Goal: Task Accomplishment & Management: Manage account settings

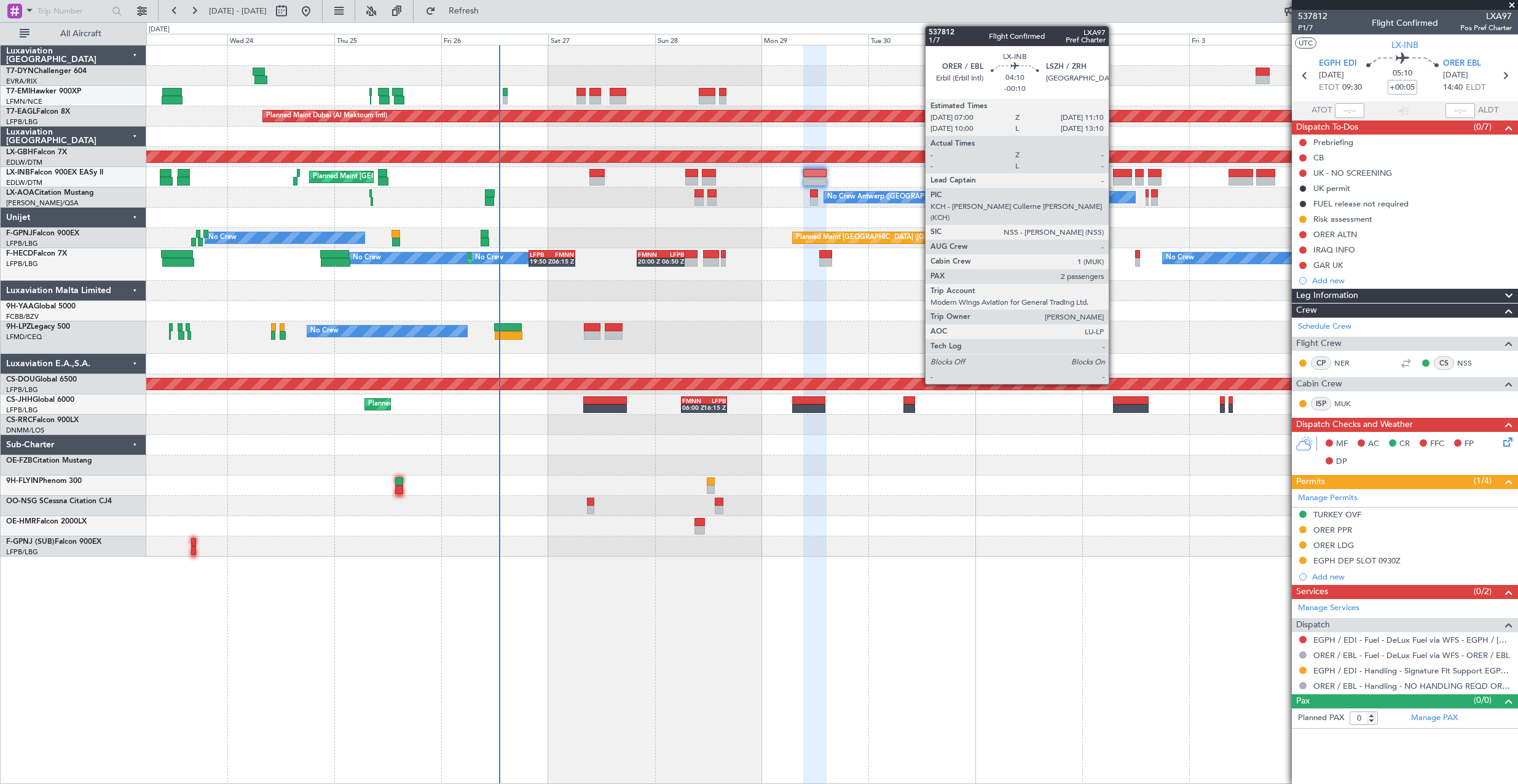
click at [1114, 173] on div at bounding box center [1122, 174] width 19 height 9
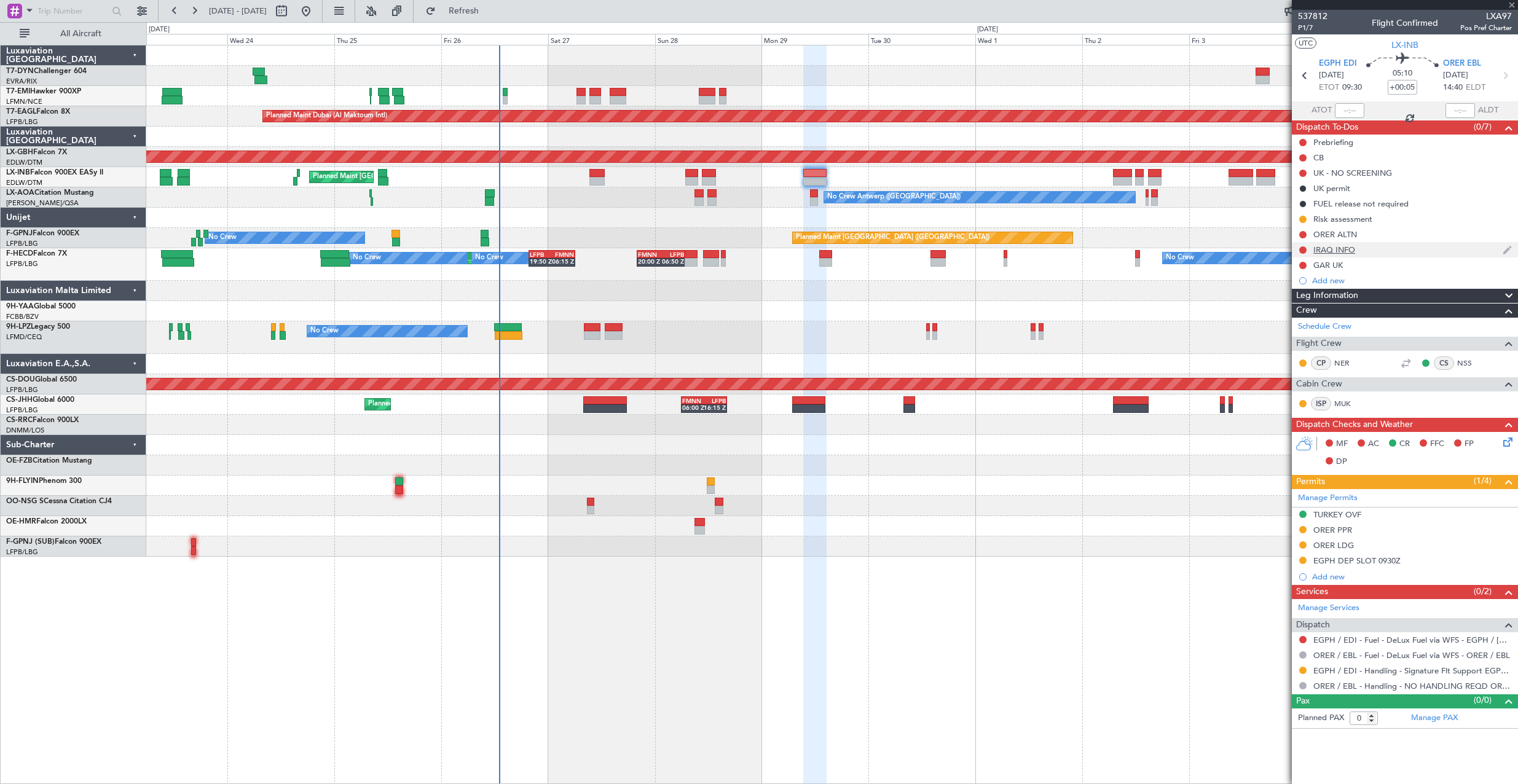
type input "-00:10"
type input "2"
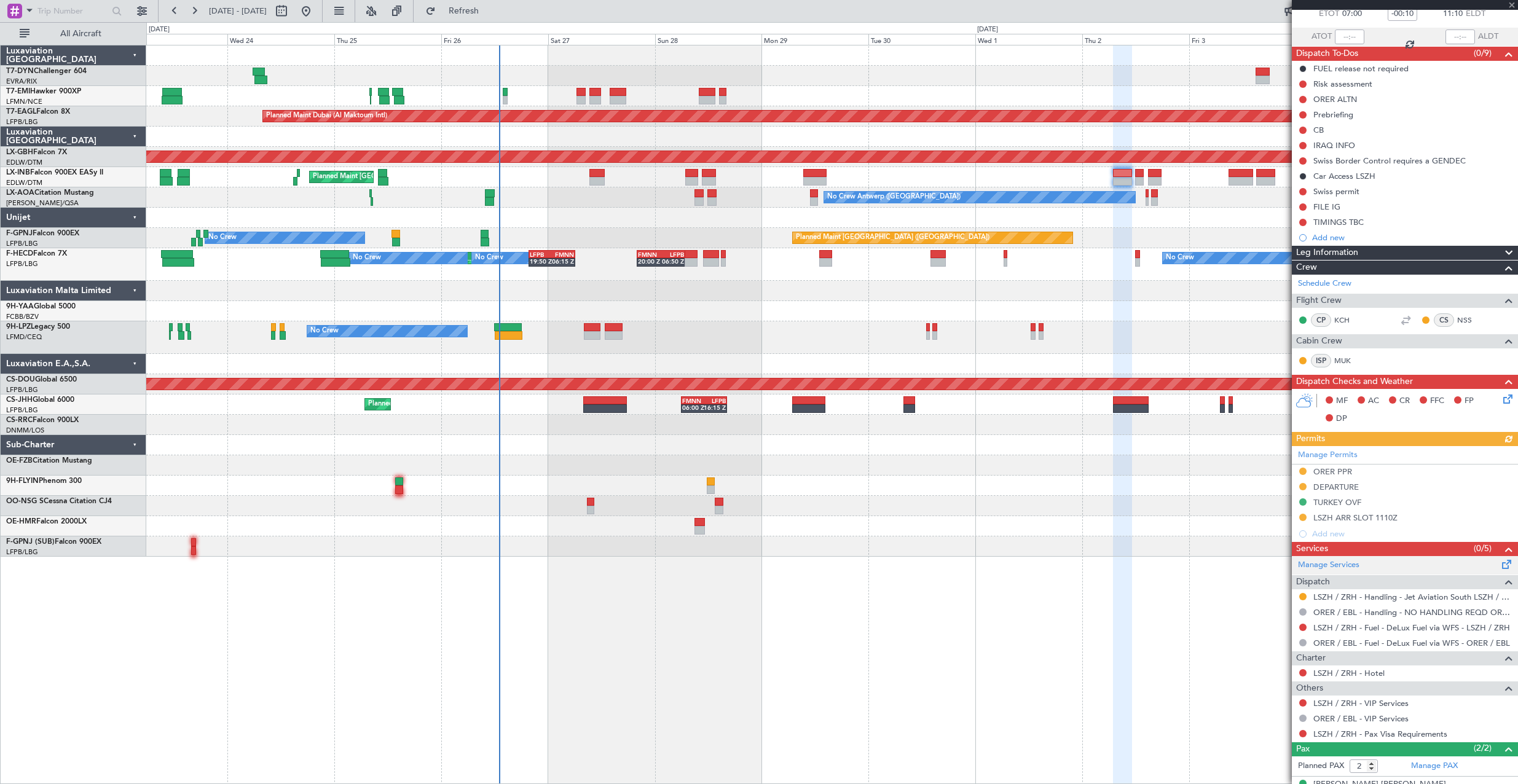
scroll to position [121, 0]
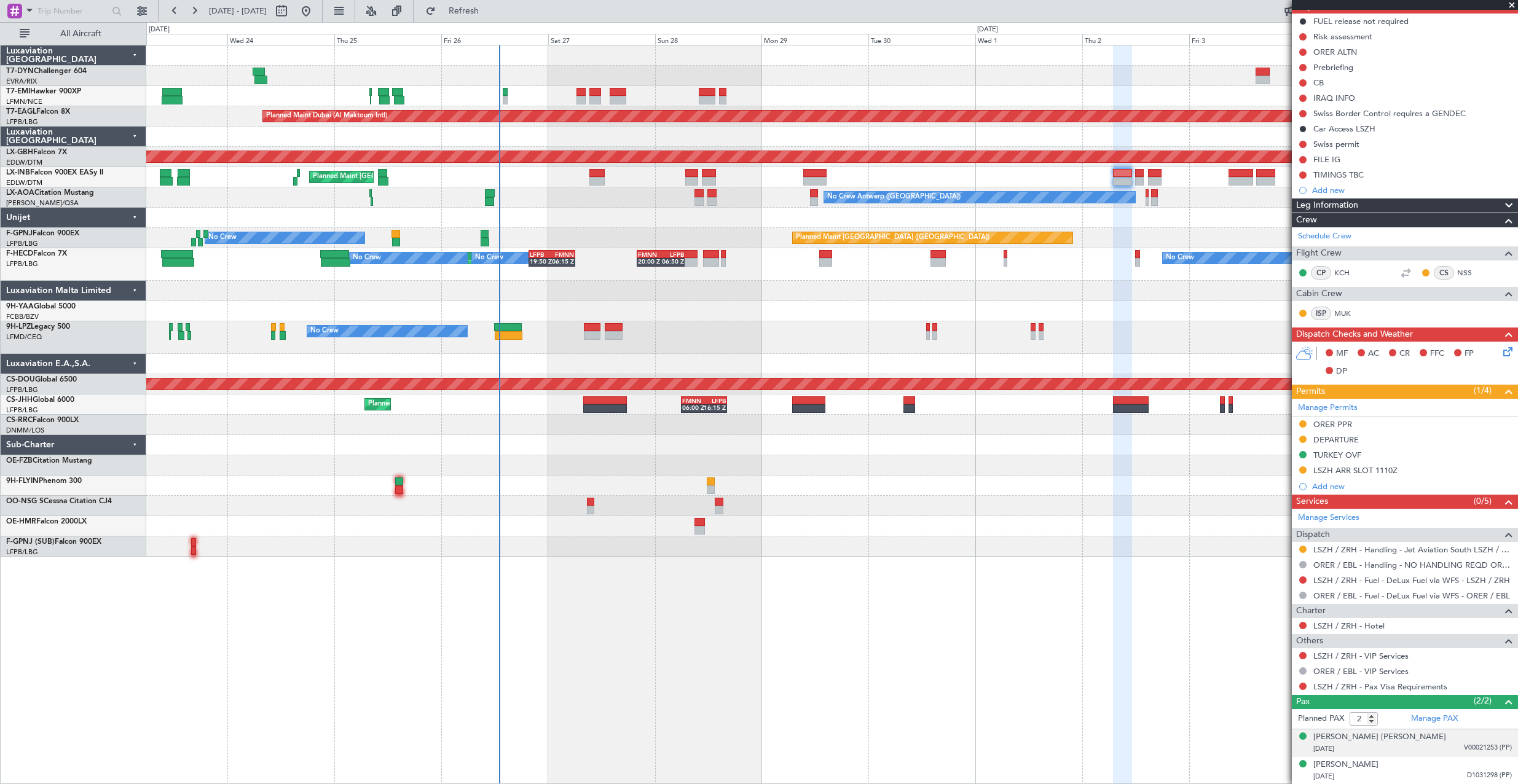
click at [1442, 743] on div "[DATE] V00021253 (PP)" at bounding box center [1413, 749] width 199 height 12
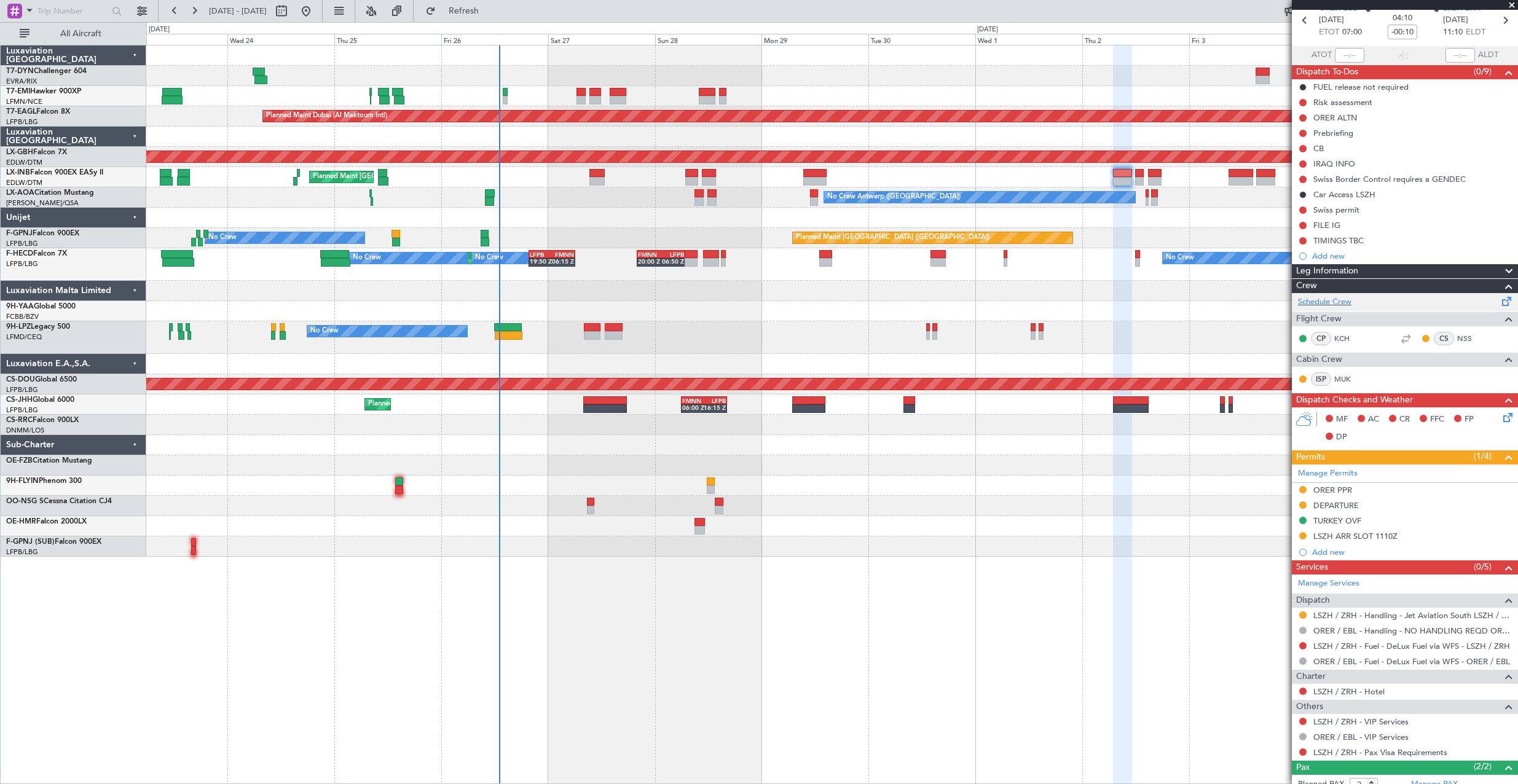
scroll to position [0, 0]
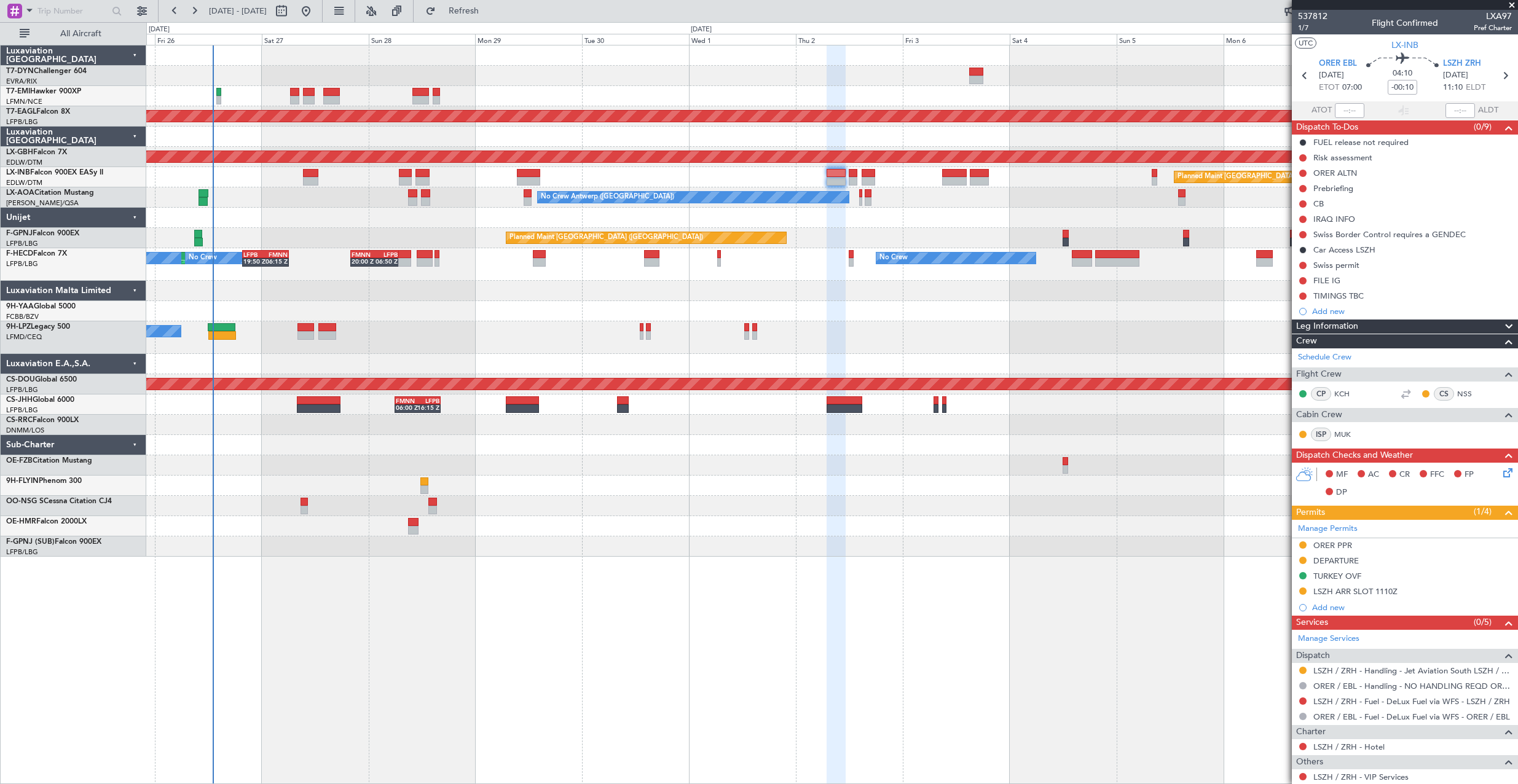
click at [899, 217] on div at bounding box center [832, 217] width 1371 height 20
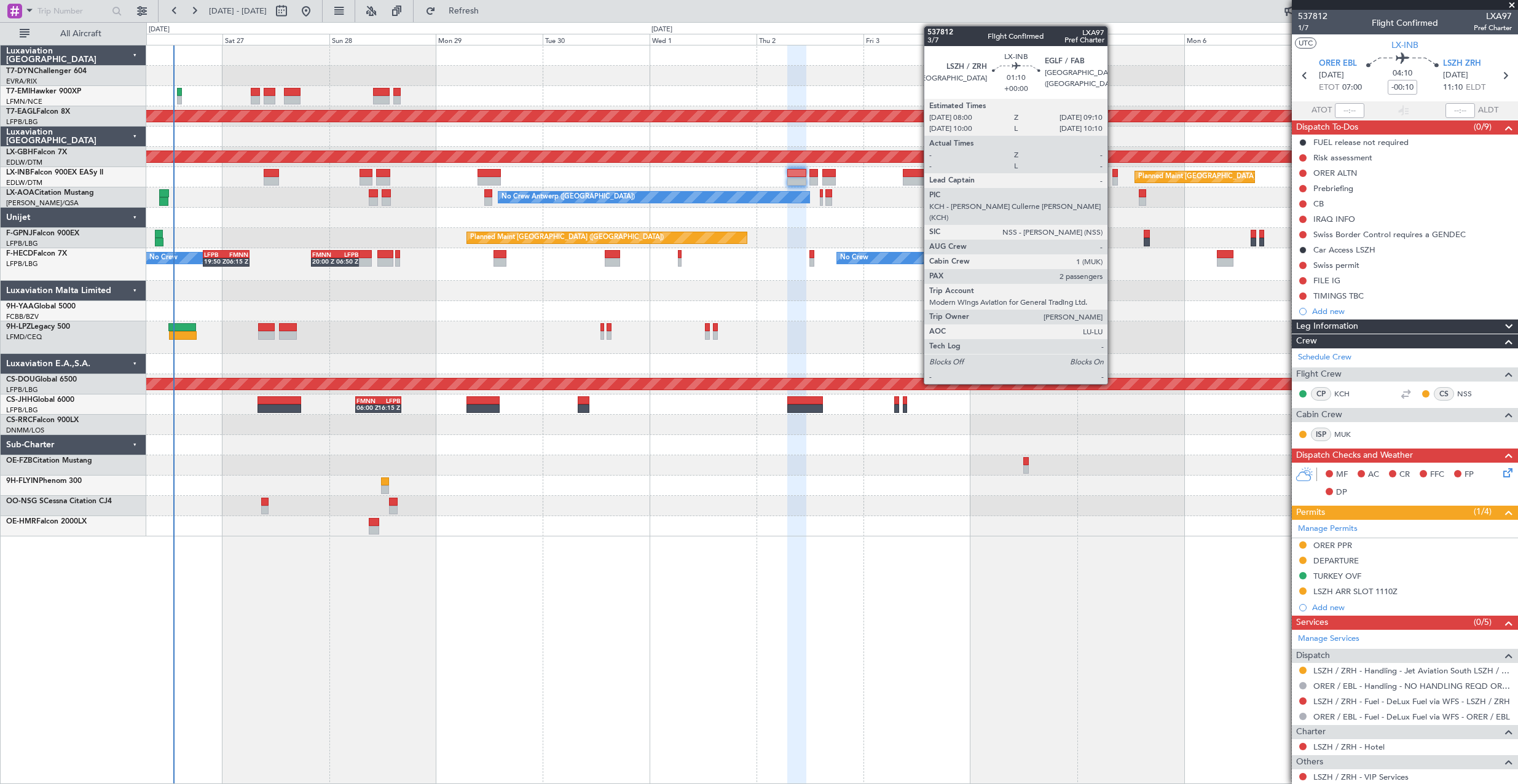
click at [1113, 171] on div at bounding box center [1115, 174] width 5 height 9
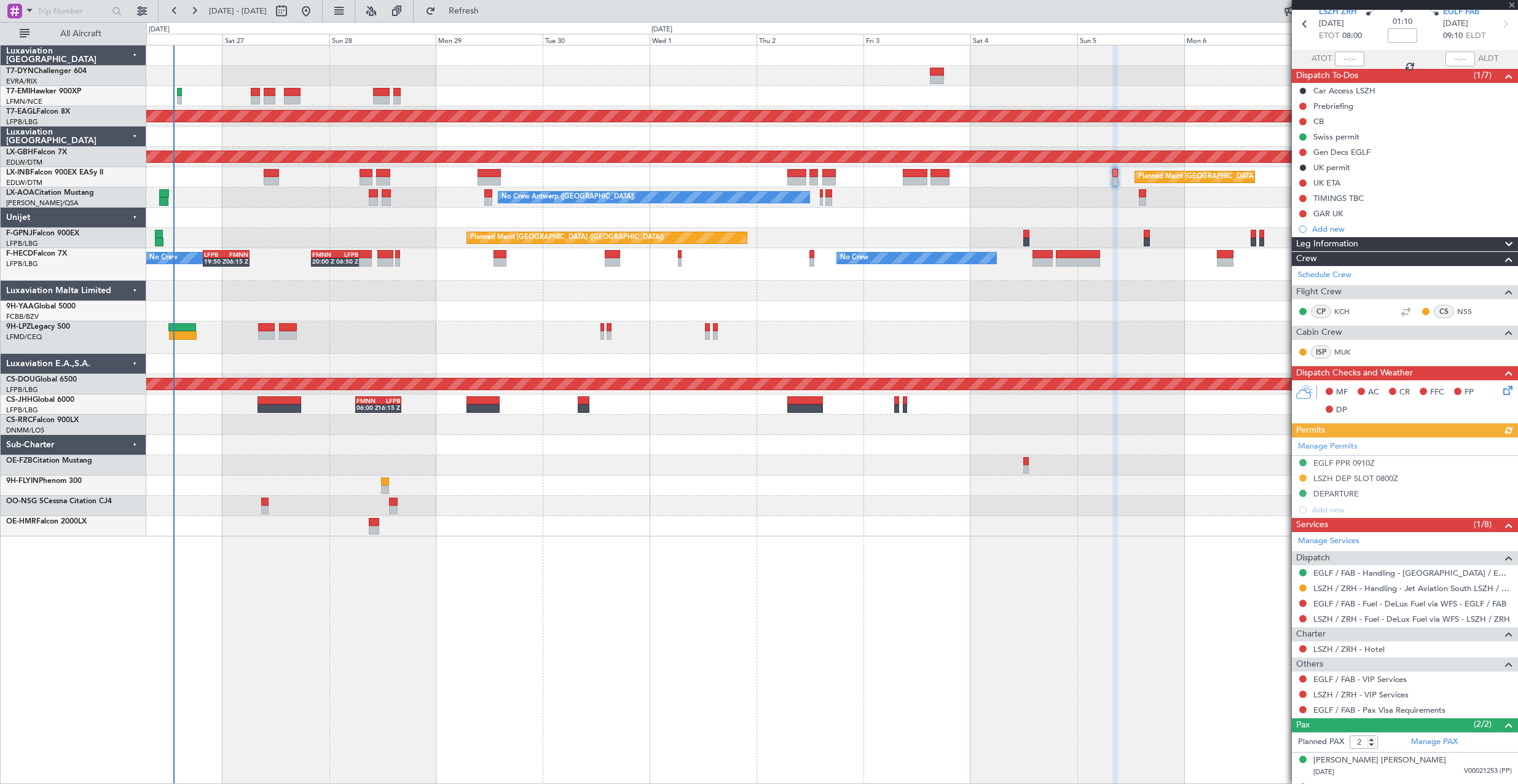
scroll to position [75, 0]
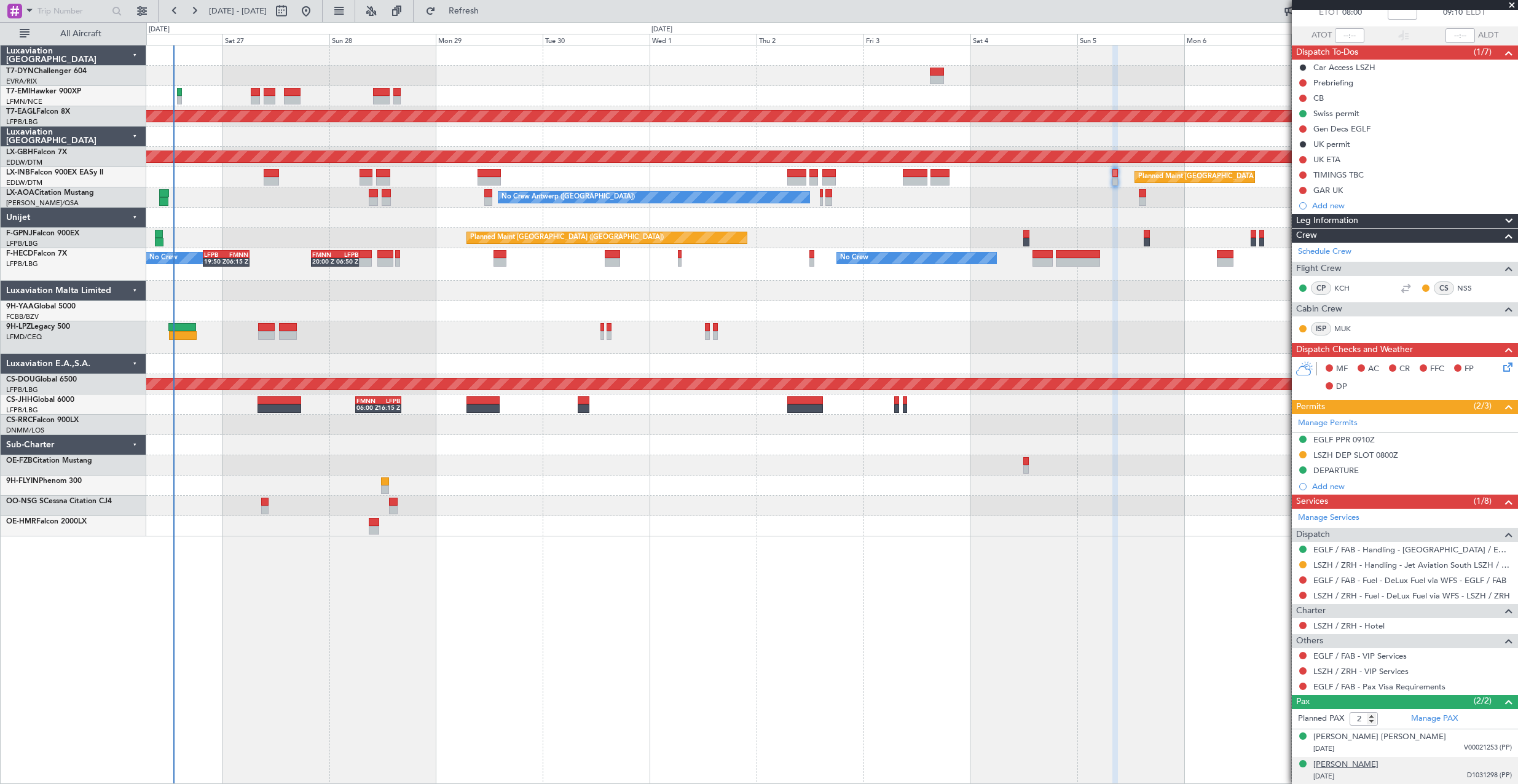
click at [1379, 768] on div "[PERSON_NAME]" at bounding box center [1346, 765] width 65 height 12
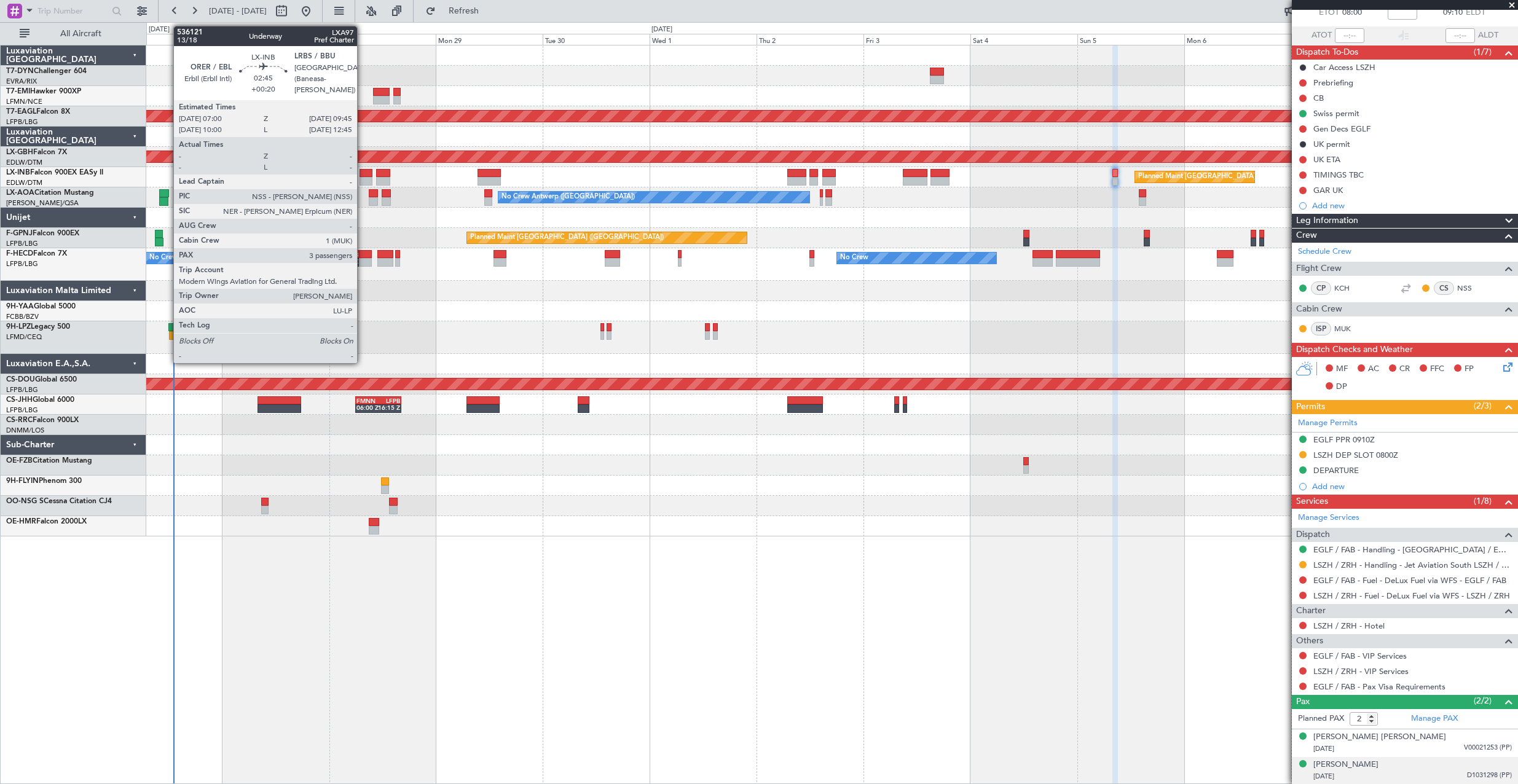
click at [363, 173] on div at bounding box center [365, 174] width 12 height 9
type input "+00:20"
type input "3"
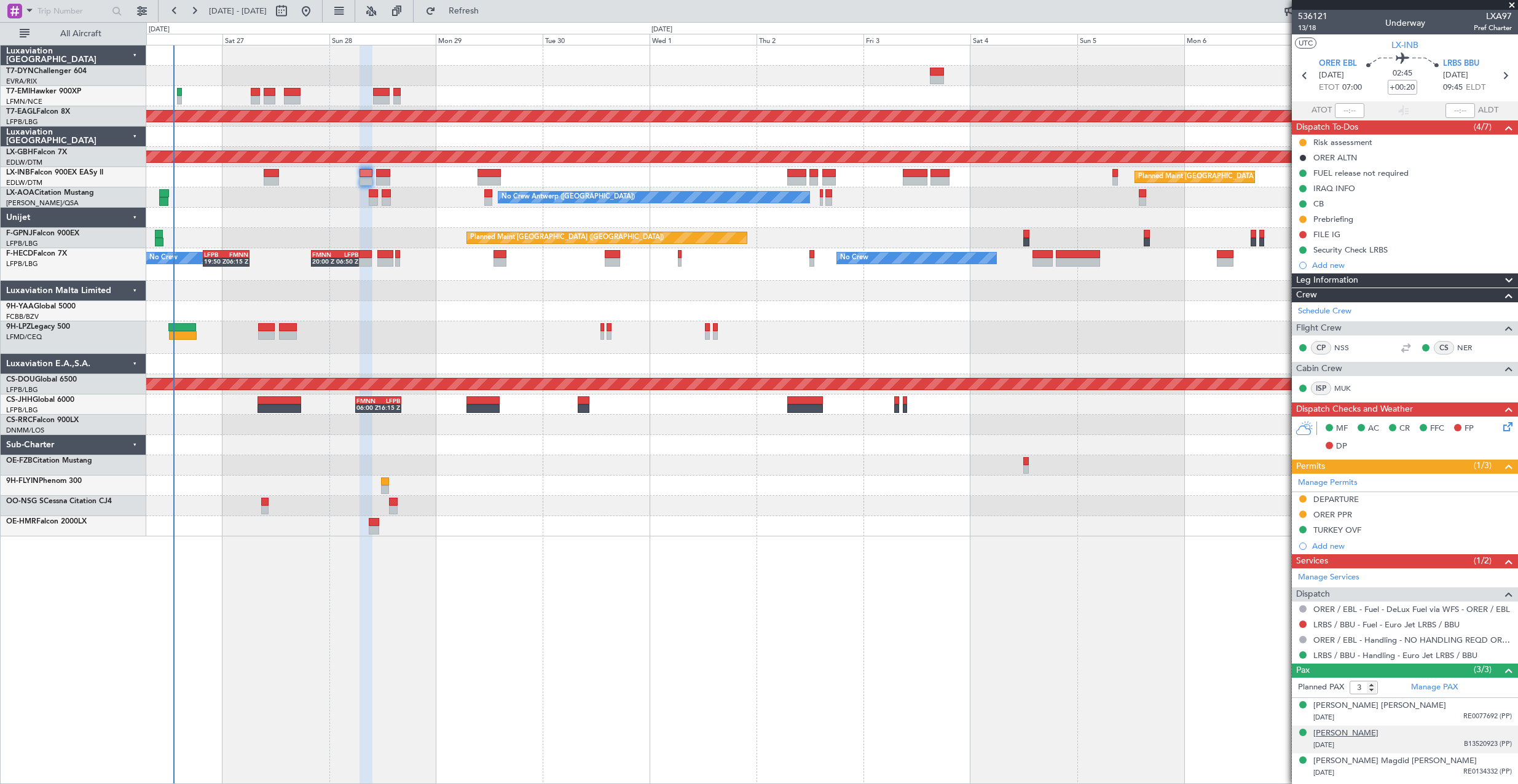
click at [1379, 735] on div "[PERSON_NAME]" at bounding box center [1346, 733] width 65 height 12
click at [1377, 707] on div "[PERSON_NAME] [PERSON_NAME]" at bounding box center [1380, 706] width 133 height 12
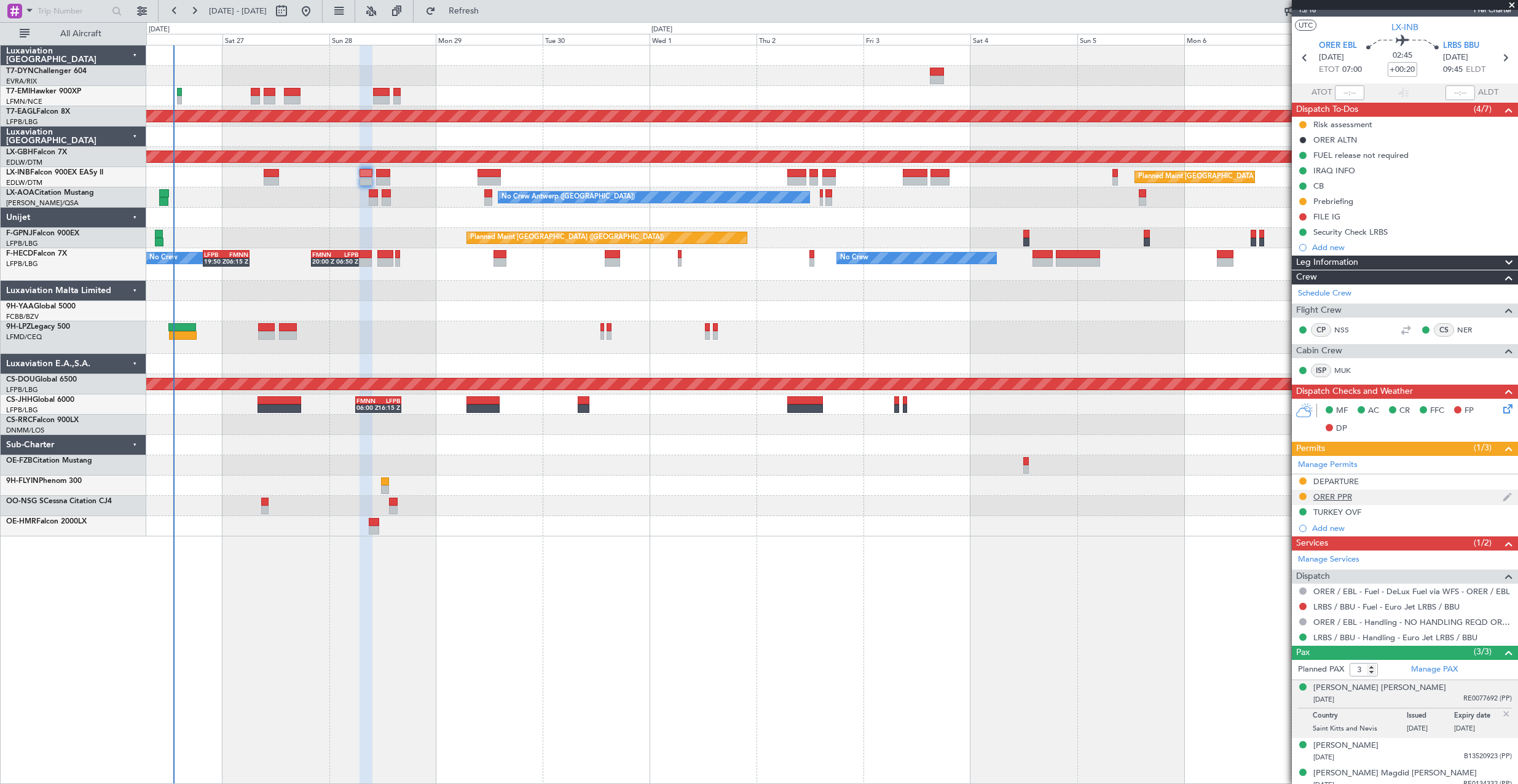
scroll to position [27, 0]
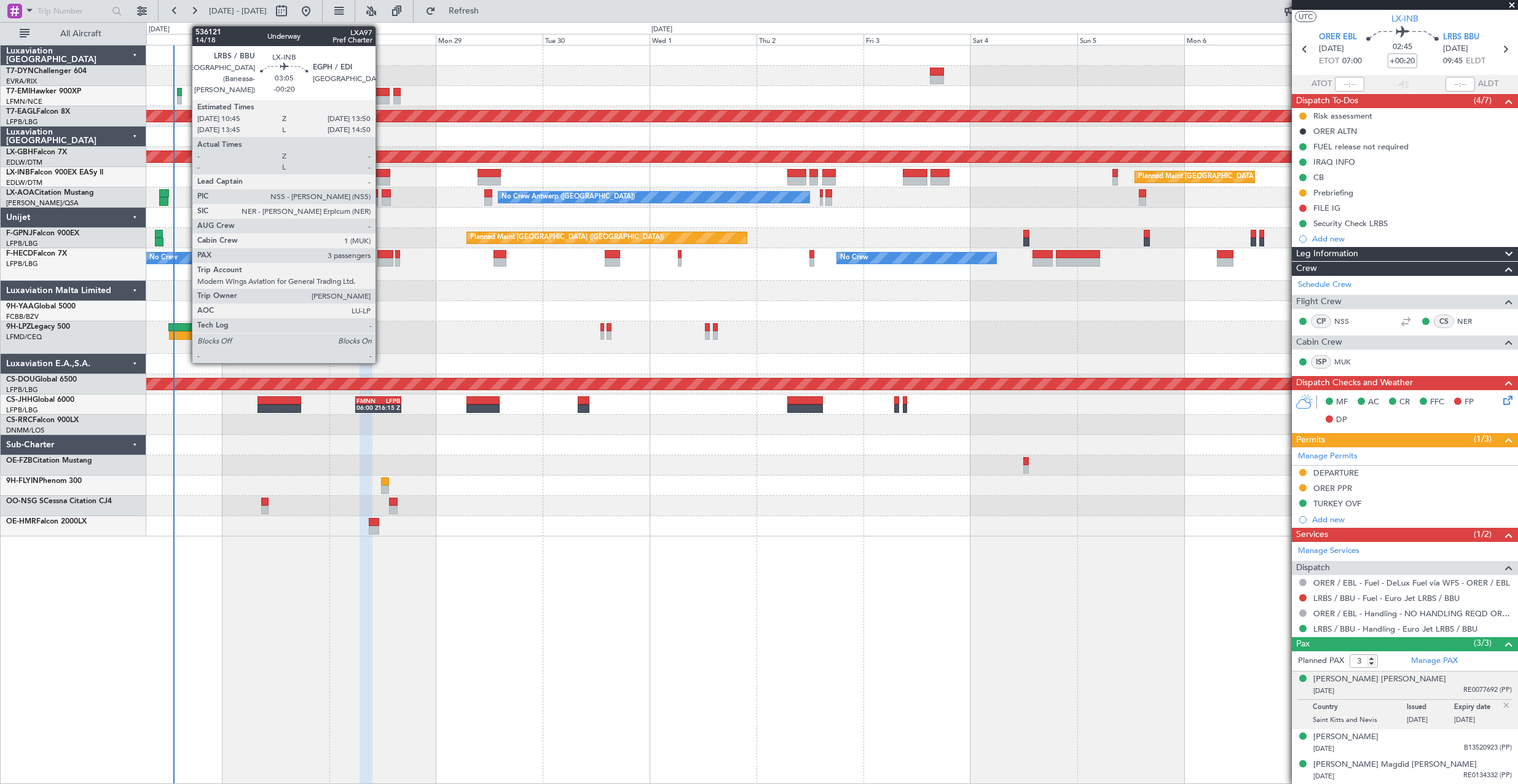
click at [382, 173] on div at bounding box center [383, 174] width 14 height 9
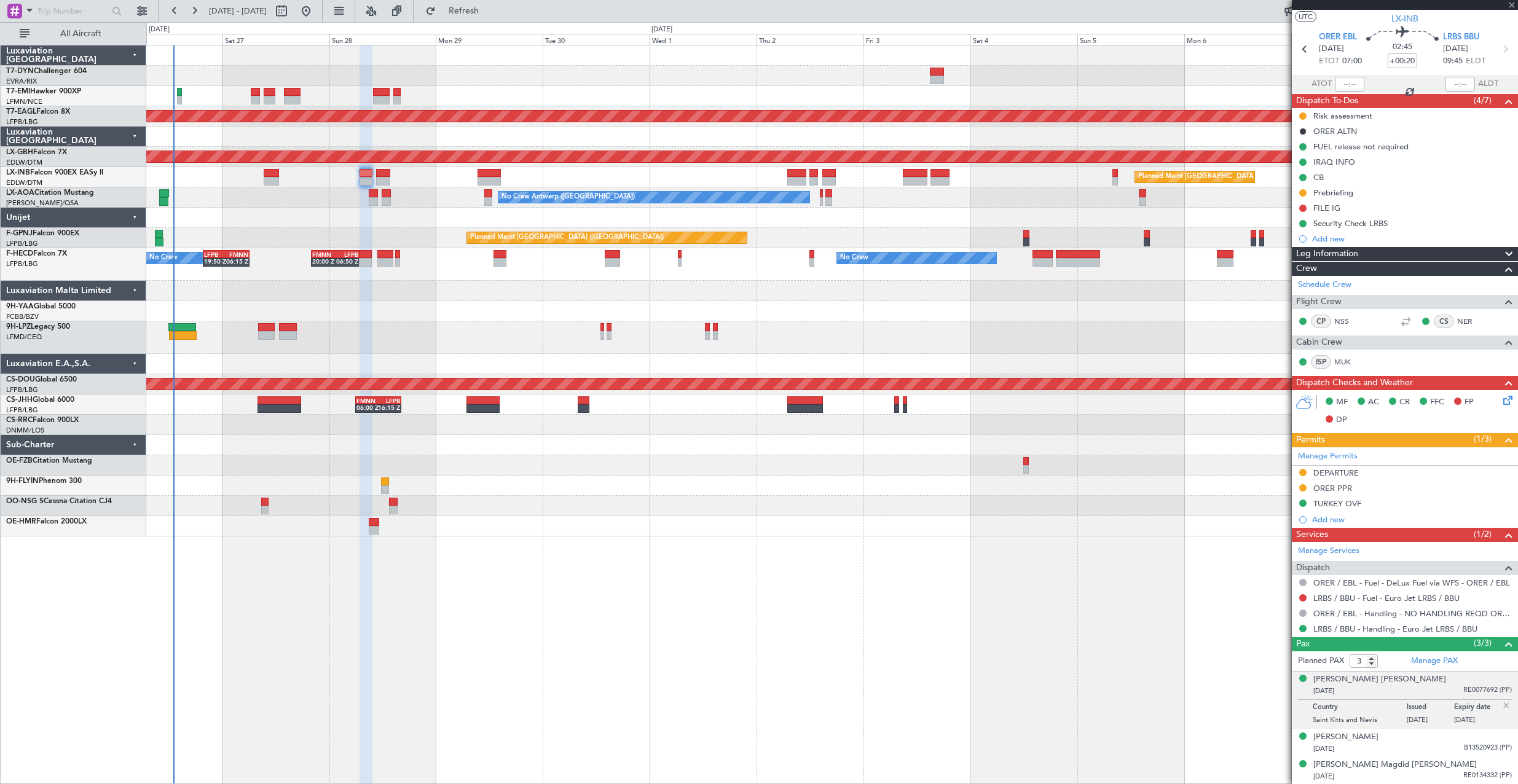
type input "-00:20"
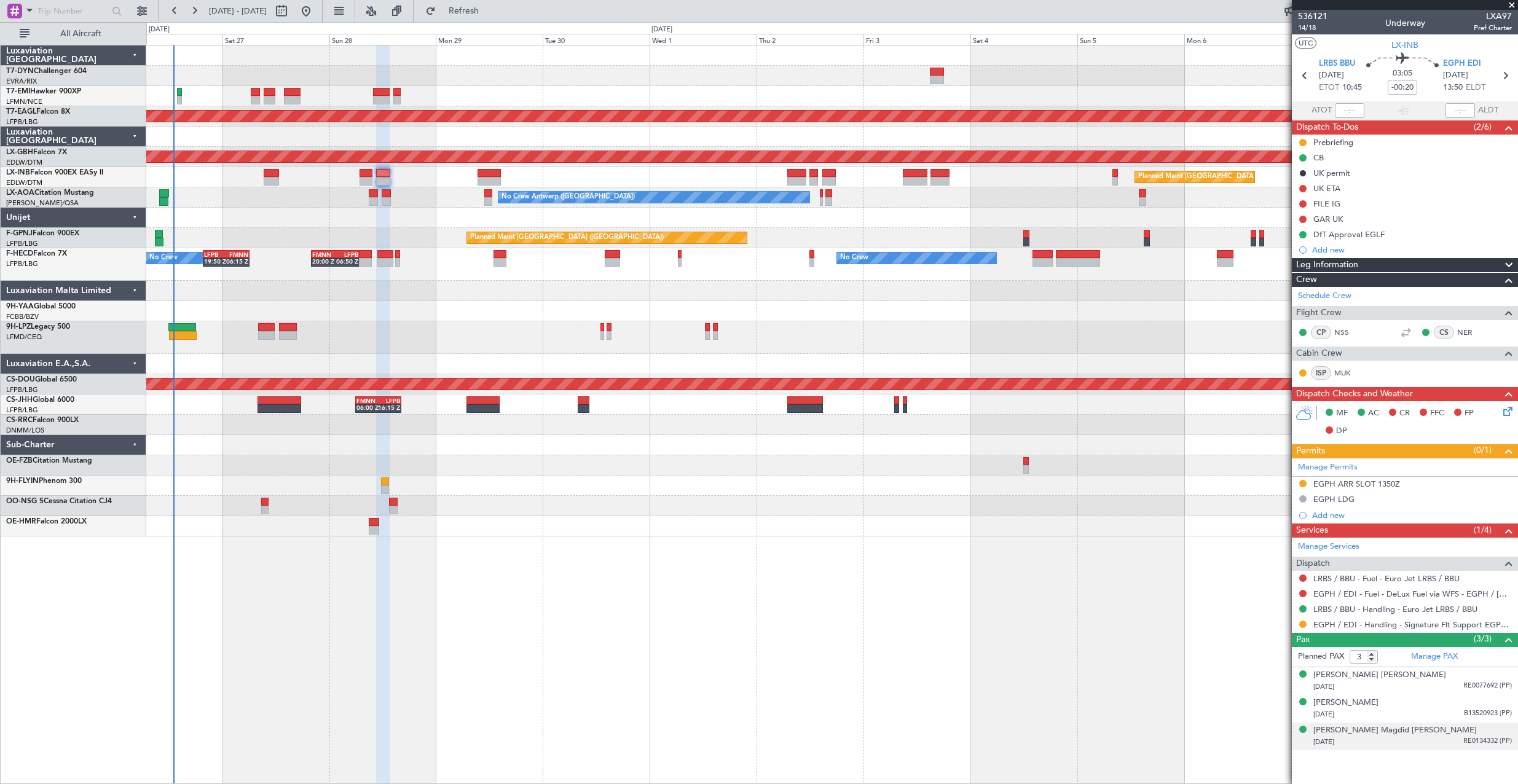
click at [1411, 741] on div "[DATE] RE0134332 (PP)" at bounding box center [1413, 742] width 199 height 12
click at [1462, 710] on div "[DATE] B13520923 (PP)" at bounding box center [1413, 715] width 199 height 12
click at [1447, 693] on li "[PERSON_NAME] [PERSON_NAME] [DATE] RE0077692 (PP)" at bounding box center [1405, 681] width 226 height 28
click at [1448, 683] on div "[DATE] RE0077692 (PP)" at bounding box center [1413, 687] width 199 height 12
click at [1433, 737] on div "[PERSON_NAME] [DATE] B13520923 (PP)" at bounding box center [1413, 739] width 199 height 24
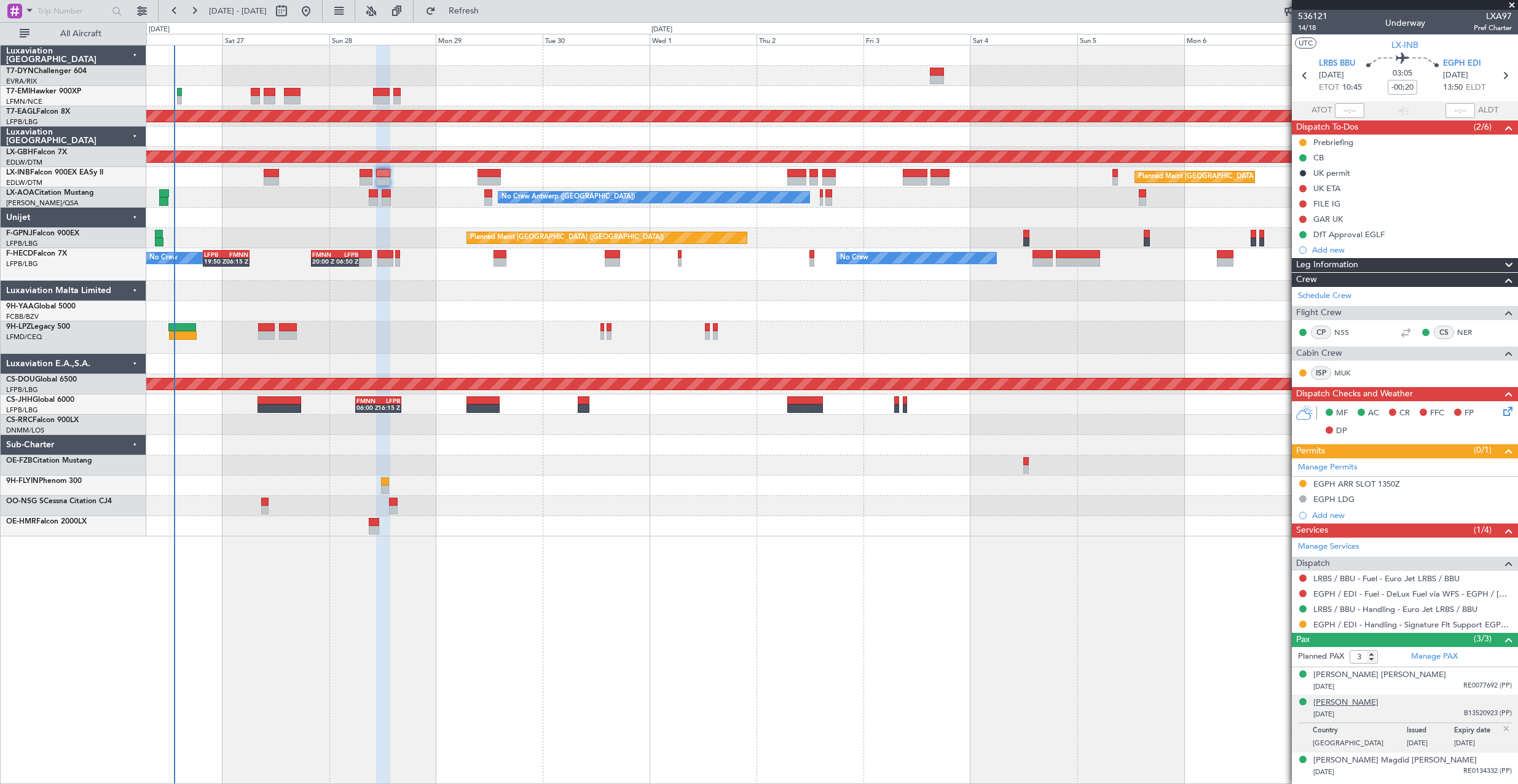
click at [1363, 704] on div "[PERSON_NAME]" at bounding box center [1346, 703] width 65 height 12
click at [488, 19] on button "Refresh" at bounding box center [456, 11] width 74 height 20
click at [1366, 699] on div "[PERSON_NAME]" at bounding box center [1346, 703] width 65 height 12
click at [1354, 706] on div "[PERSON_NAME]" at bounding box center [1346, 703] width 65 height 12
click at [1443, 697] on div "[PERSON_NAME] [DATE] B13520923 (PP)" at bounding box center [1413, 708] width 199 height 24
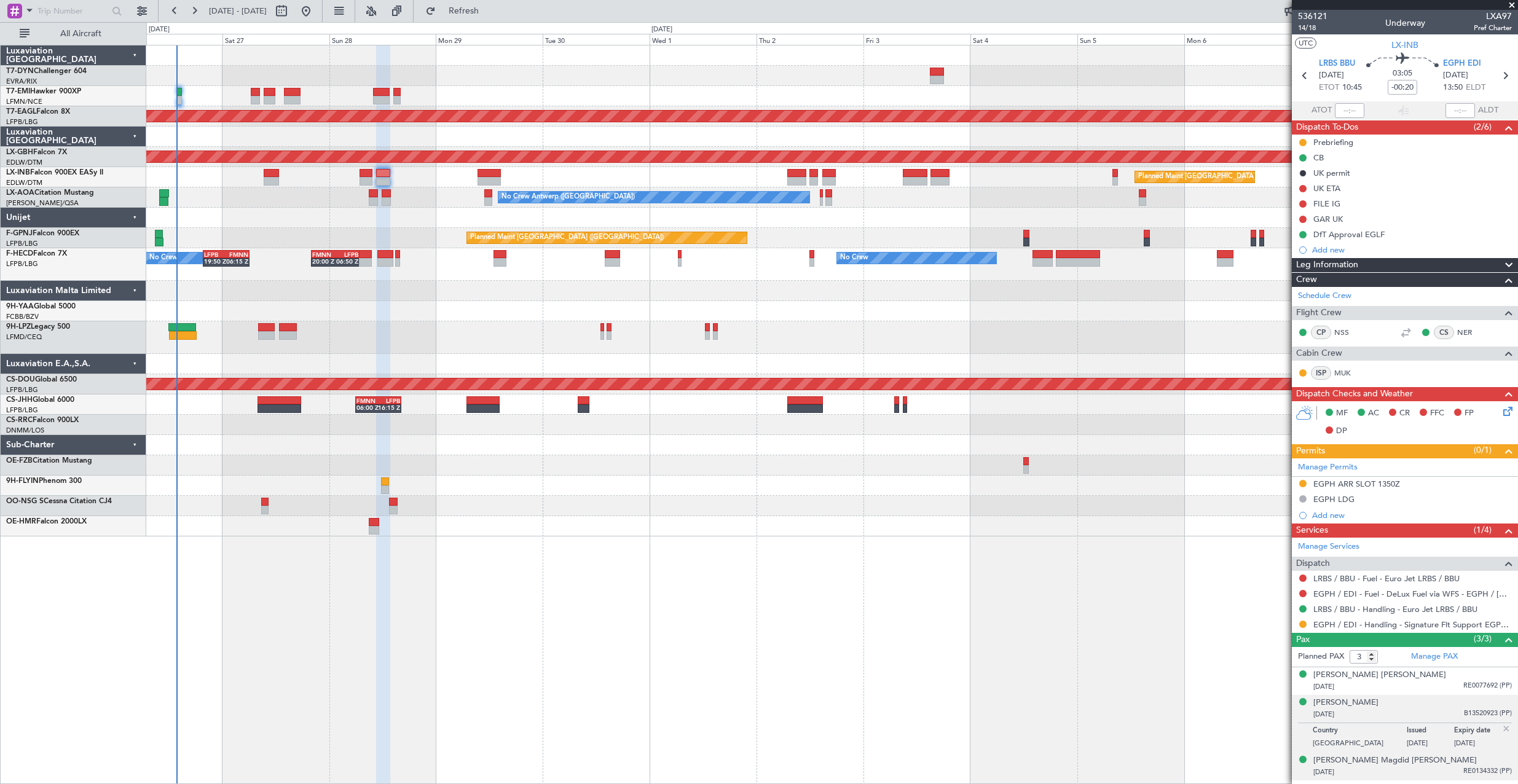
click at [1362, 767] on div "[DATE] RE0134332 (PP)" at bounding box center [1413, 772] width 199 height 12
click at [1431, 680] on div "[PERSON_NAME] [PERSON_NAME]" at bounding box center [1380, 675] width 133 height 12
click at [1372, 763] on div "[PERSON_NAME] Magdid [PERSON_NAME]" at bounding box center [1395, 761] width 163 height 12
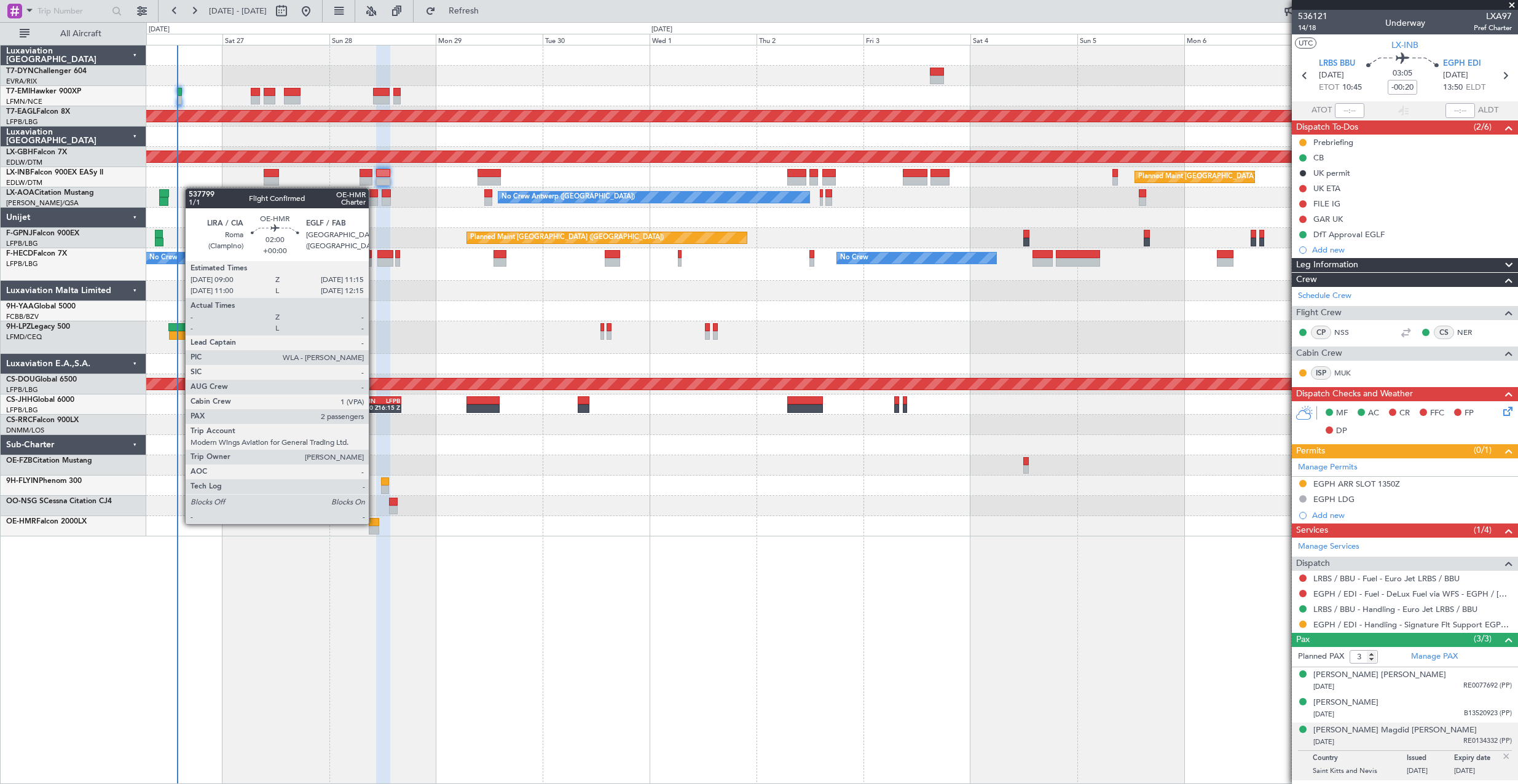
click at [374, 523] on div at bounding box center [374, 522] width 11 height 9
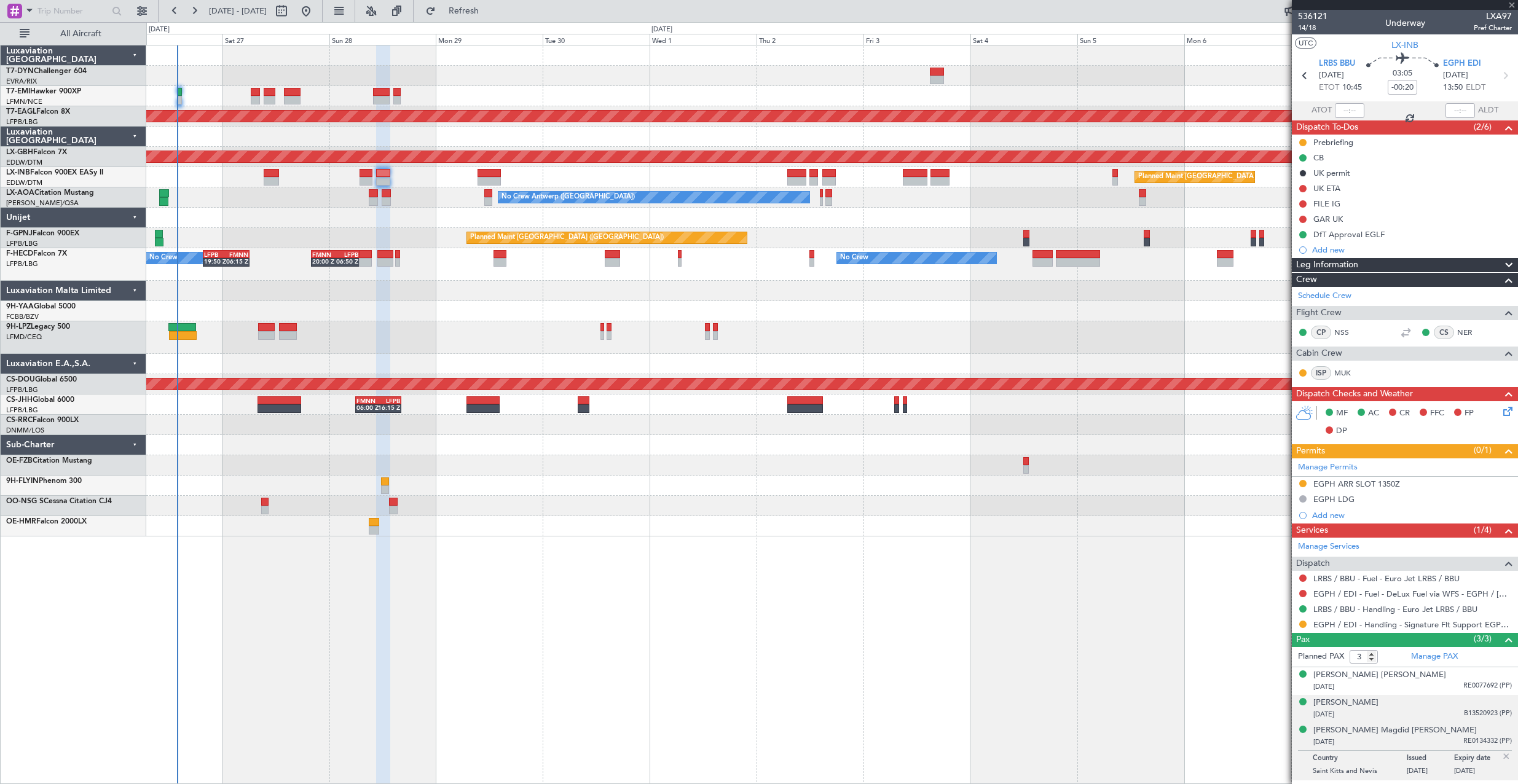
type input "2"
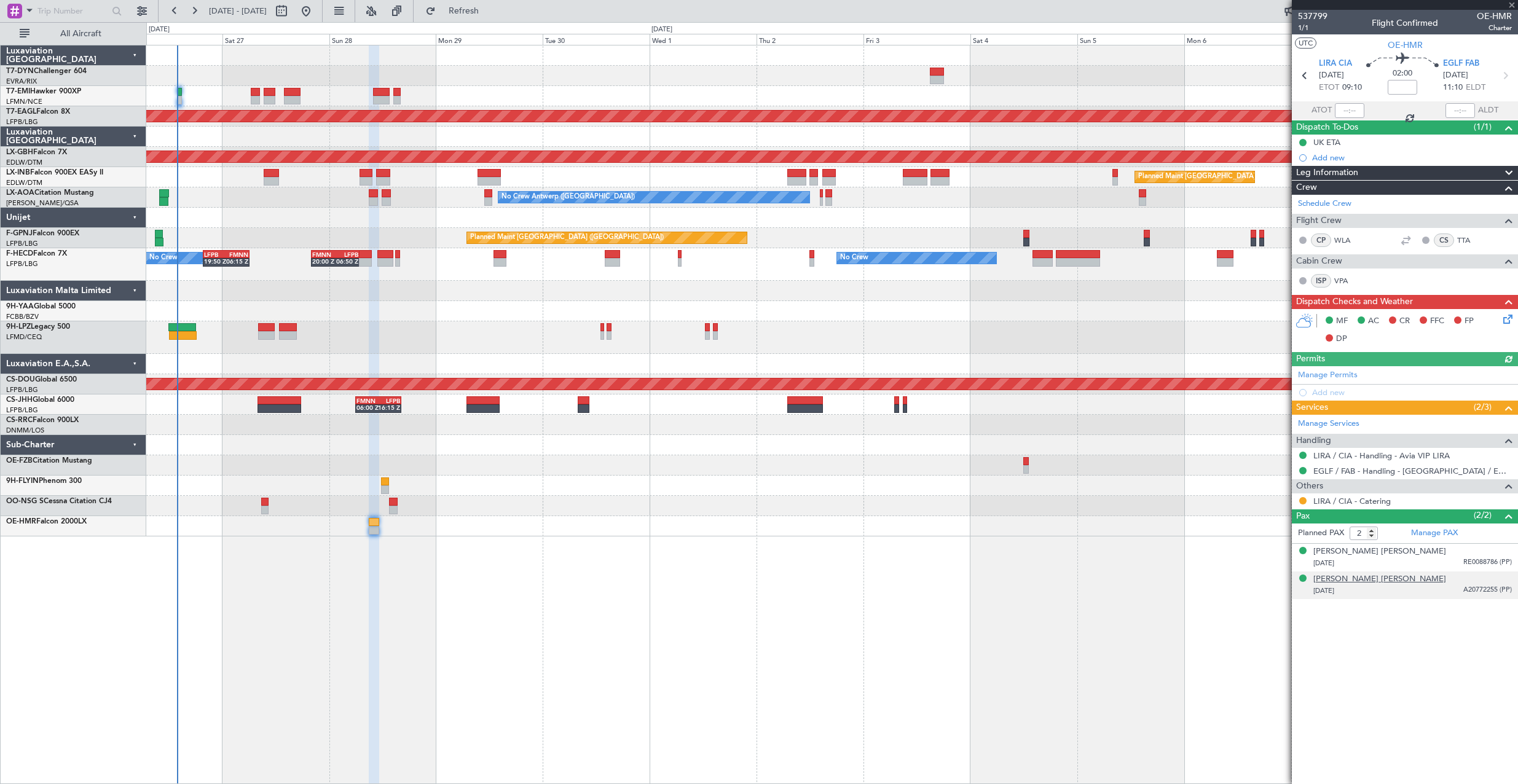
click at [1359, 576] on div "[PERSON_NAME] [PERSON_NAME]" at bounding box center [1380, 579] width 133 height 12
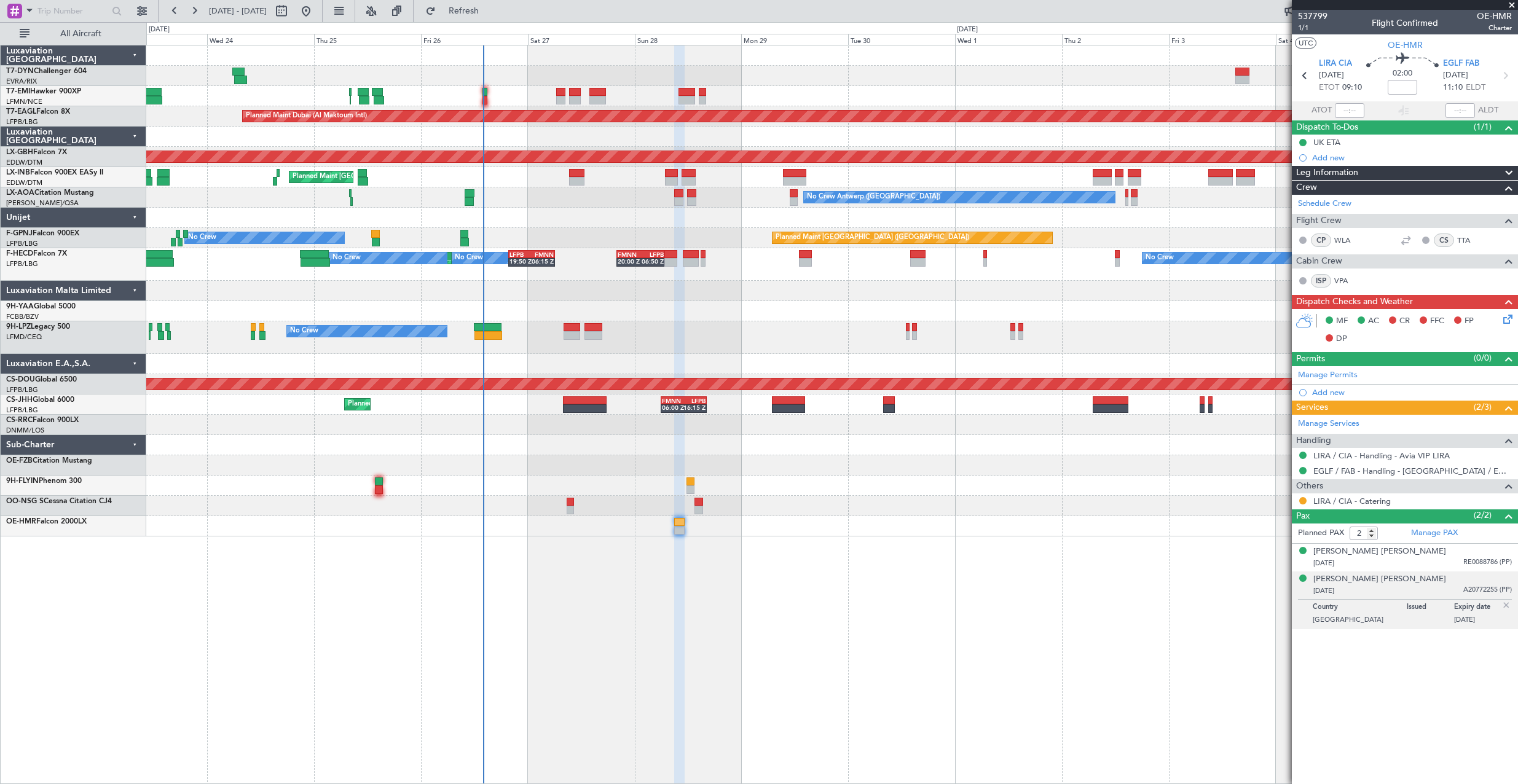
click at [720, 132] on div at bounding box center [832, 136] width 1371 height 20
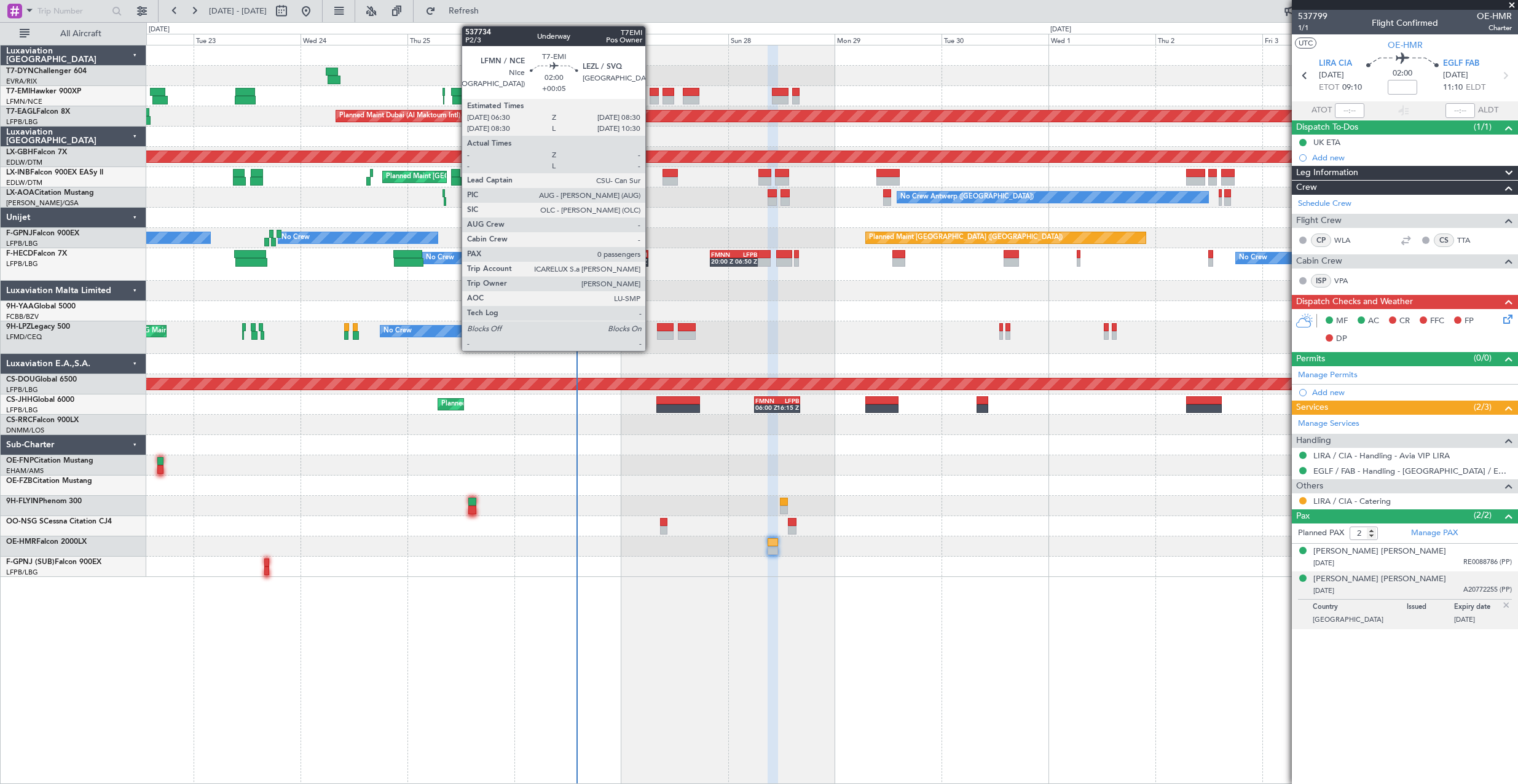
click at [651, 91] on div at bounding box center [654, 93] width 9 height 9
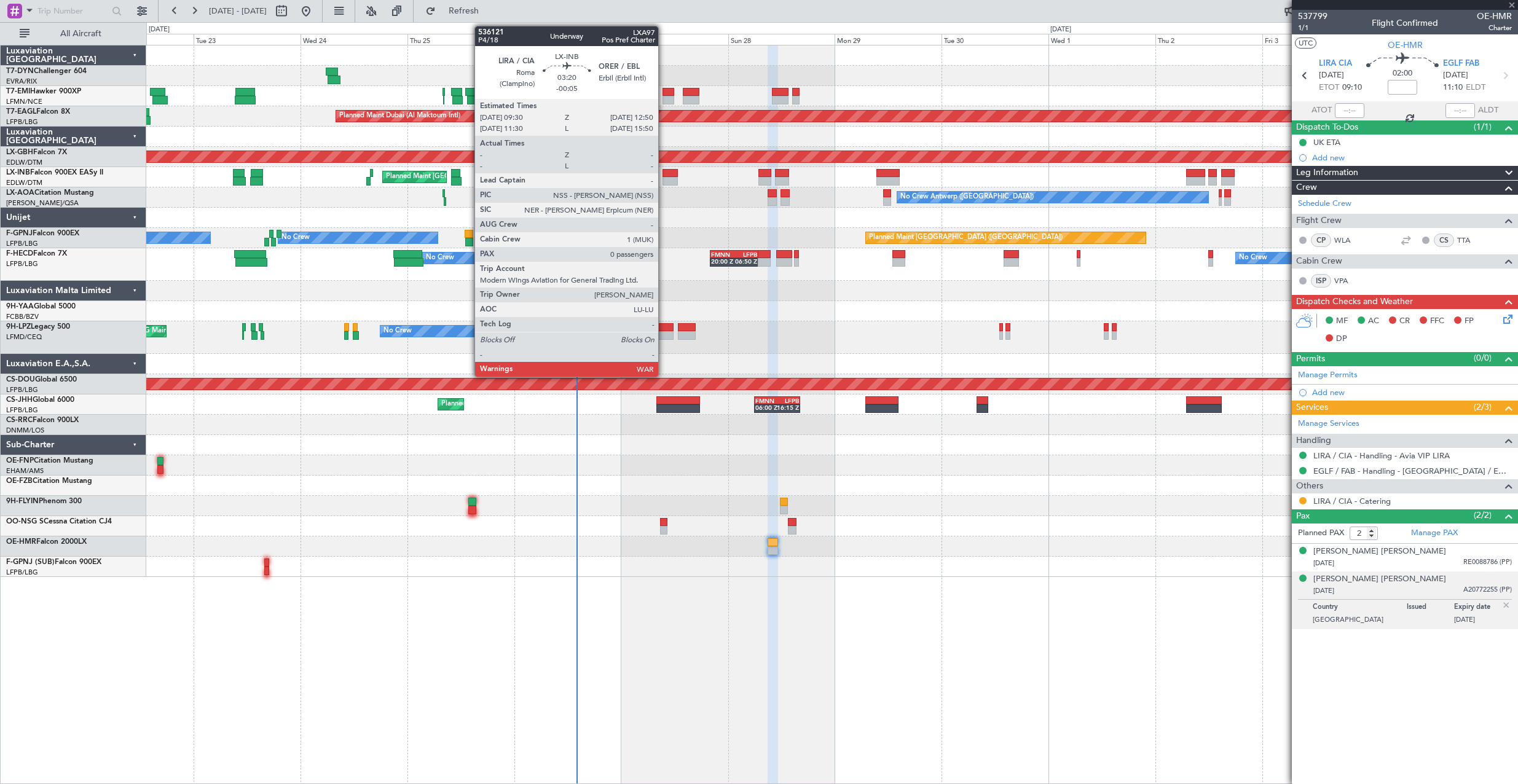
type input "+00:05"
type input "0"
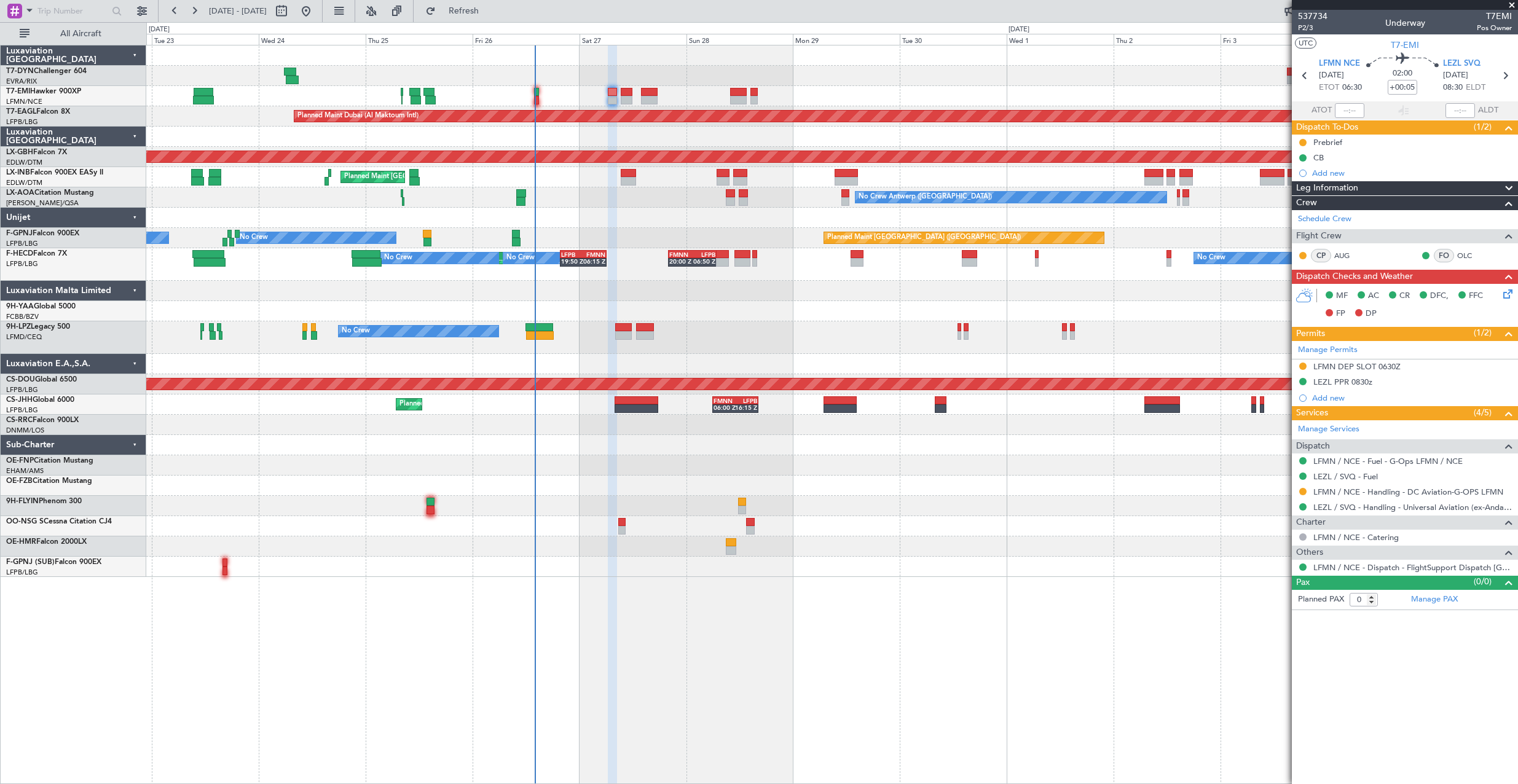
click at [688, 302] on div "Planned Maint [GEOGRAPHIC_DATA] Planned Maint [GEOGRAPHIC_DATA] (Al Maktoum Int…" at bounding box center [832, 311] width 1371 height 531
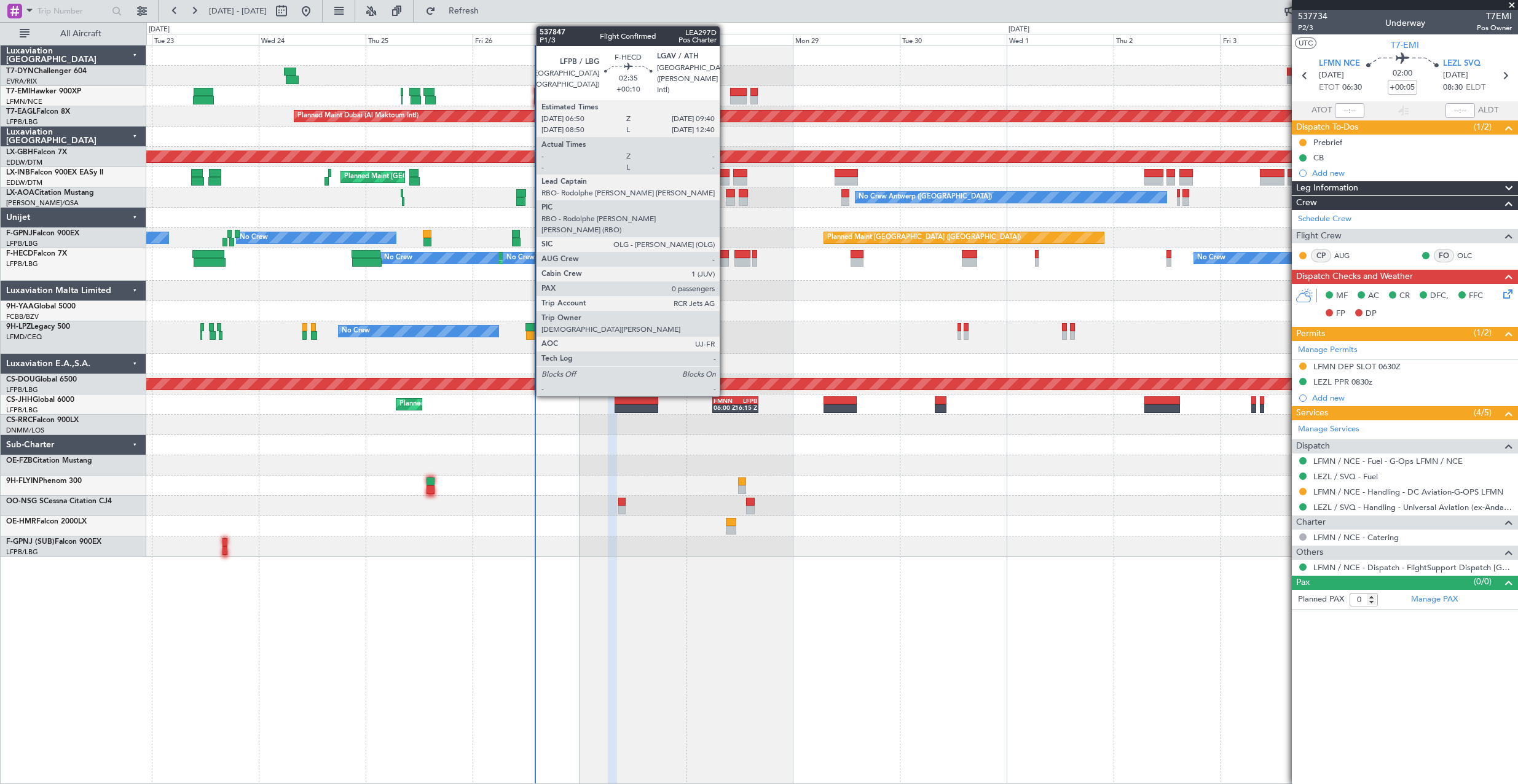
click at [725, 255] on div at bounding box center [722, 255] width 12 height 9
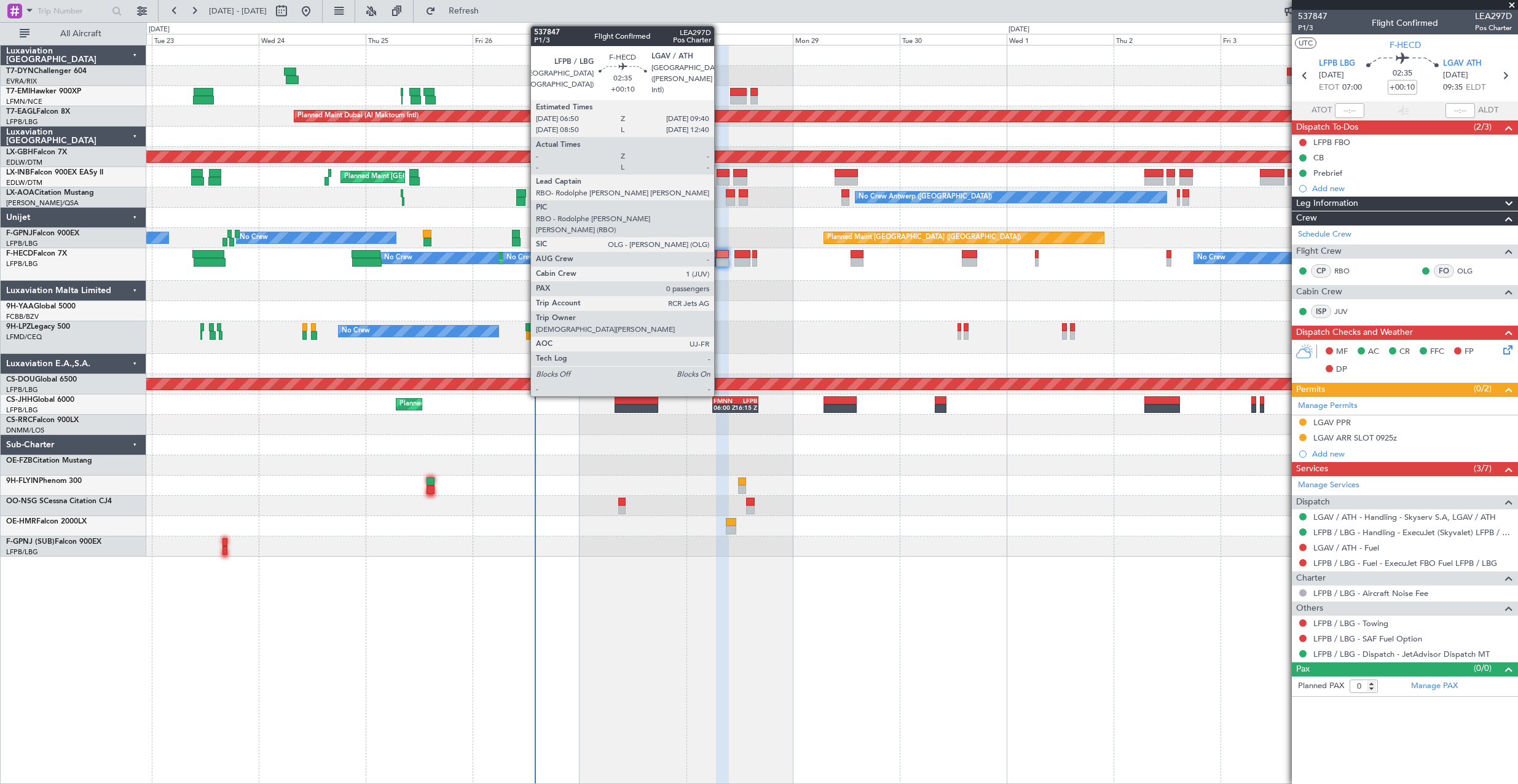
click at [719, 253] on div at bounding box center [722, 255] width 12 height 9
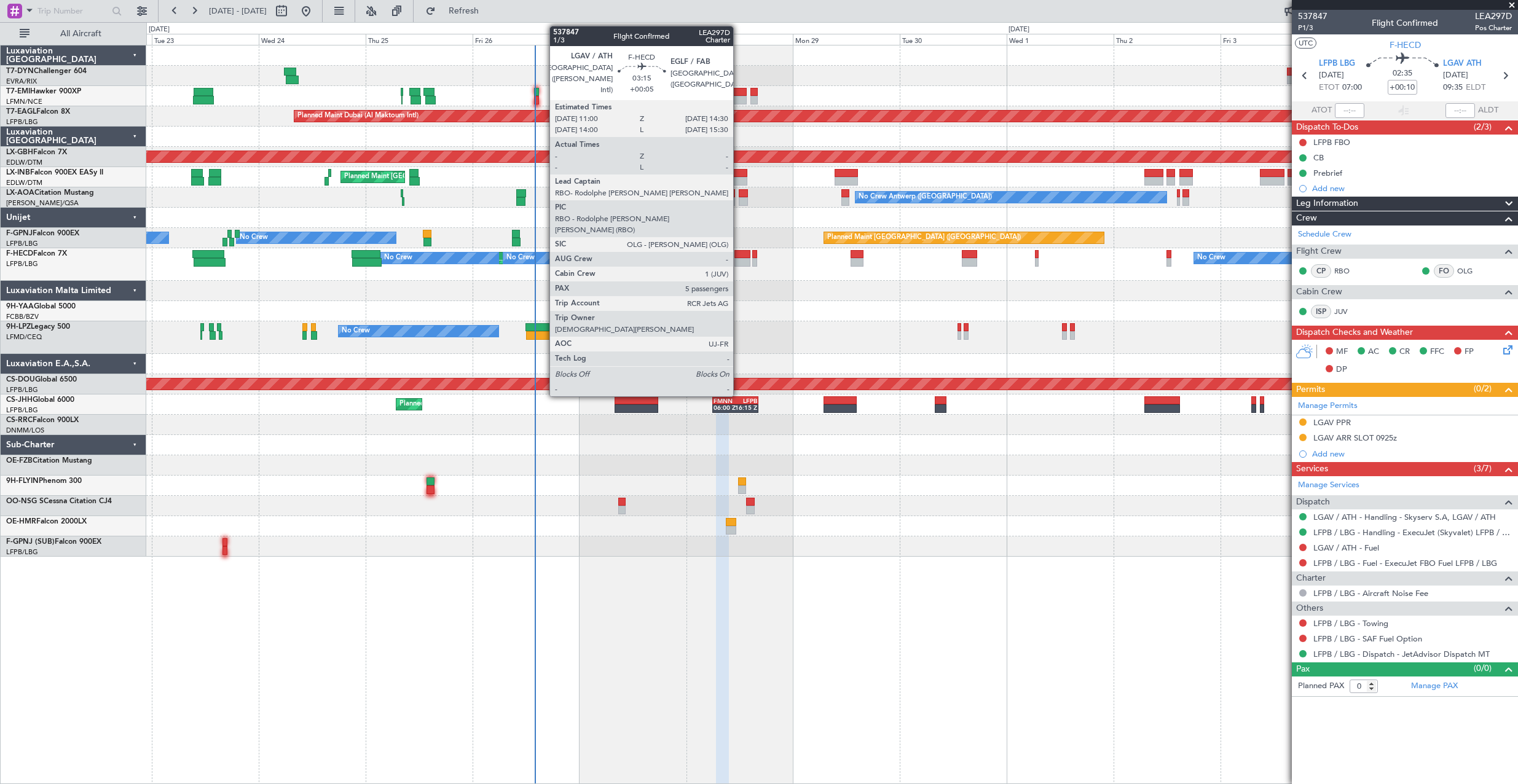
click at [739, 257] on div at bounding box center [743, 255] width 16 height 9
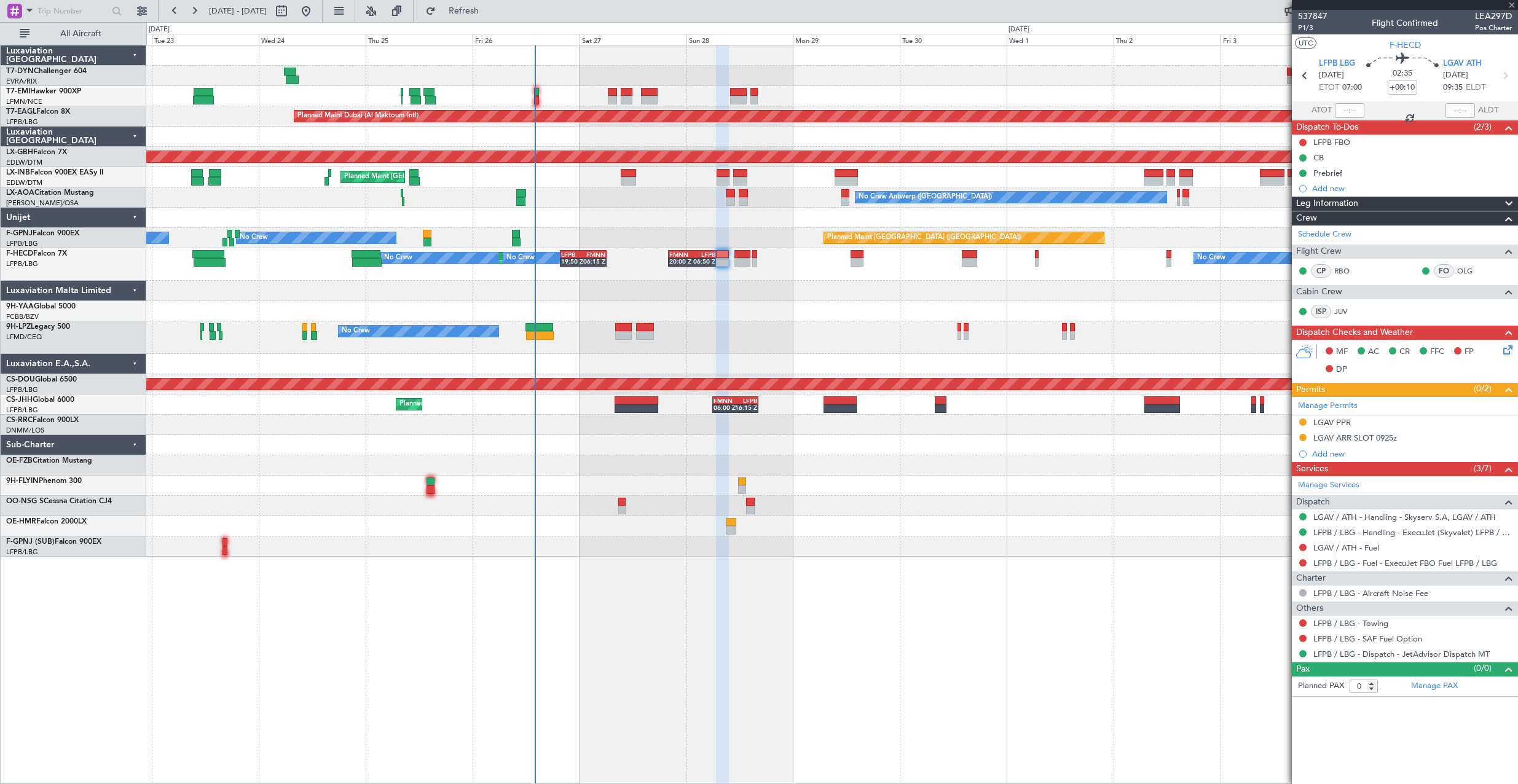
type input "+00:05"
type input "5"
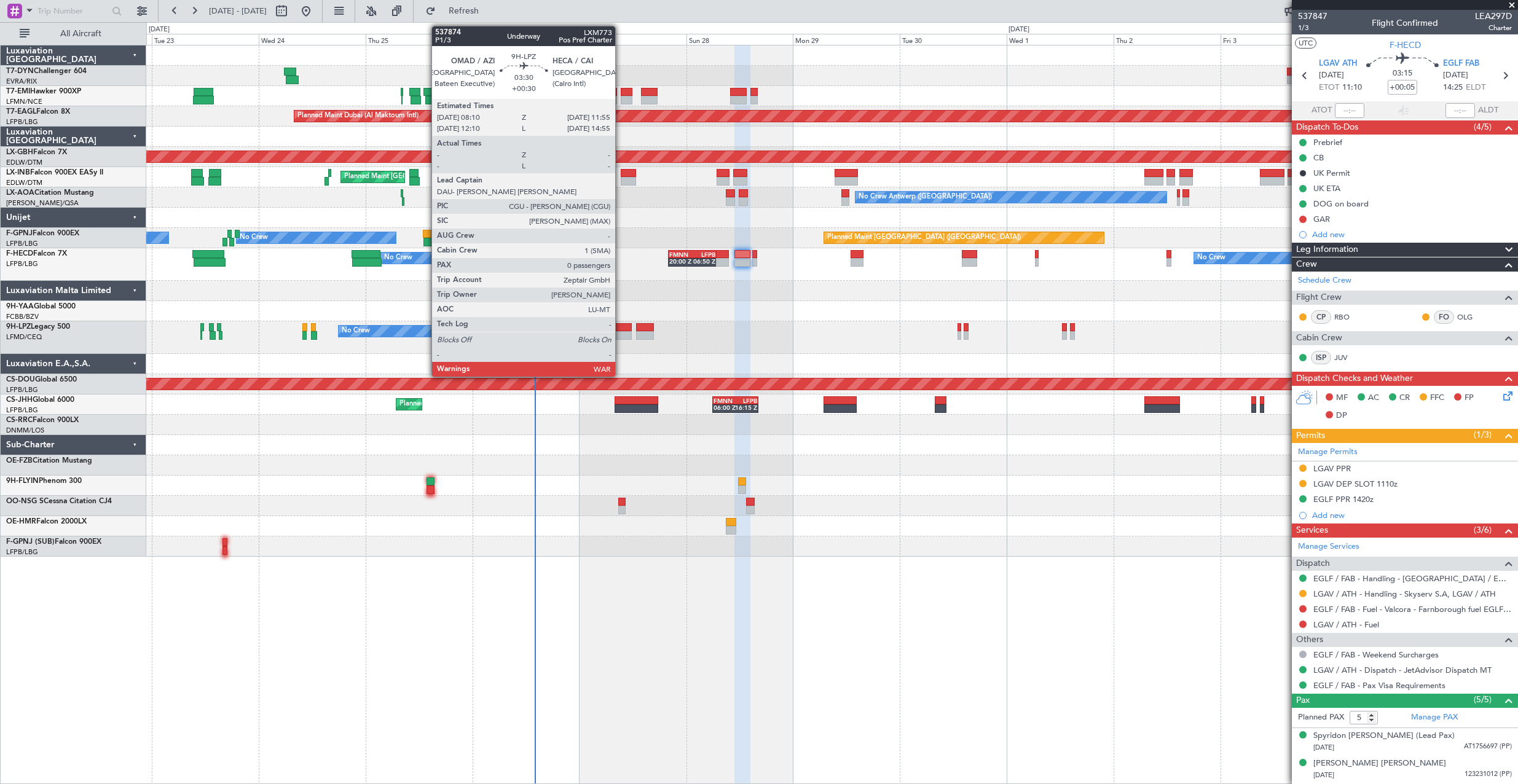
click at [620, 323] on div at bounding box center [623, 328] width 17 height 9
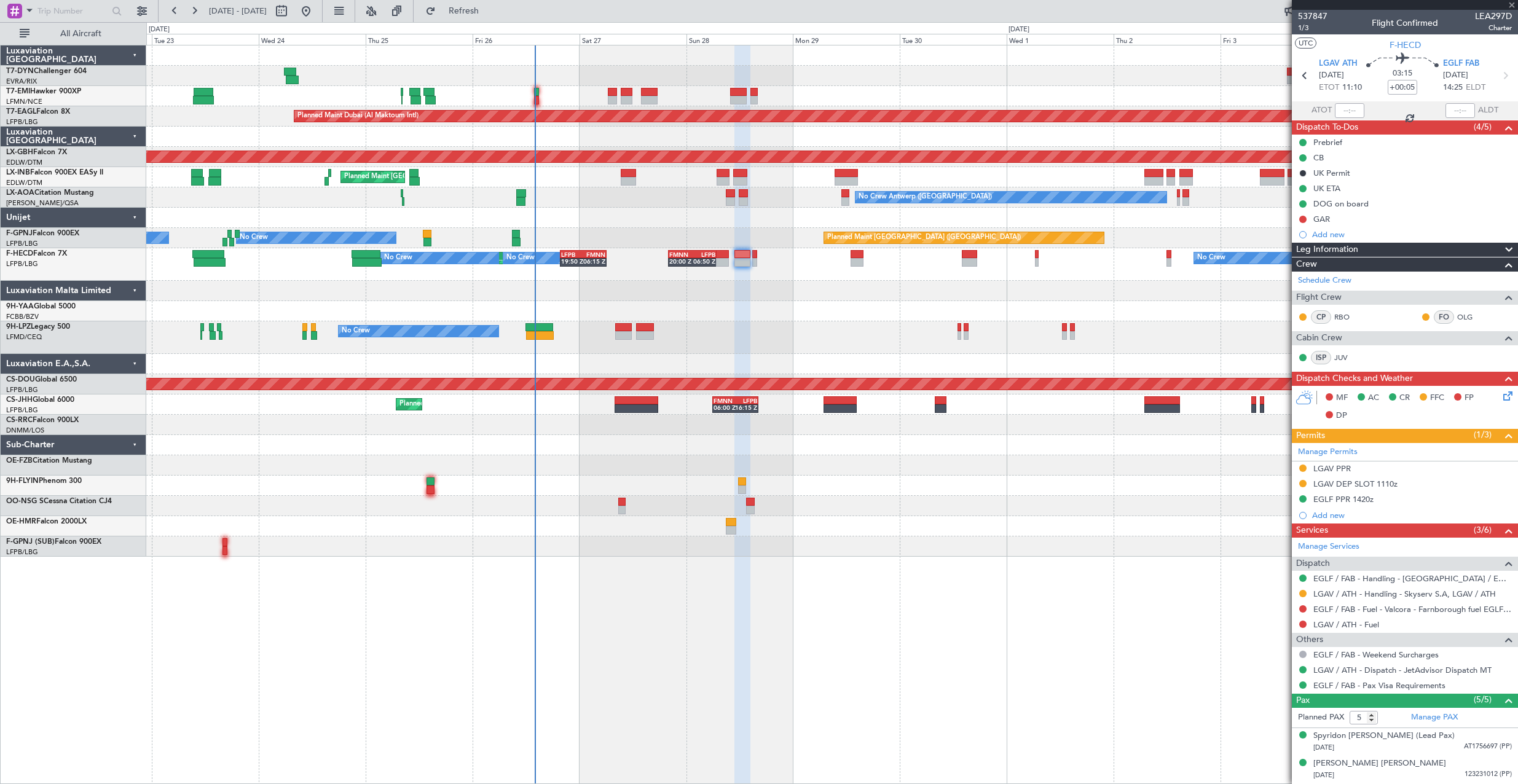
type input "+00:30"
type input "0"
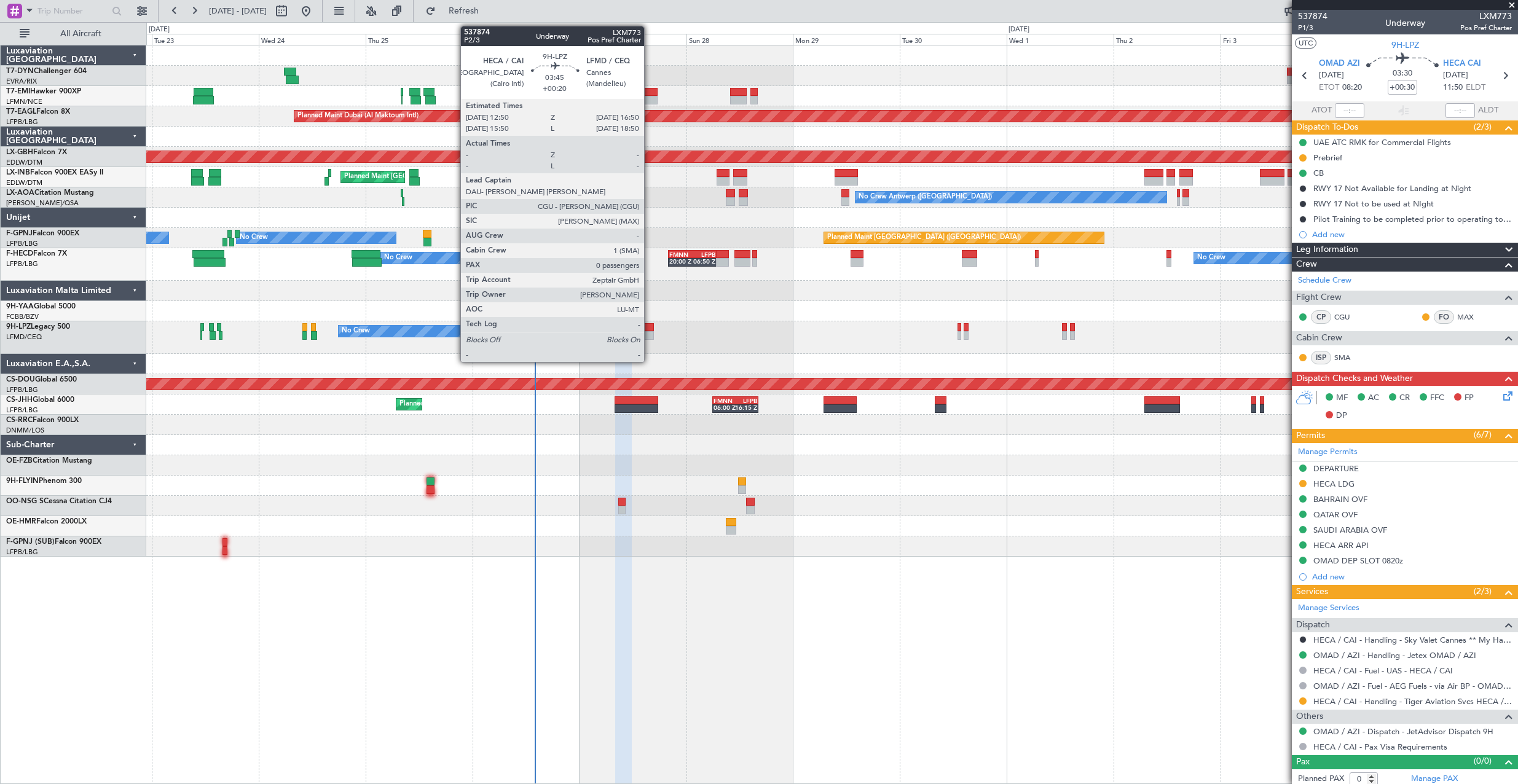
click at [650, 327] on div at bounding box center [645, 328] width 18 height 9
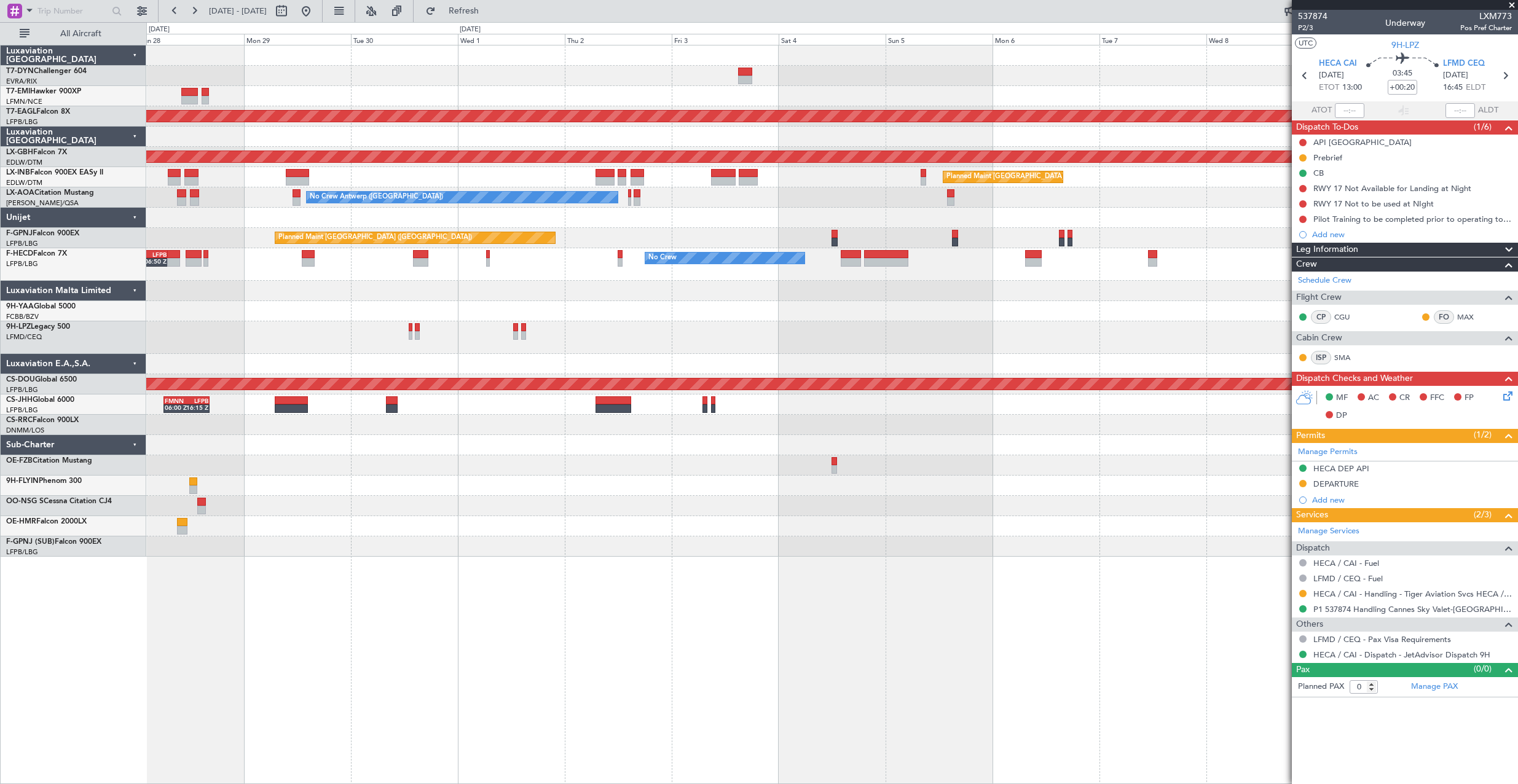
click at [595, 429] on div at bounding box center [832, 424] width 1371 height 20
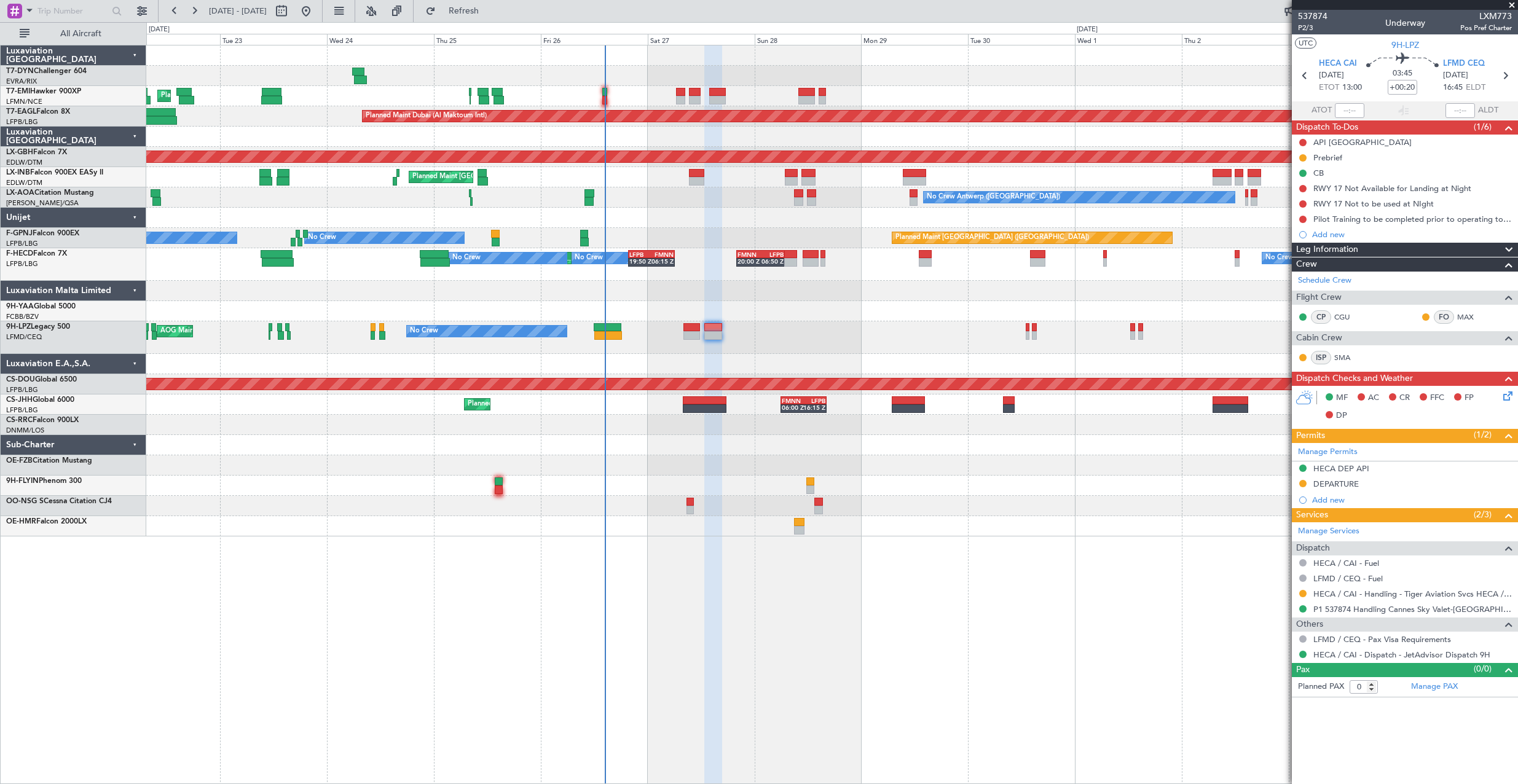
click at [1042, 470] on div at bounding box center [832, 465] width 1371 height 20
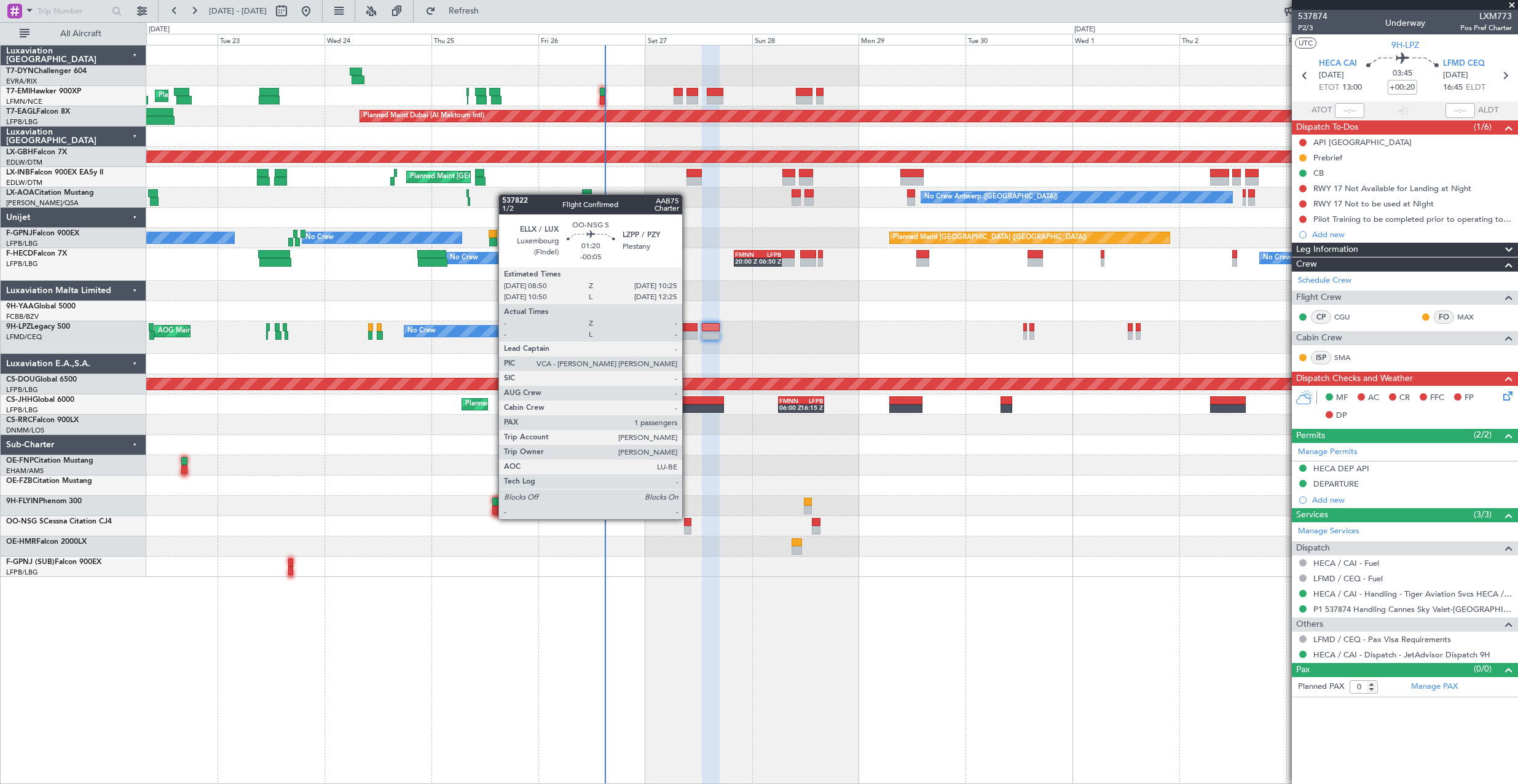
click at [688, 518] on div at bounding box center [687, 522] width 7 height 9
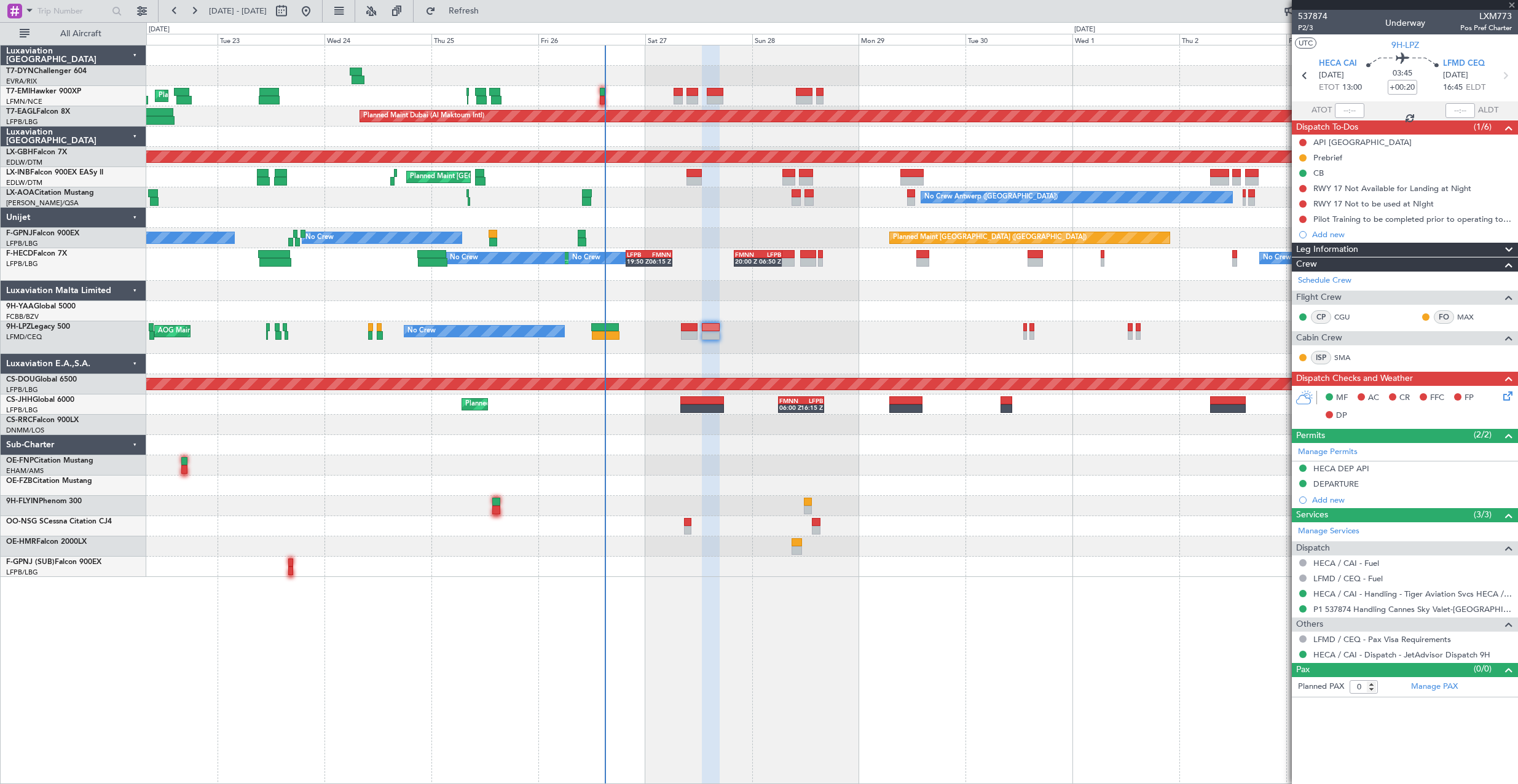
type input "-00:05"
type input "1"
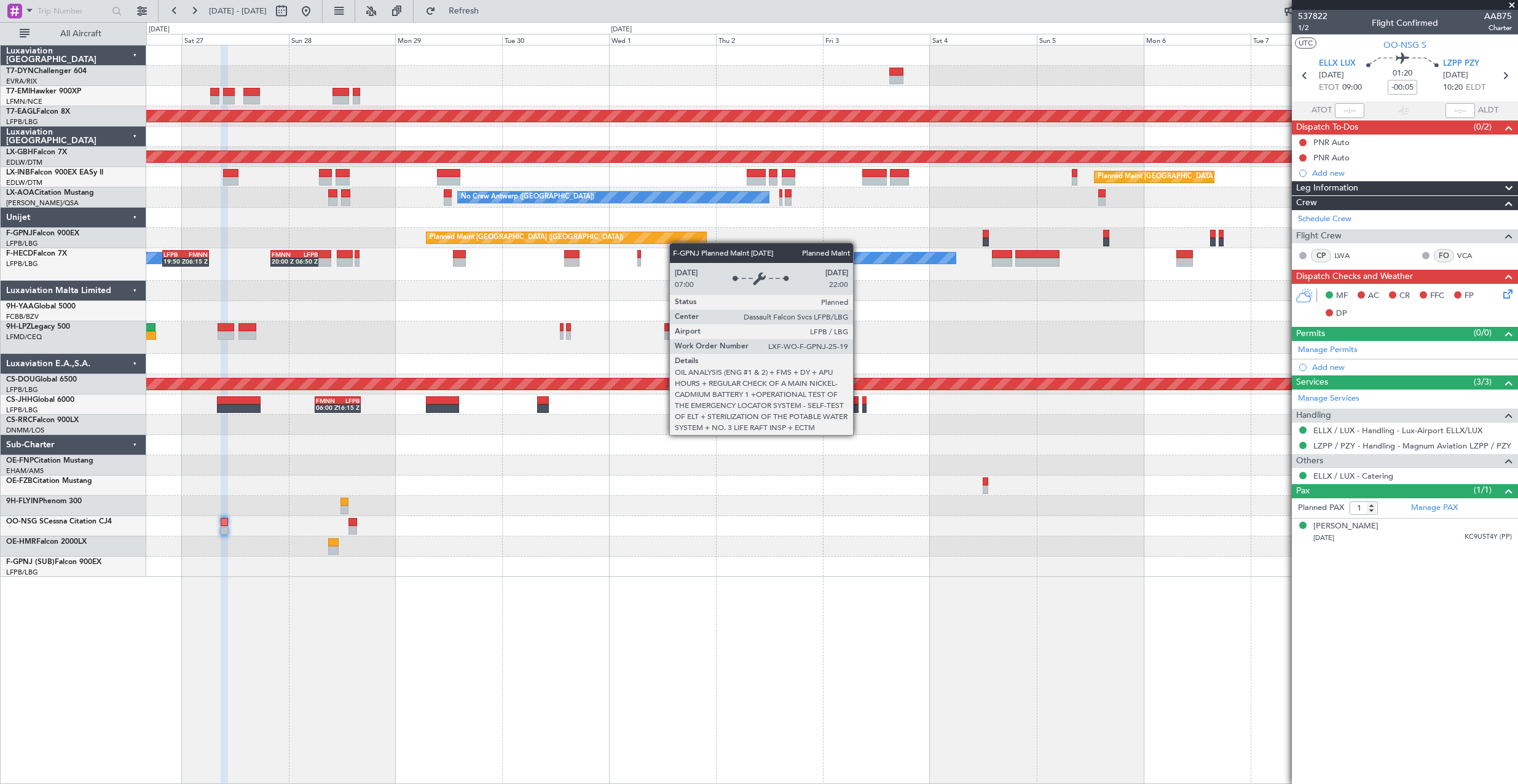
click at [636, 238] on div "Planned Maint [GEOGRAPHIC_DATA] ([GEOGRAPHIC_DATA]) No Crew No Crew" at bounding box center [832, 238] width 1371 height 20
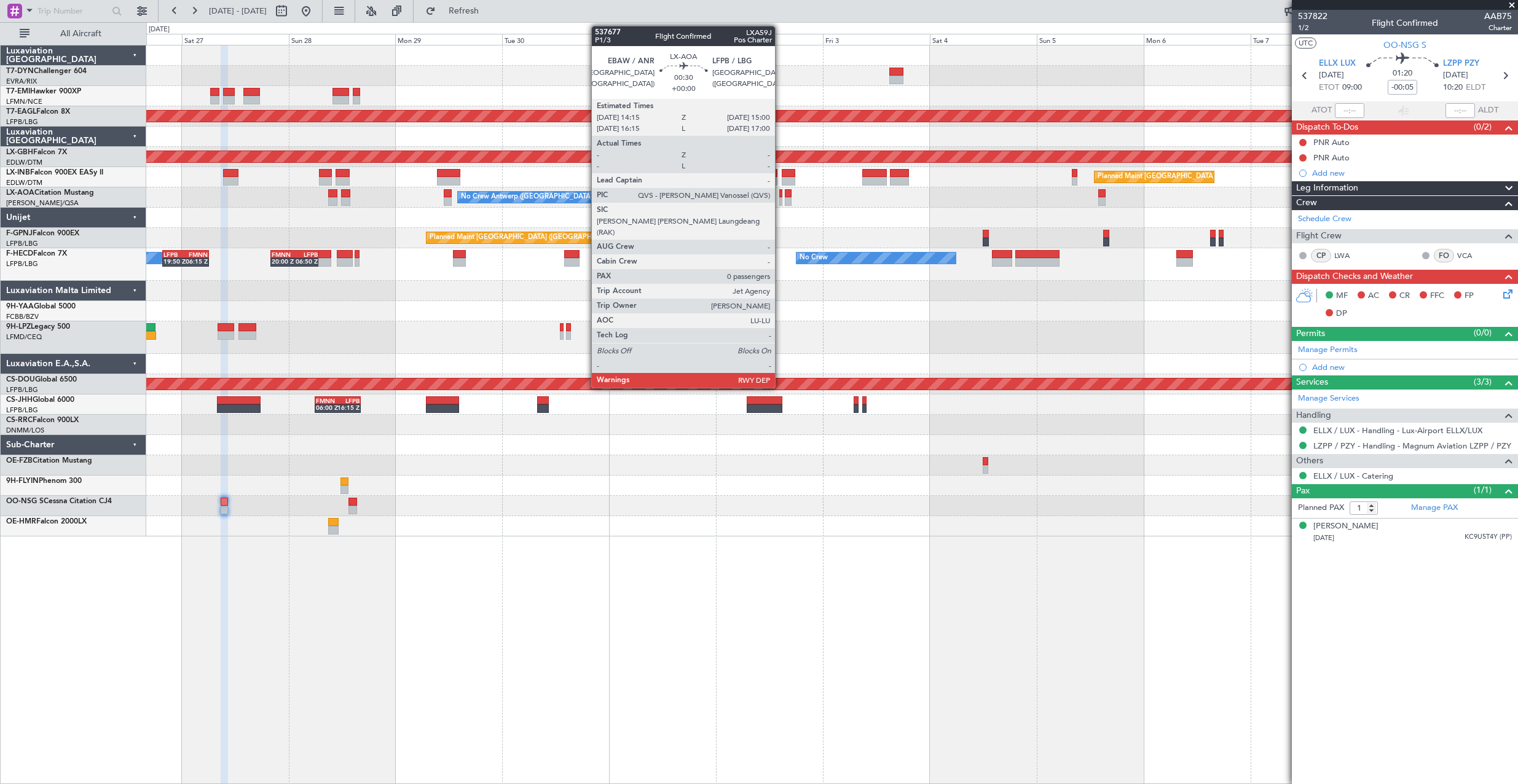
click at [781, 201] on div at bounding box center [781, 201] width 4 height 9
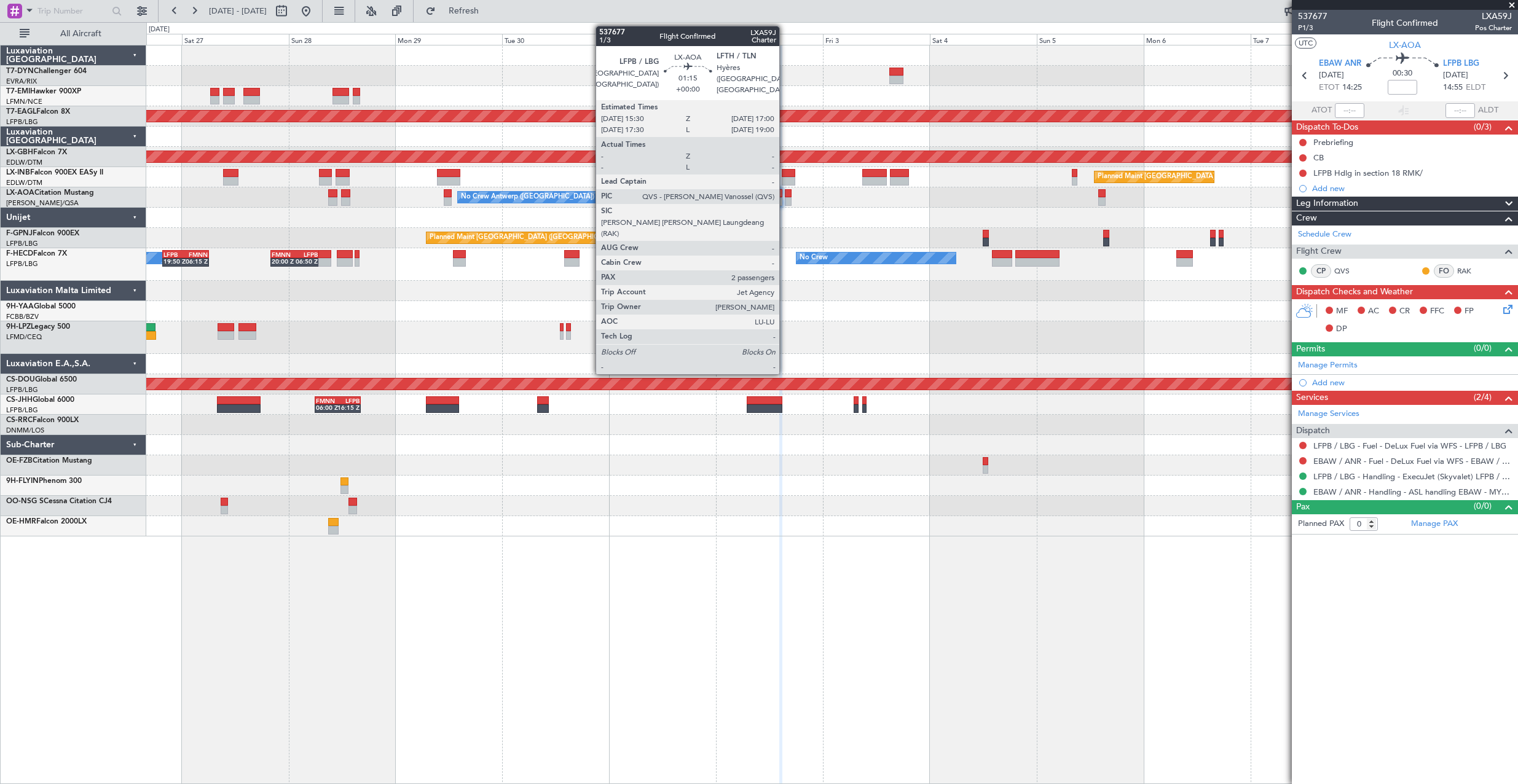
click at [785, 193] on div at bounding box center [789, 193] width 7 height 9
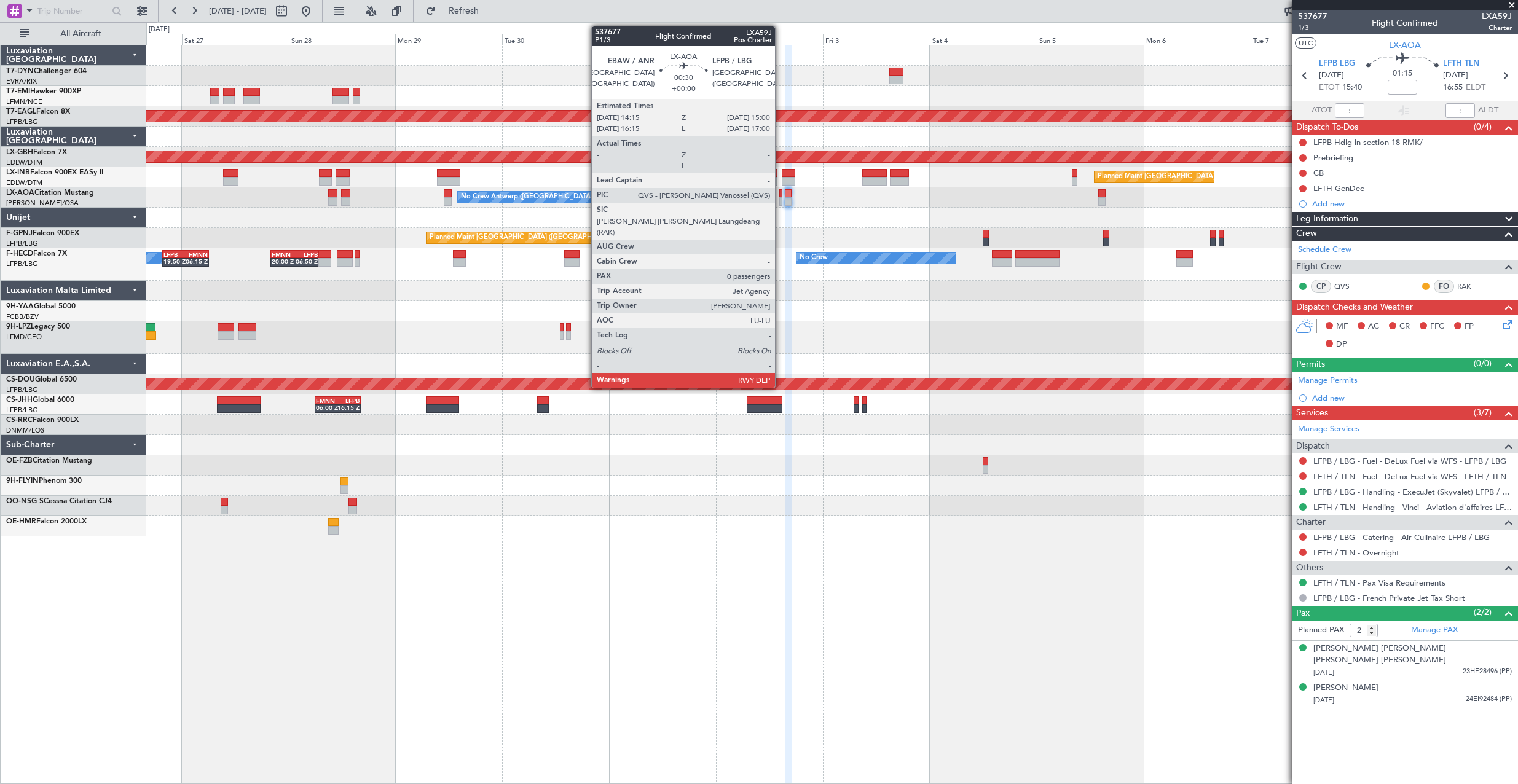
click at [781, 197] on div at bounding box center [781, 193] width 4 height 9
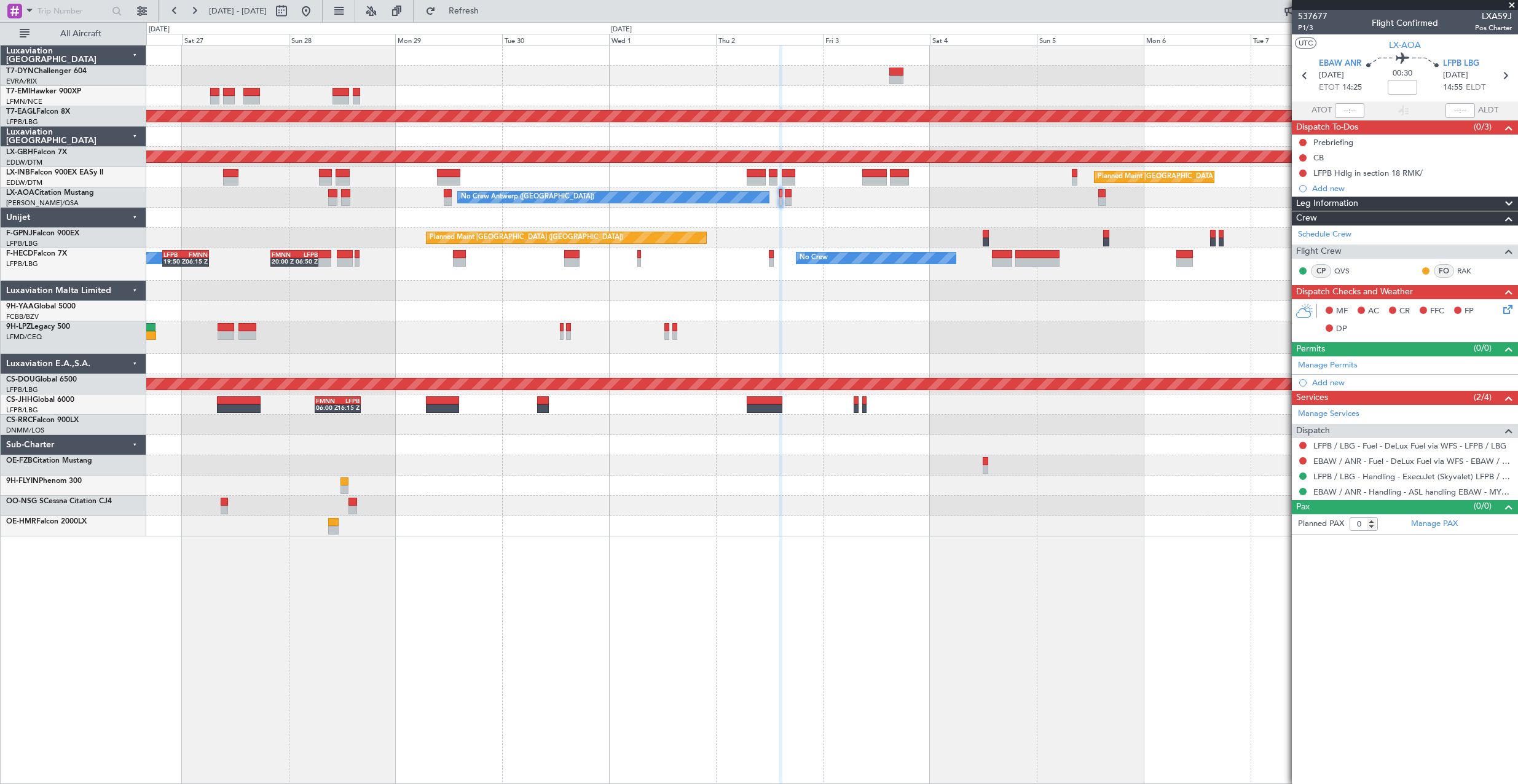
click at [1298, 29] on div "537677 P1/3 Flight Confirmed LXA59J Pos Charter" at bounding box center [1405, 22] width 226 height 25
click at [1303, 29] on span "P1/3" at bounding box center [1312, 29] width 29 height 11
click at [477, 19] on button "Refresh" at bounding box center [456, 11] width 74 height 20
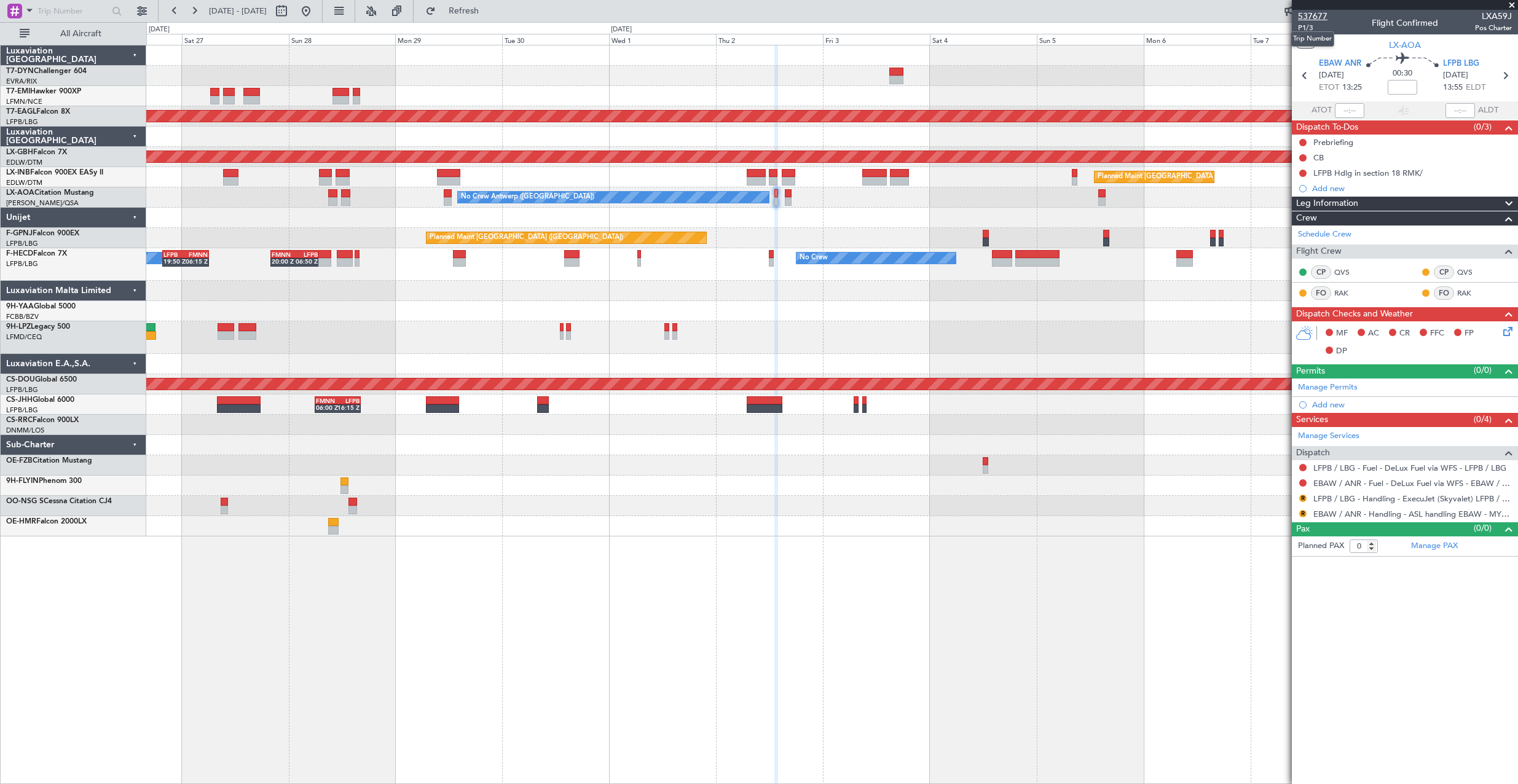
click at [1309, 15] on span "537677" at bounding box center [1312, 16] width 29 height 12
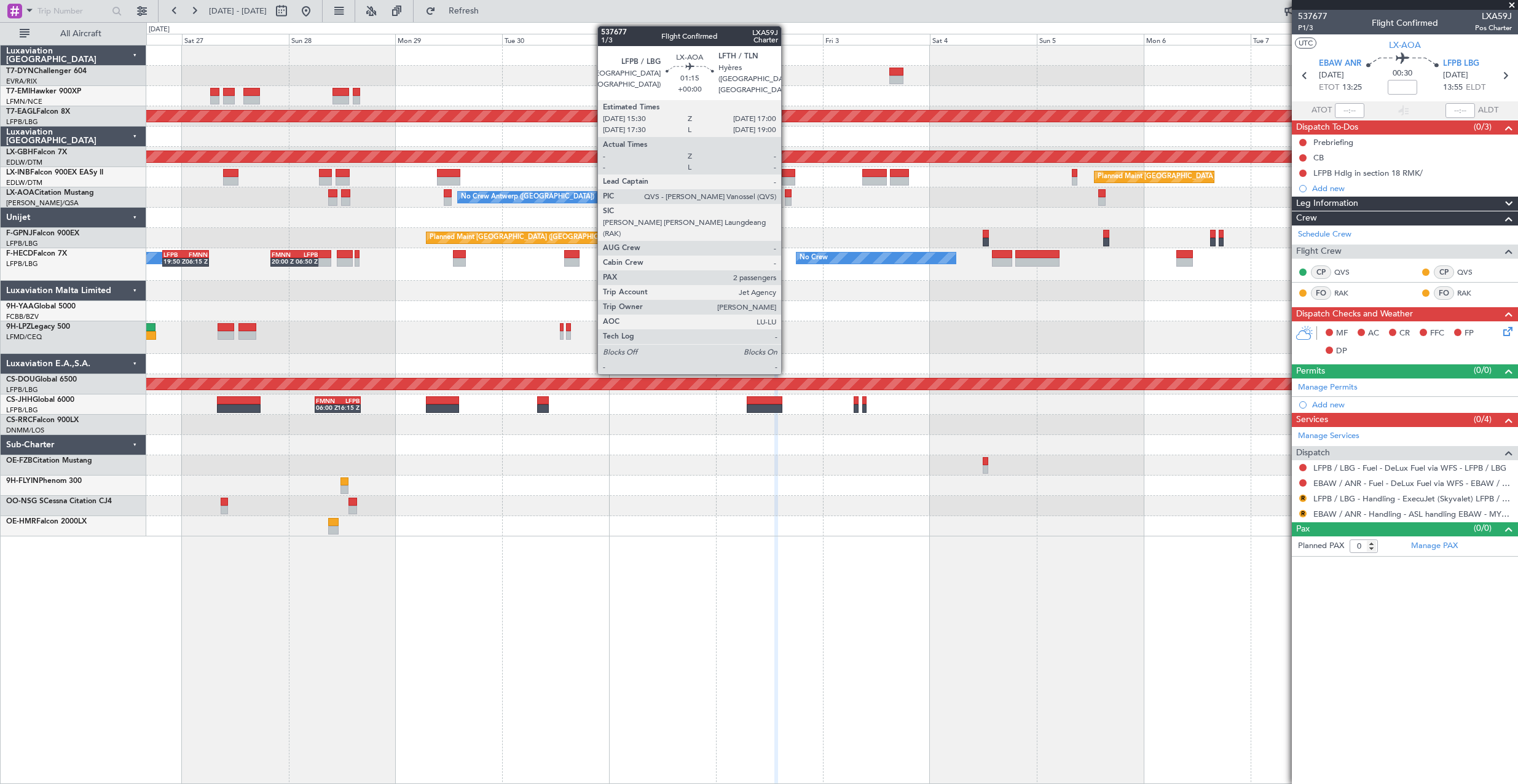
click at [787, 195] on div at bounding box center [789, 193] width 7 height 9
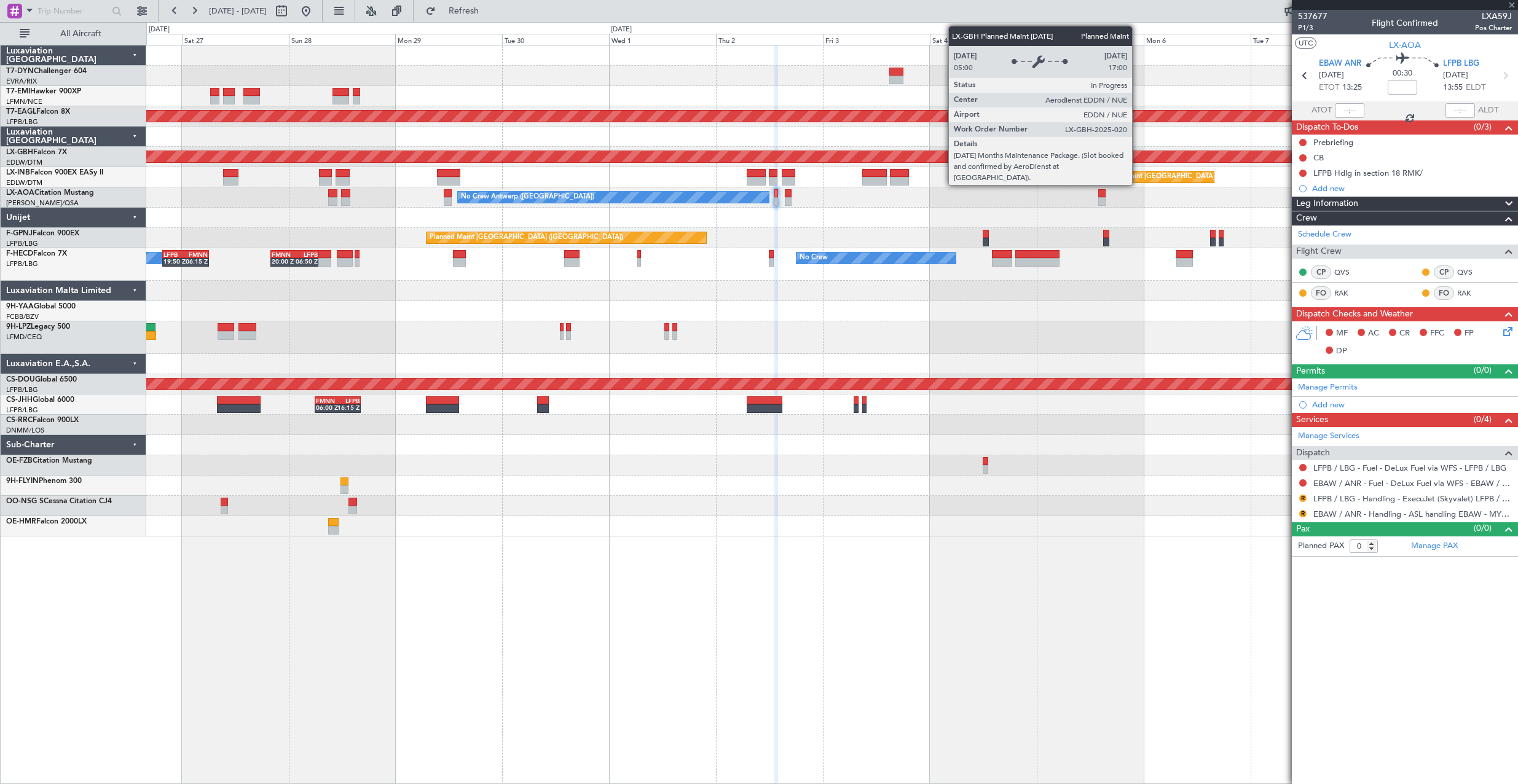
type input "2"
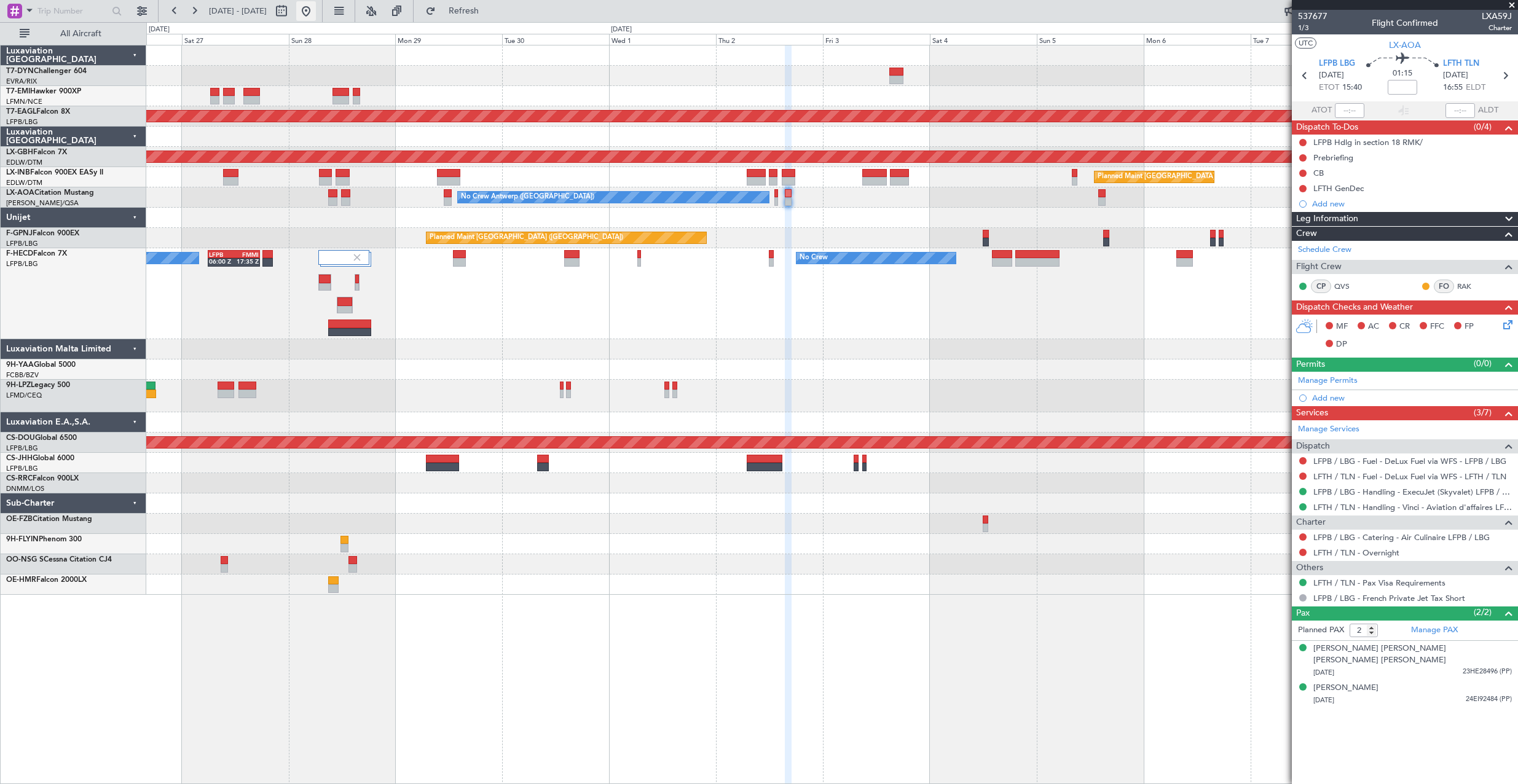
click at [316, 15] on button at bounding box center [306, 11] width 20 height 20
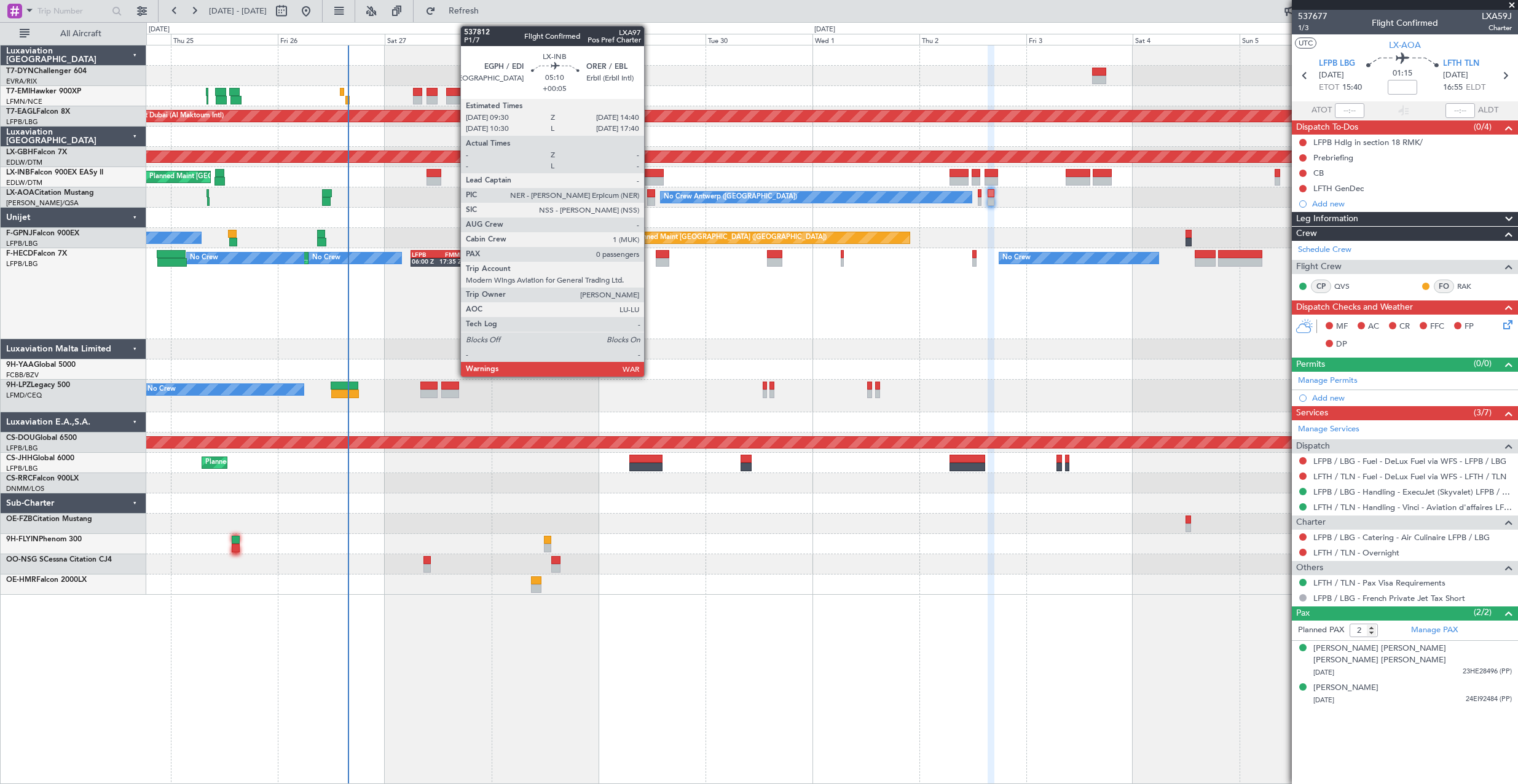
click at [650, 174] on div at bounding box center [652, 174] width 23 height 9
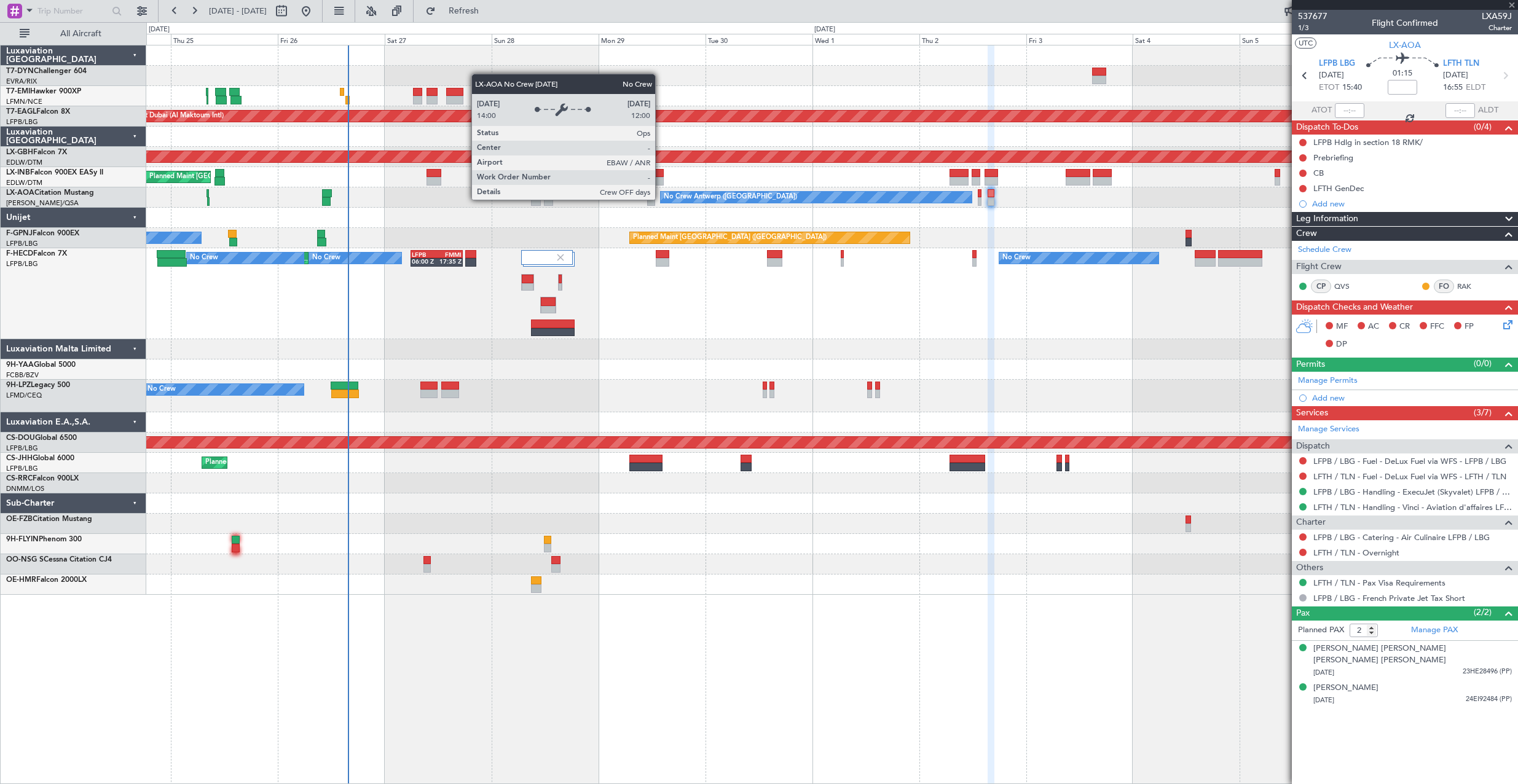
type input "+00:05"
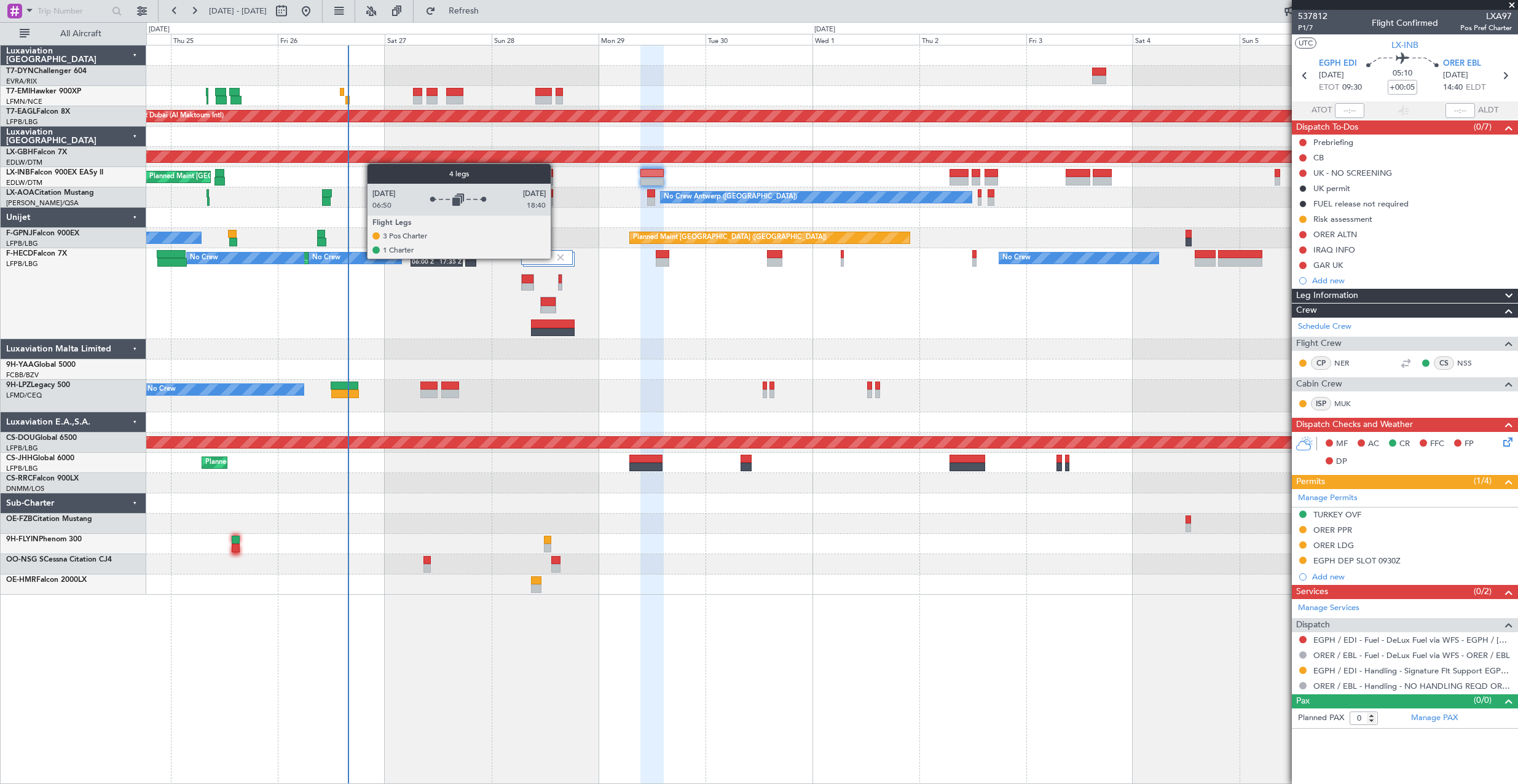
click at [556, 258] on img at bounding box center [561, 257] width 11 height 11
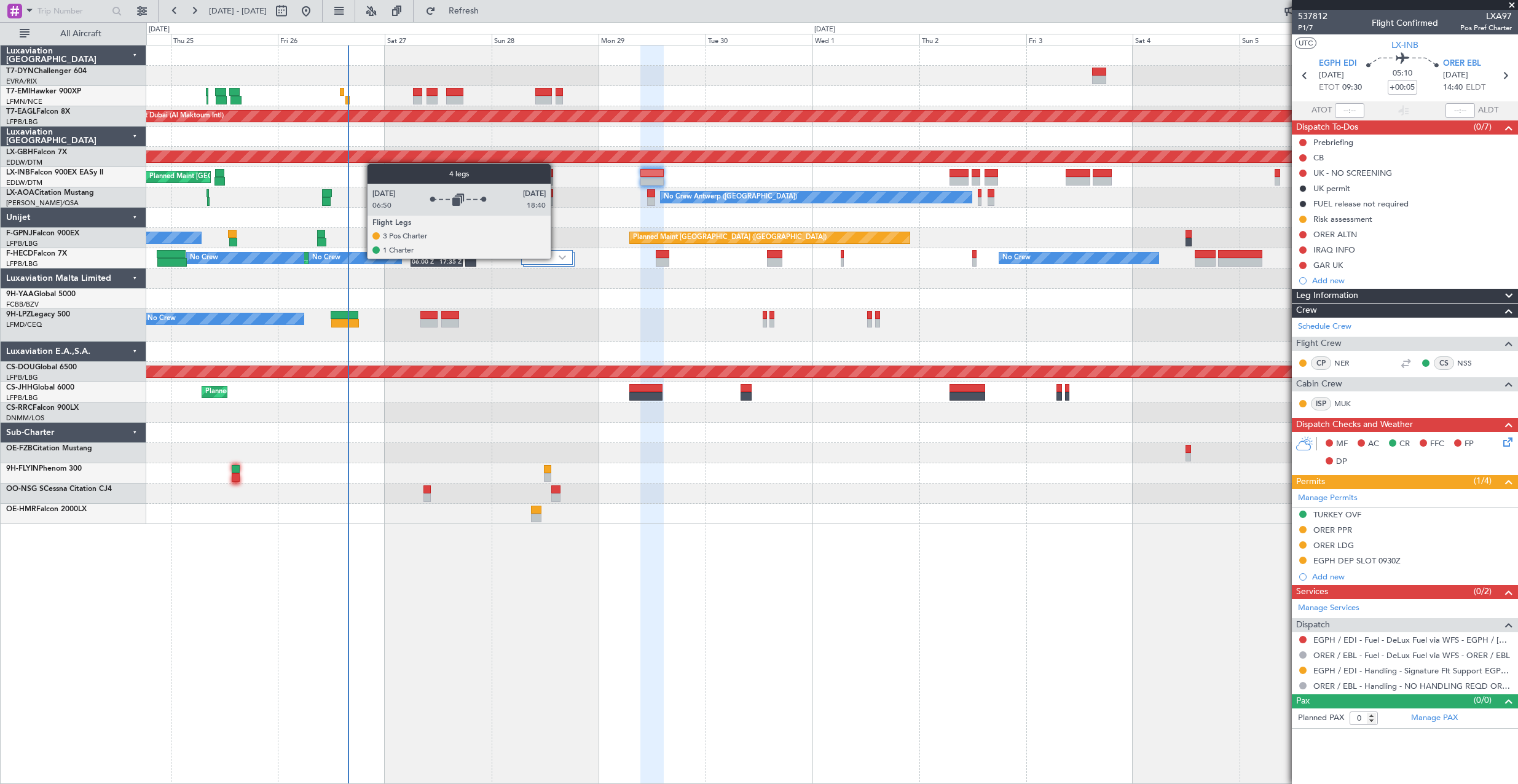
click at [556, 258] on div at bounding box center [546, 257] width 51 height 15
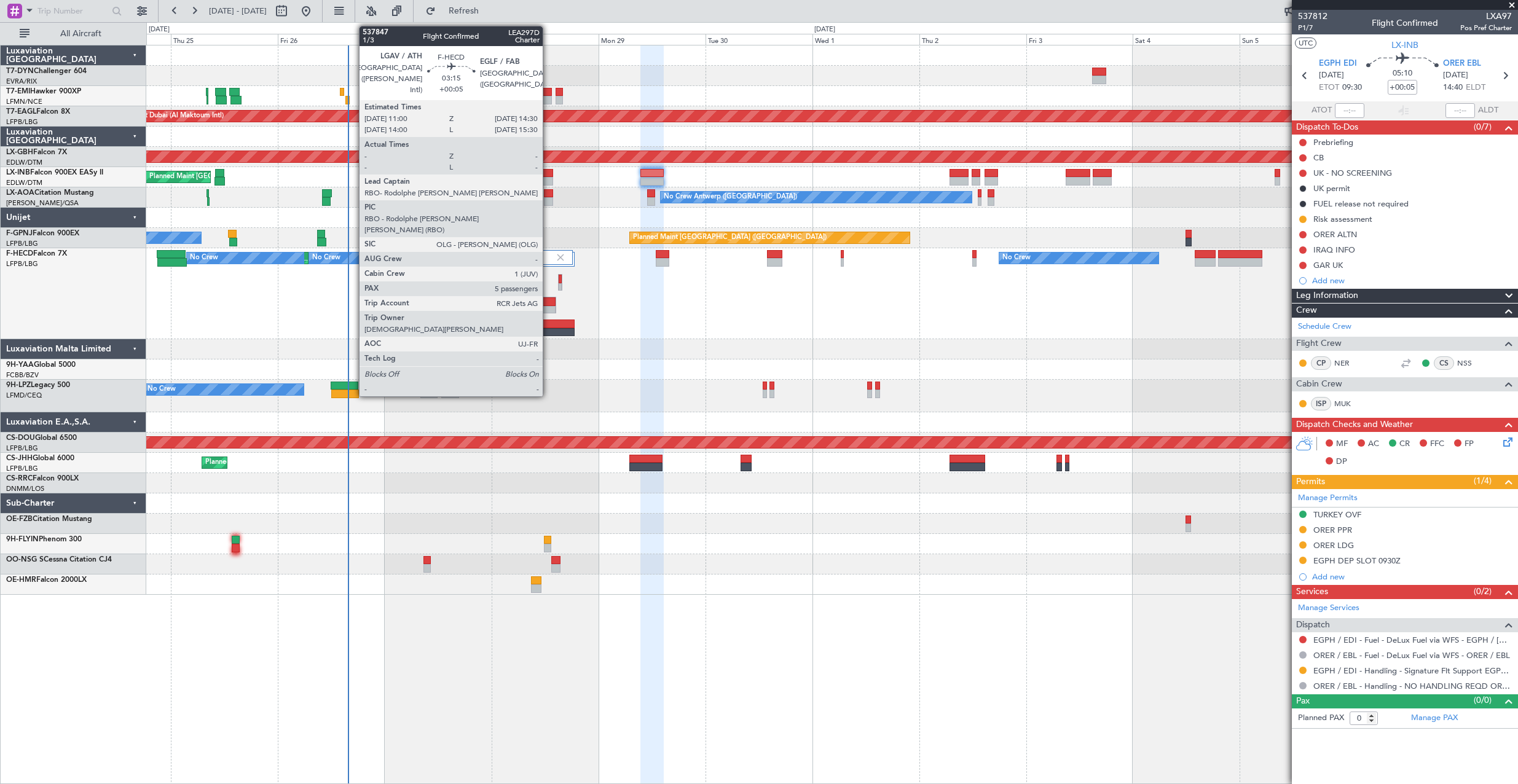
click at [548, 303] on div at bounding box center [548, 302] width 15 height 9
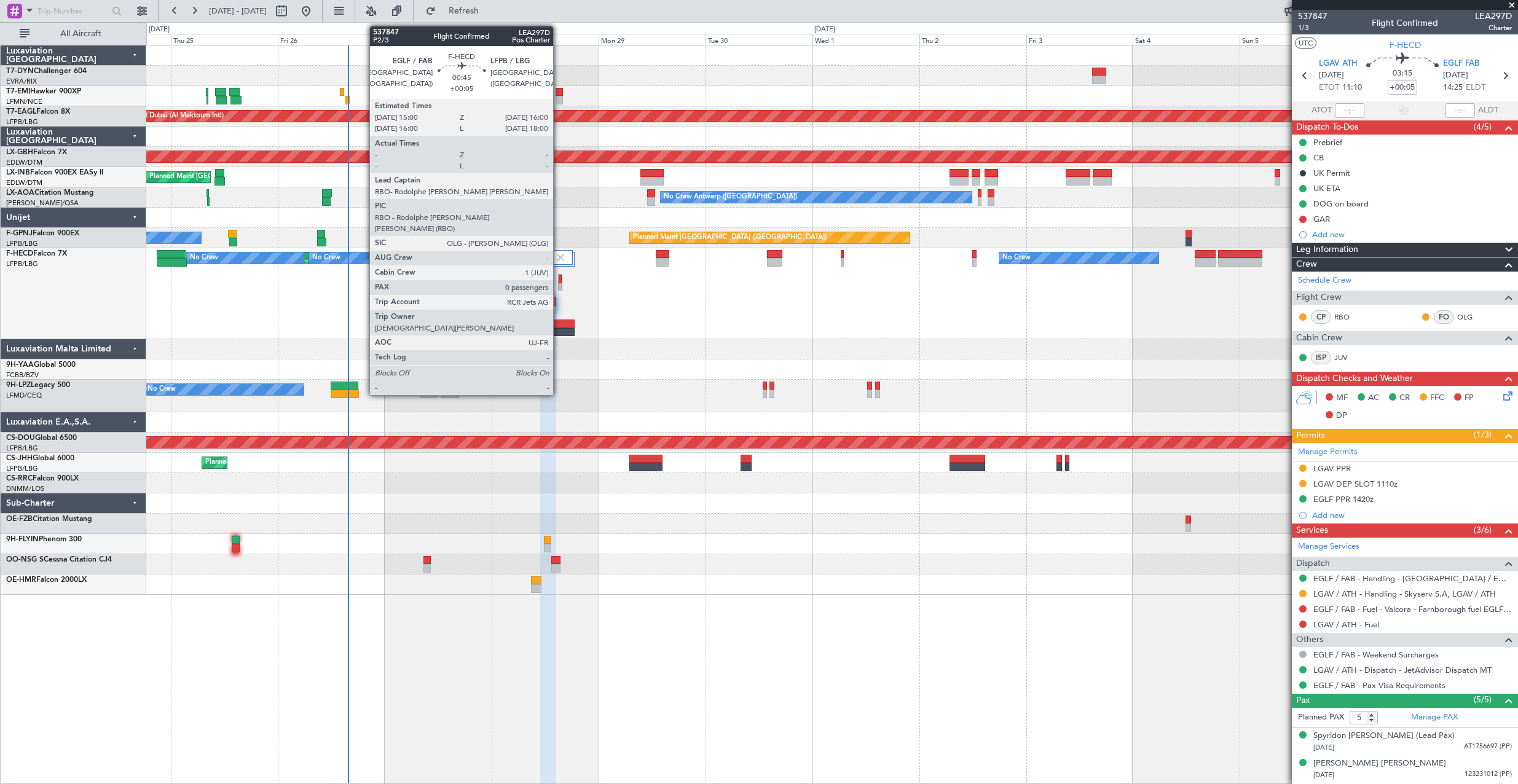
click at [559, 280] on div at bounding box center [561, 279] width 4 height 9
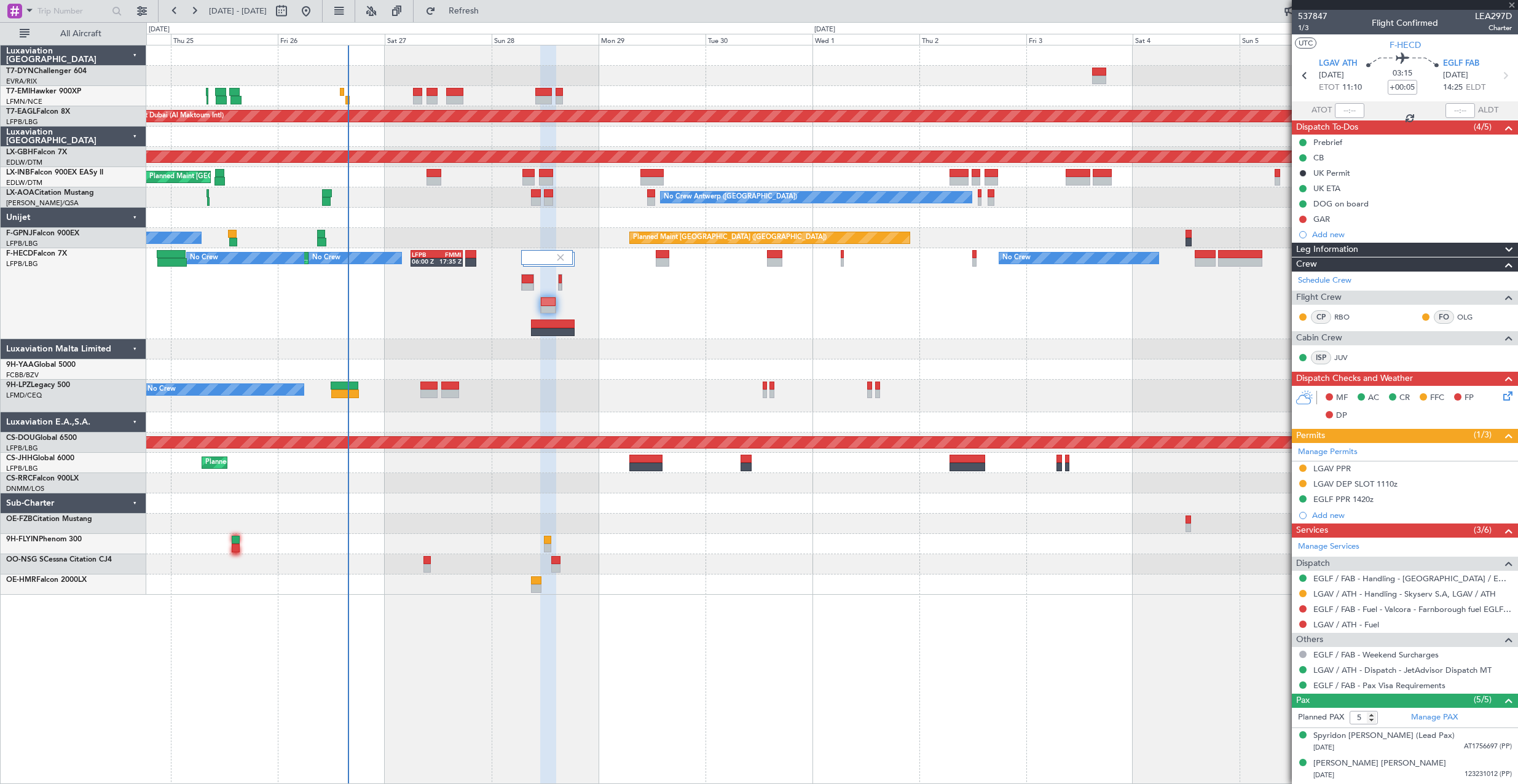
type input "0"
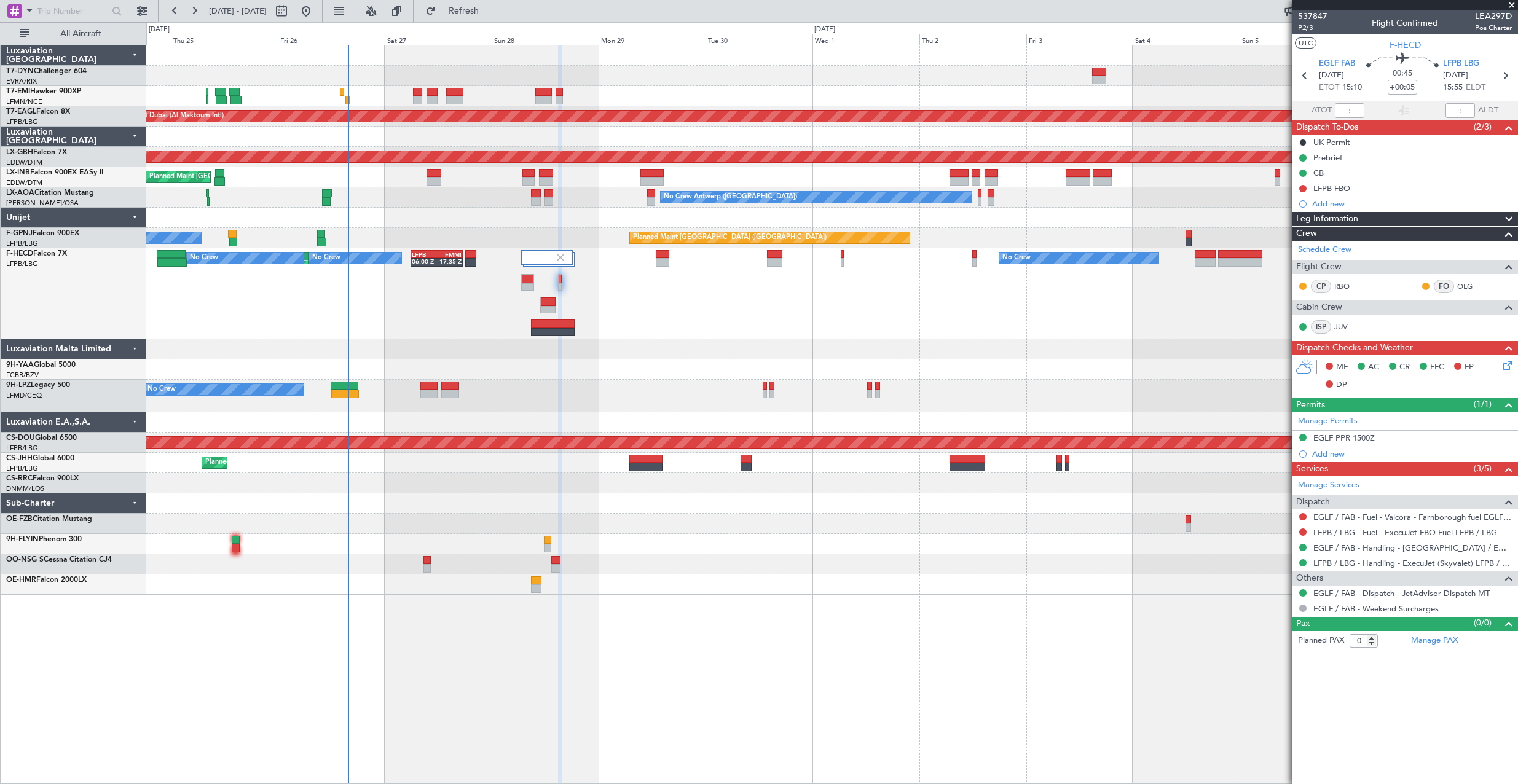
click at [498, 399] on div "No Crew AOG Maint Cannes (Mandelieu)" at bounding box center [832, 396] width 1371 height 33
click at [147, 15] on button at bounding box center [142, 11] width 20 height 20
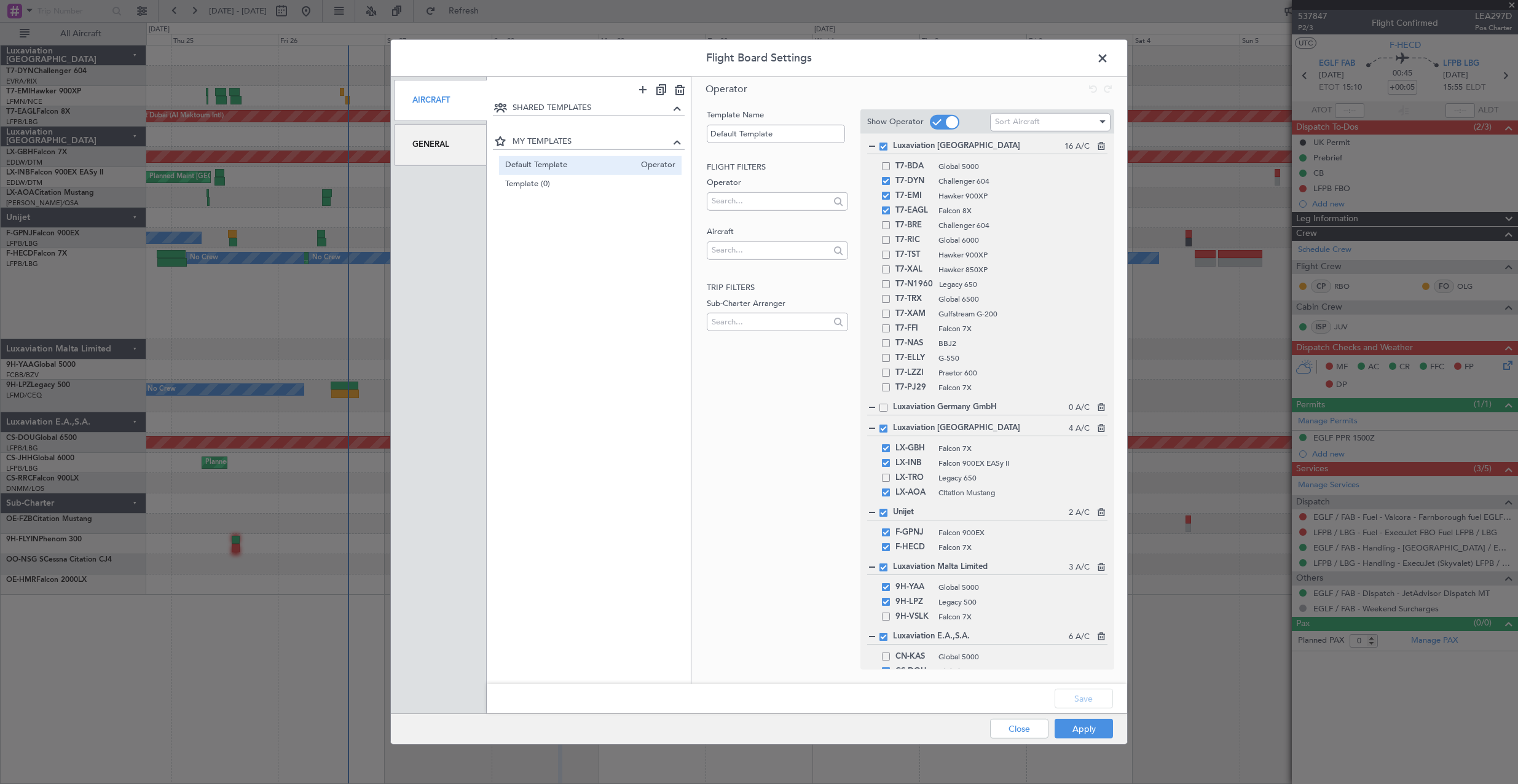
click at [433, 158] on div "General" at bounding box center [440, 144] width 93 height 41
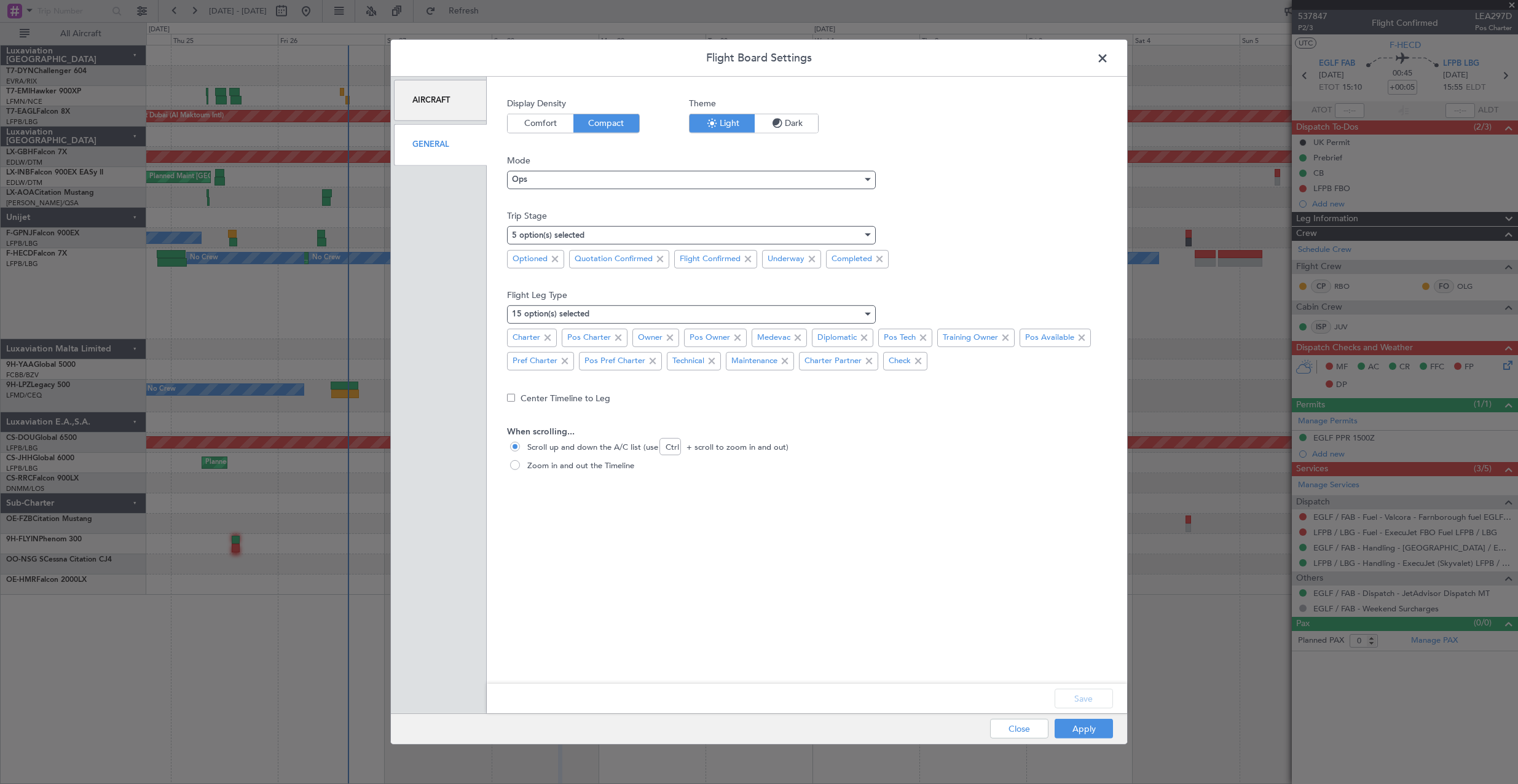
click at [422, 103] on div "Aircraft" at bounding box center [440, 101] width 93 height 41
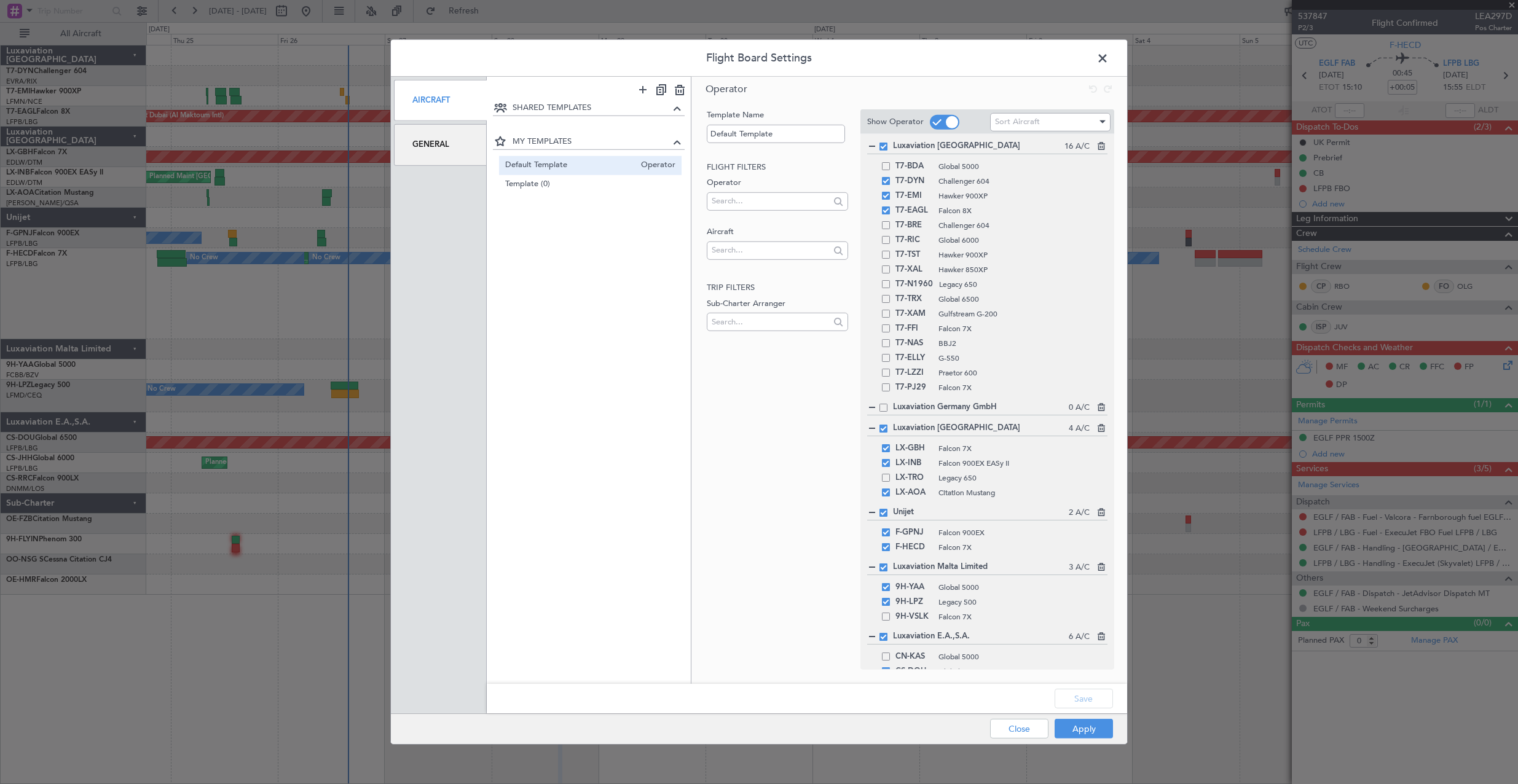
click at [417, 140] on div "General" at bounding box center [440, 144] width 93 height 41
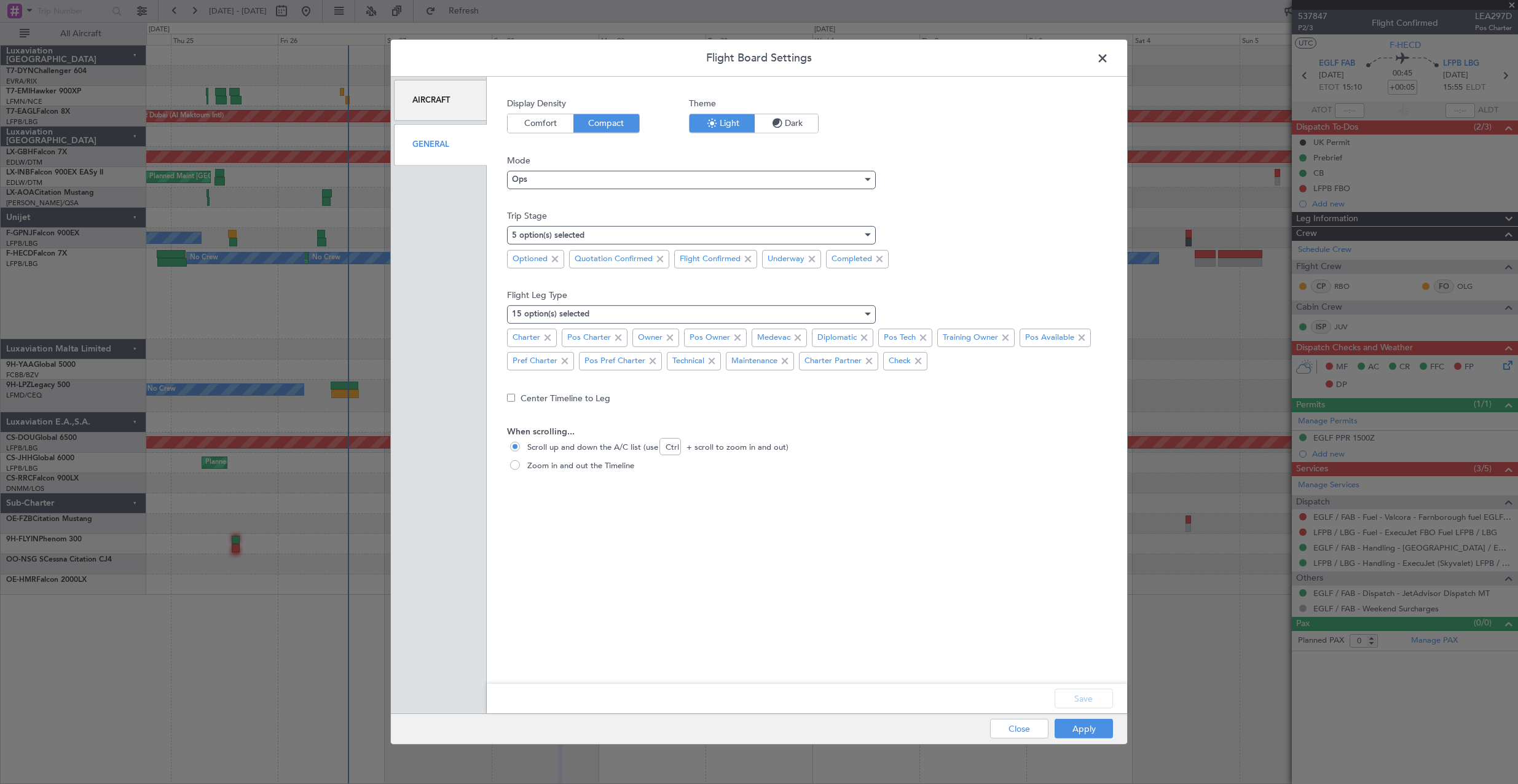
click at [1109, 56] on span at bounding box center [1109, 61] width 0 height 25
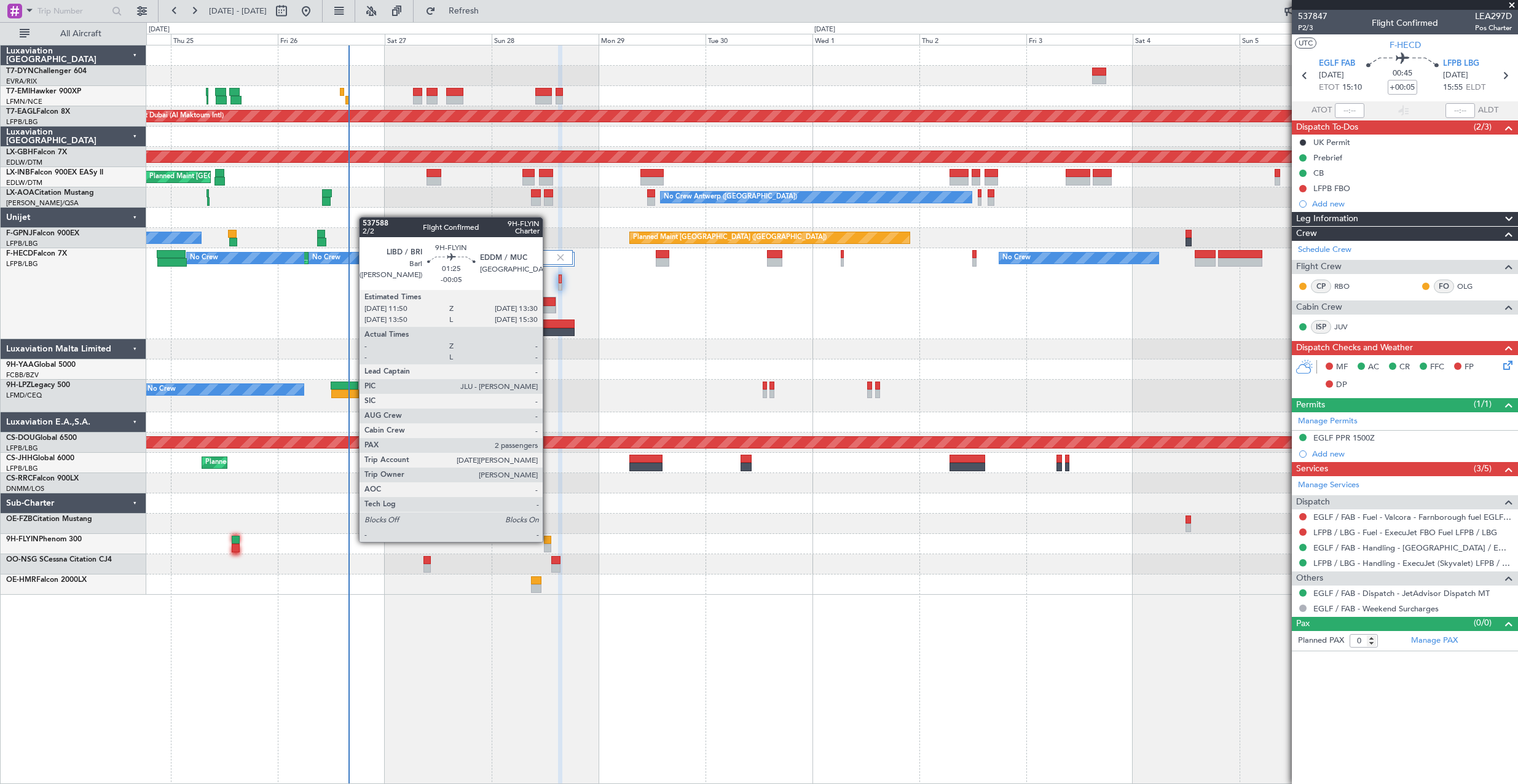
click at [548, 541] on div at bounding box center [547, 540] width 8 height 9
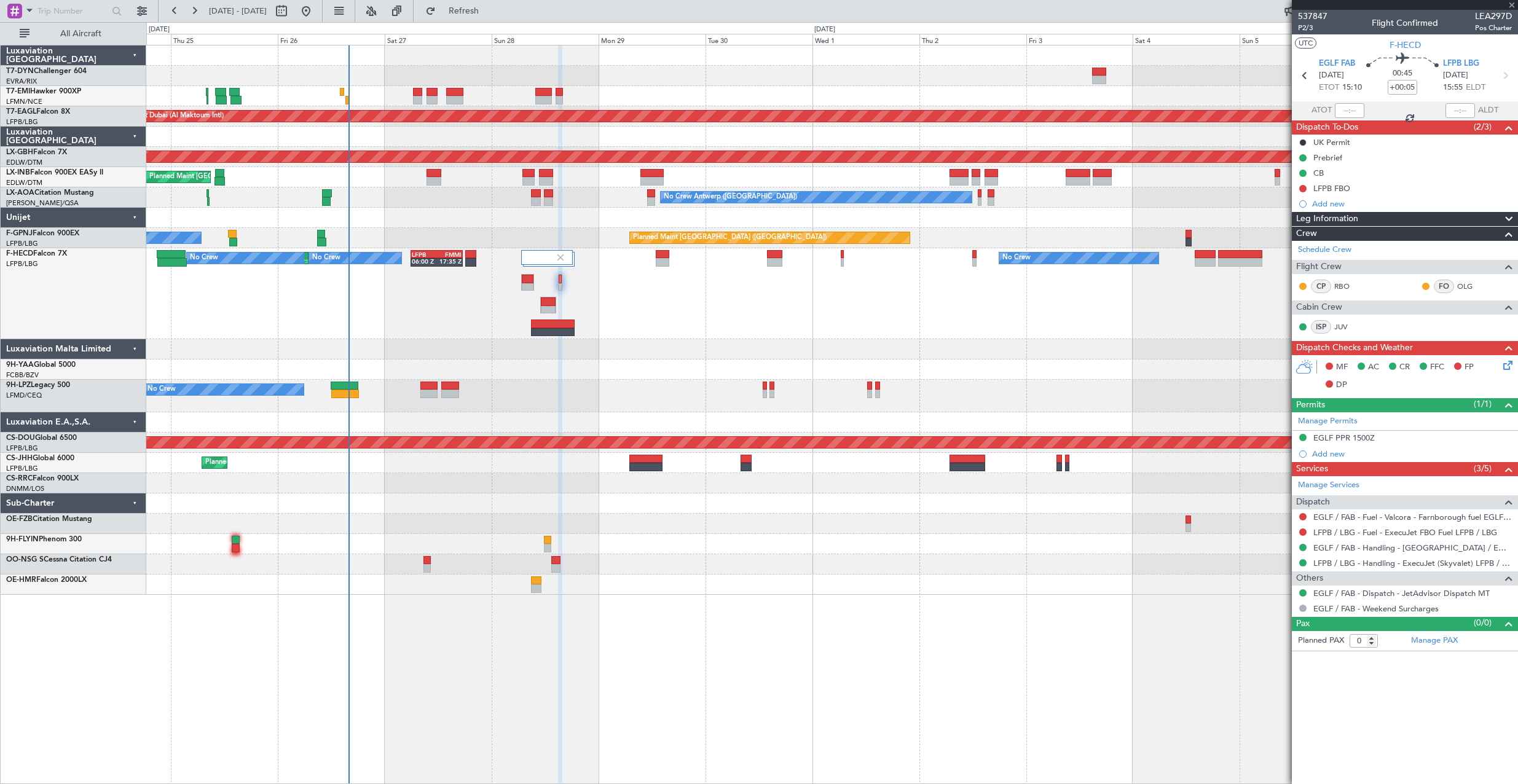
type input "-00:05"
type input "2"
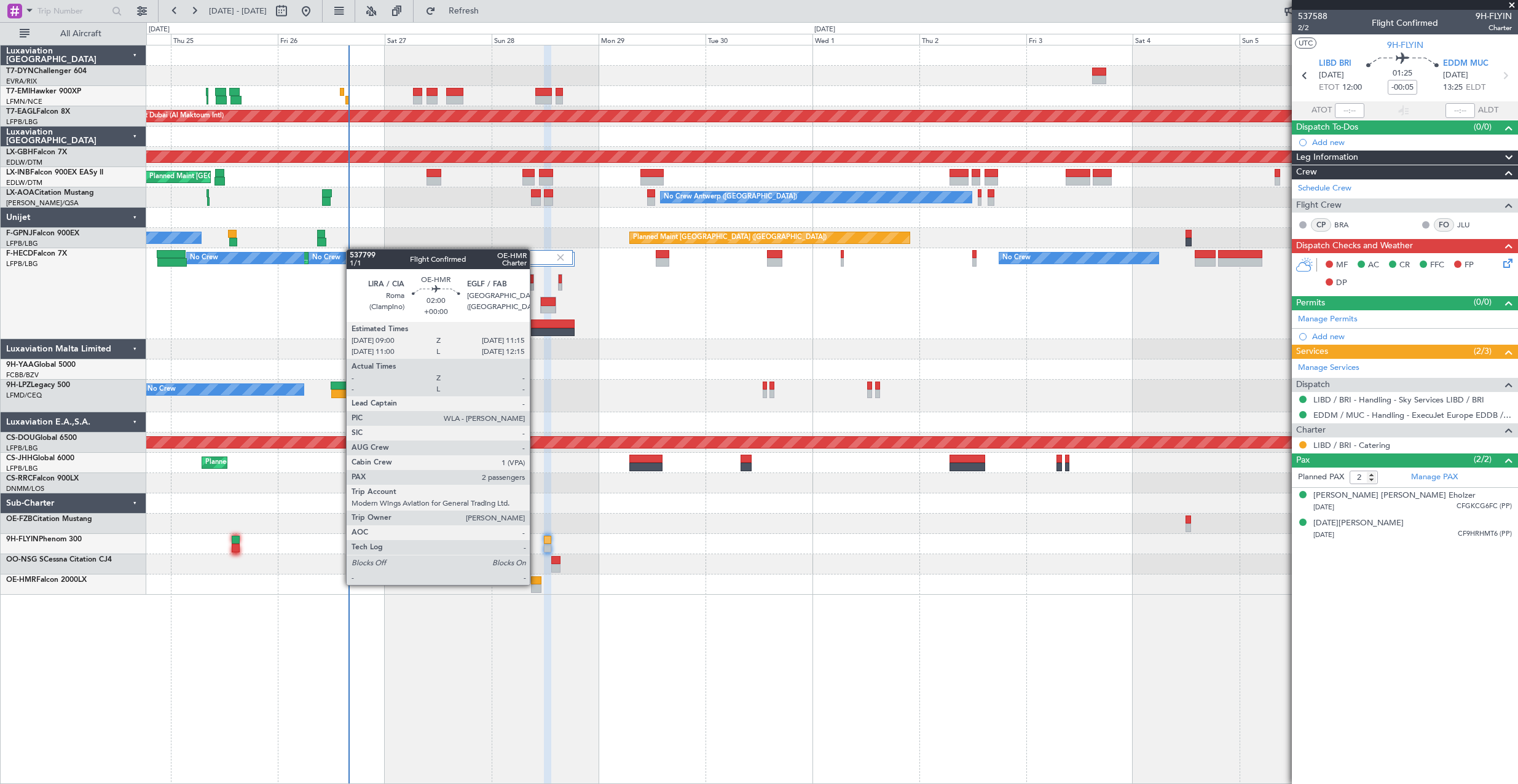
click at [536, 584] on div at bounding box center [537, 581] width 11 height 9
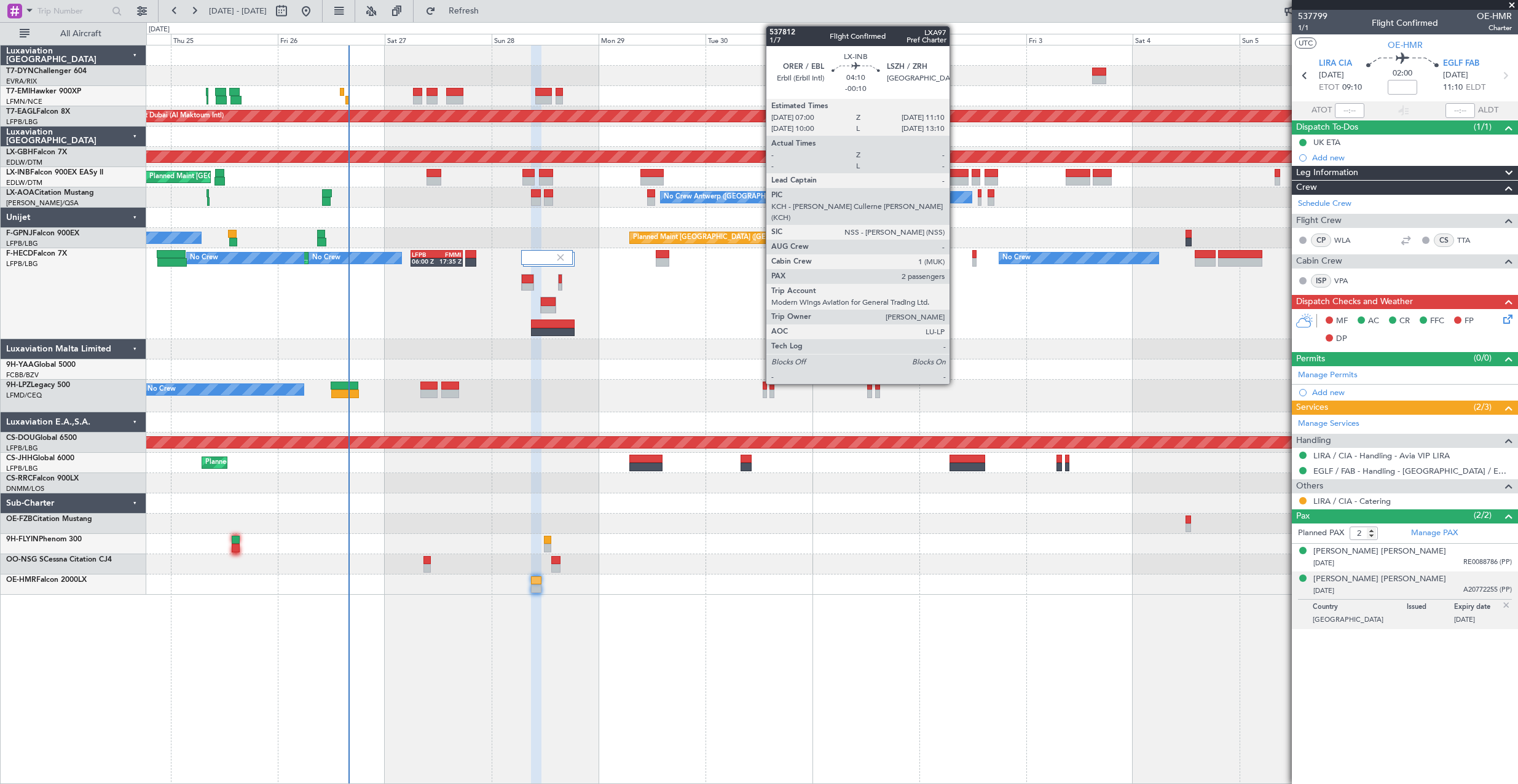
click at [956, 177] on div at bounding box center [958, 182] width 19 height 9
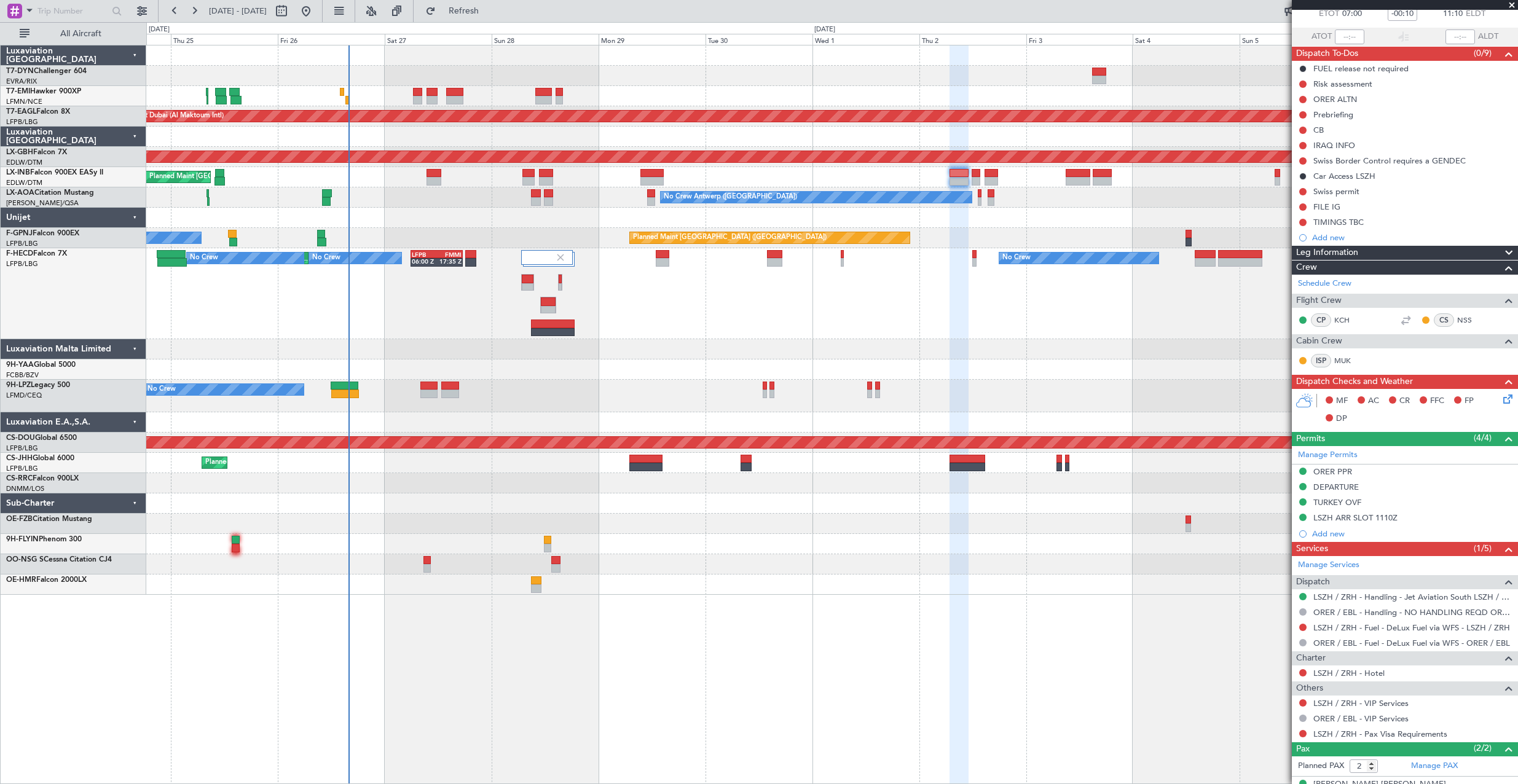
scroll to position [121, 0]
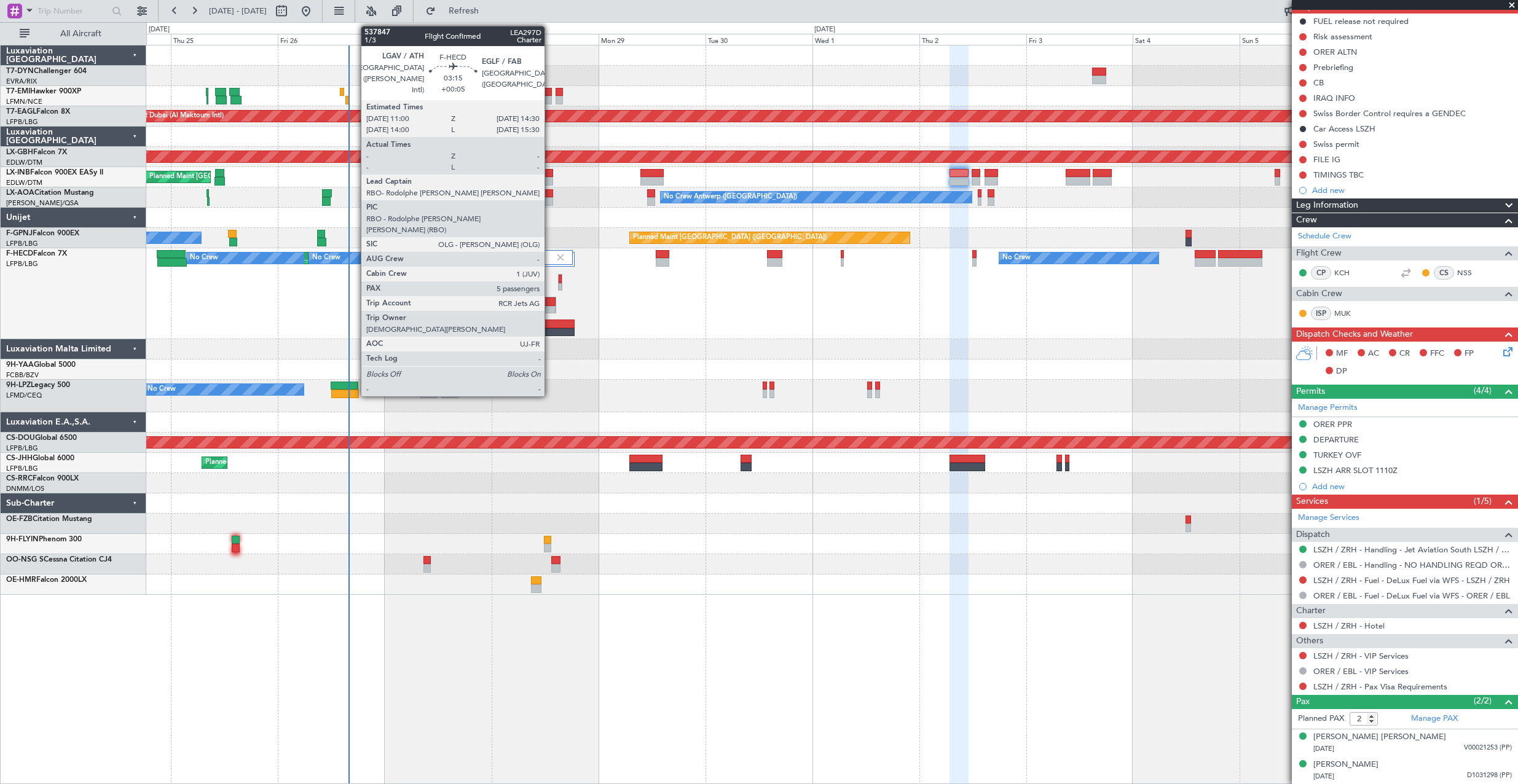
click at [550, 305] on div at bounding box center [548, 302] width 15 height 9
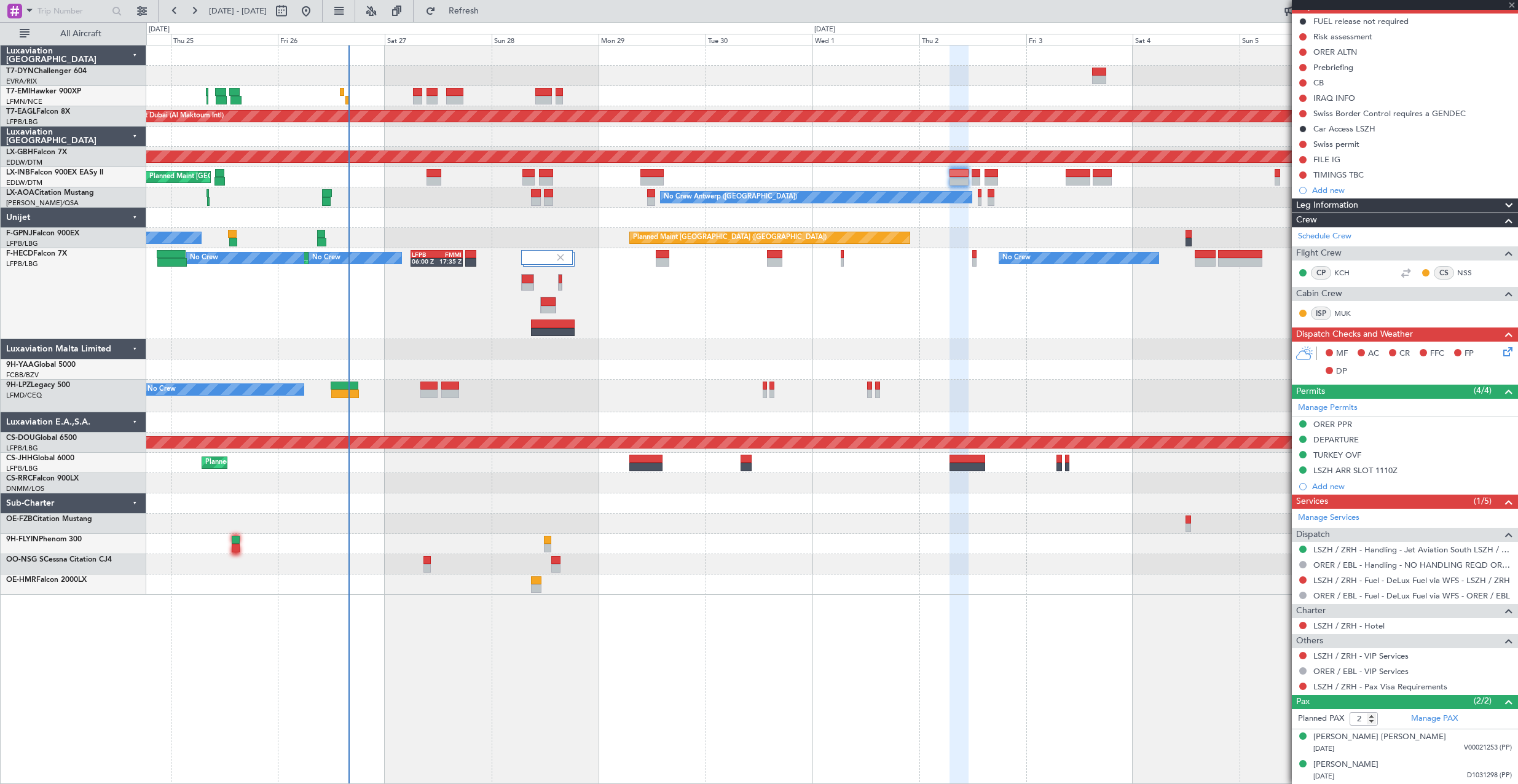
type input "+00:05"
type input "5"
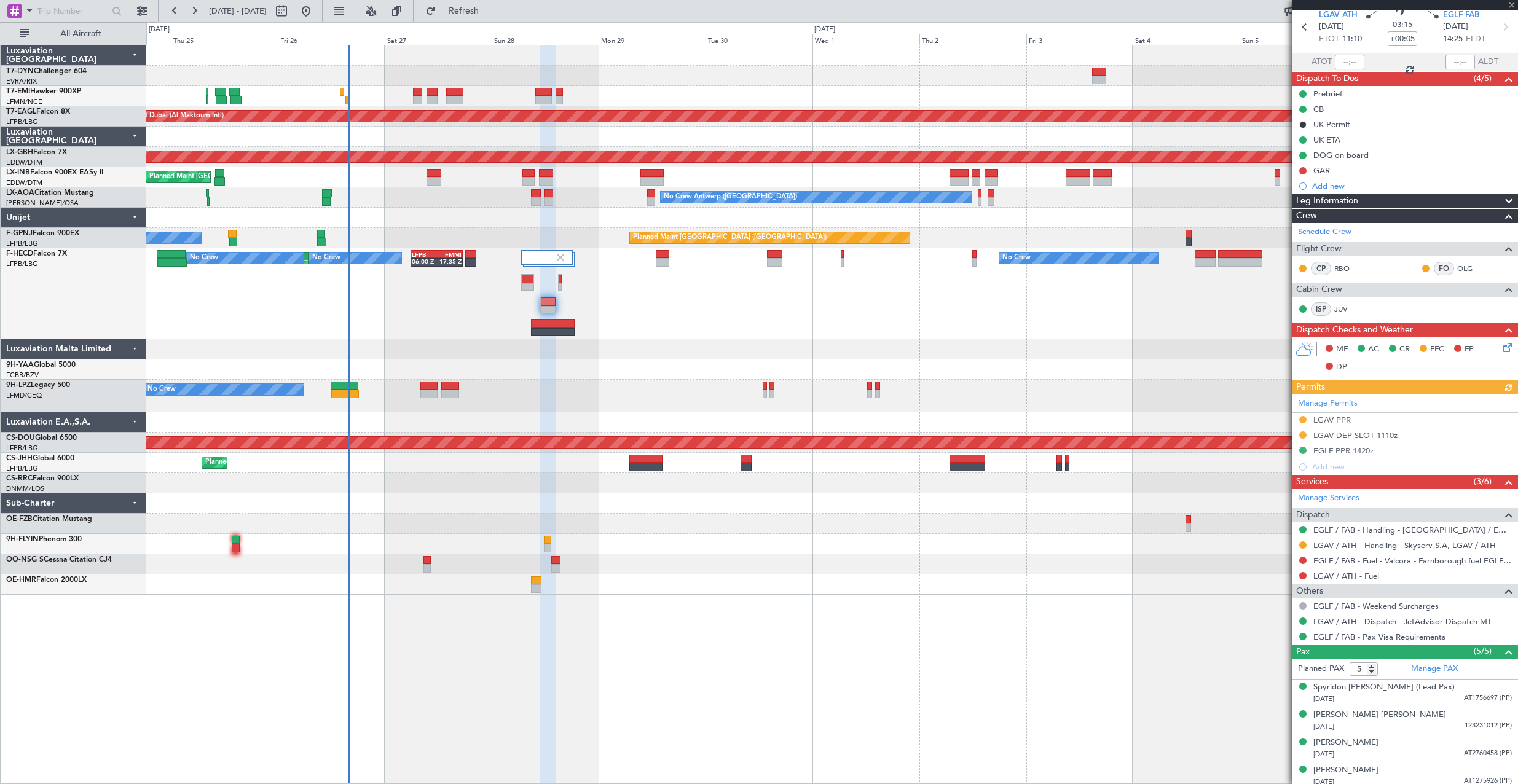
scroll to position [82, 0]
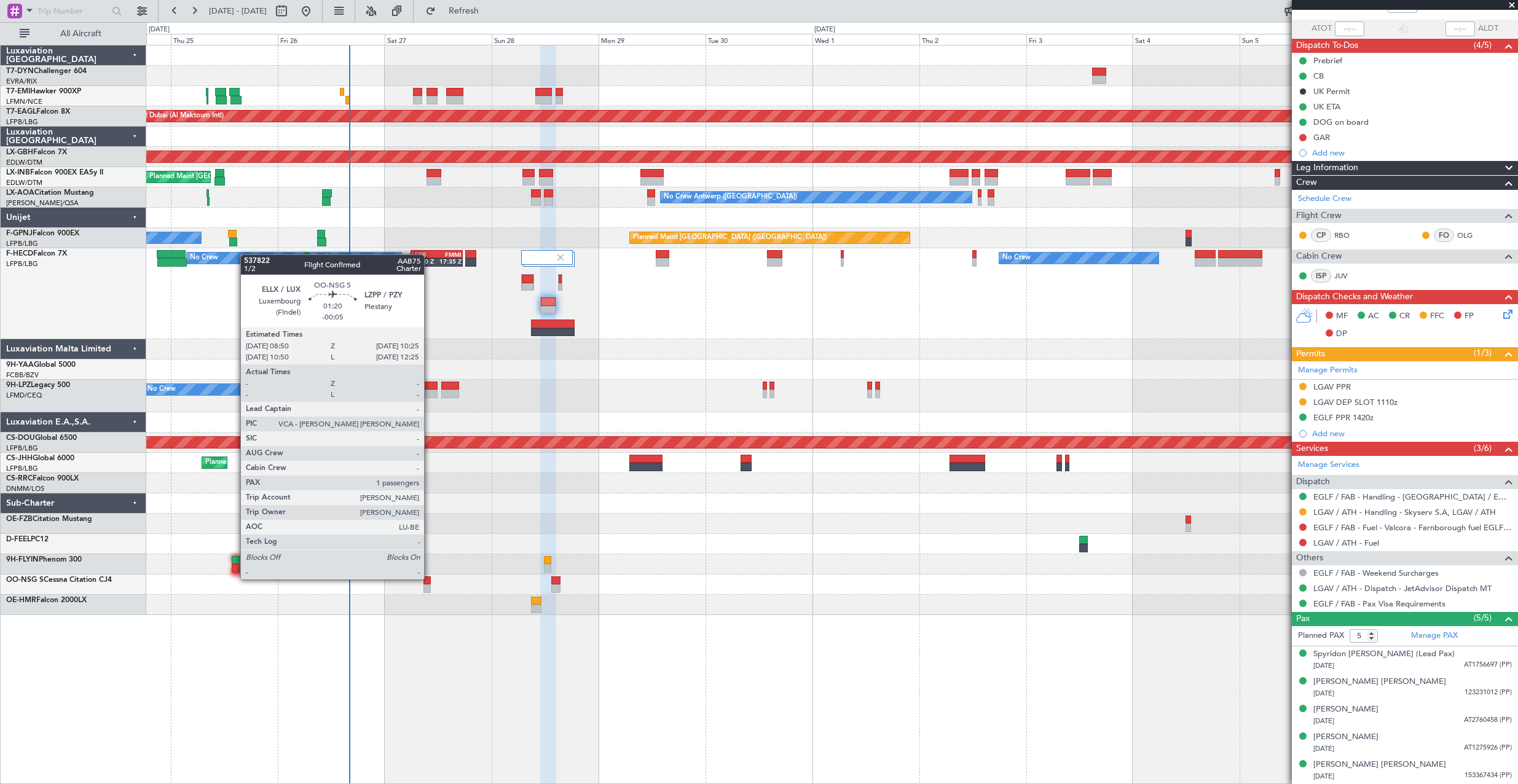
click at [430, 578] on div at bounding box center [427, 581] width 7 height 9
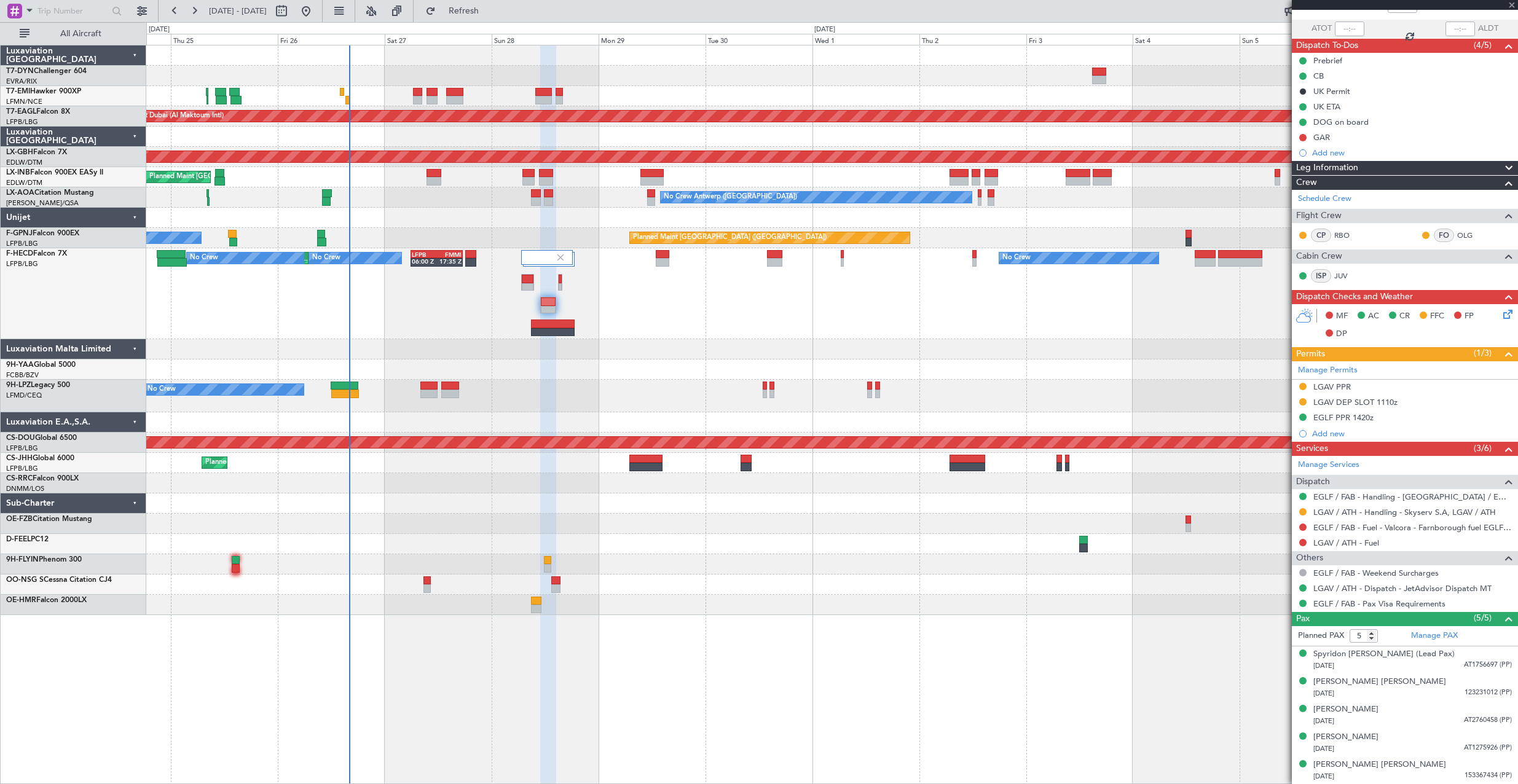
type input "-00:05"
type input "1"
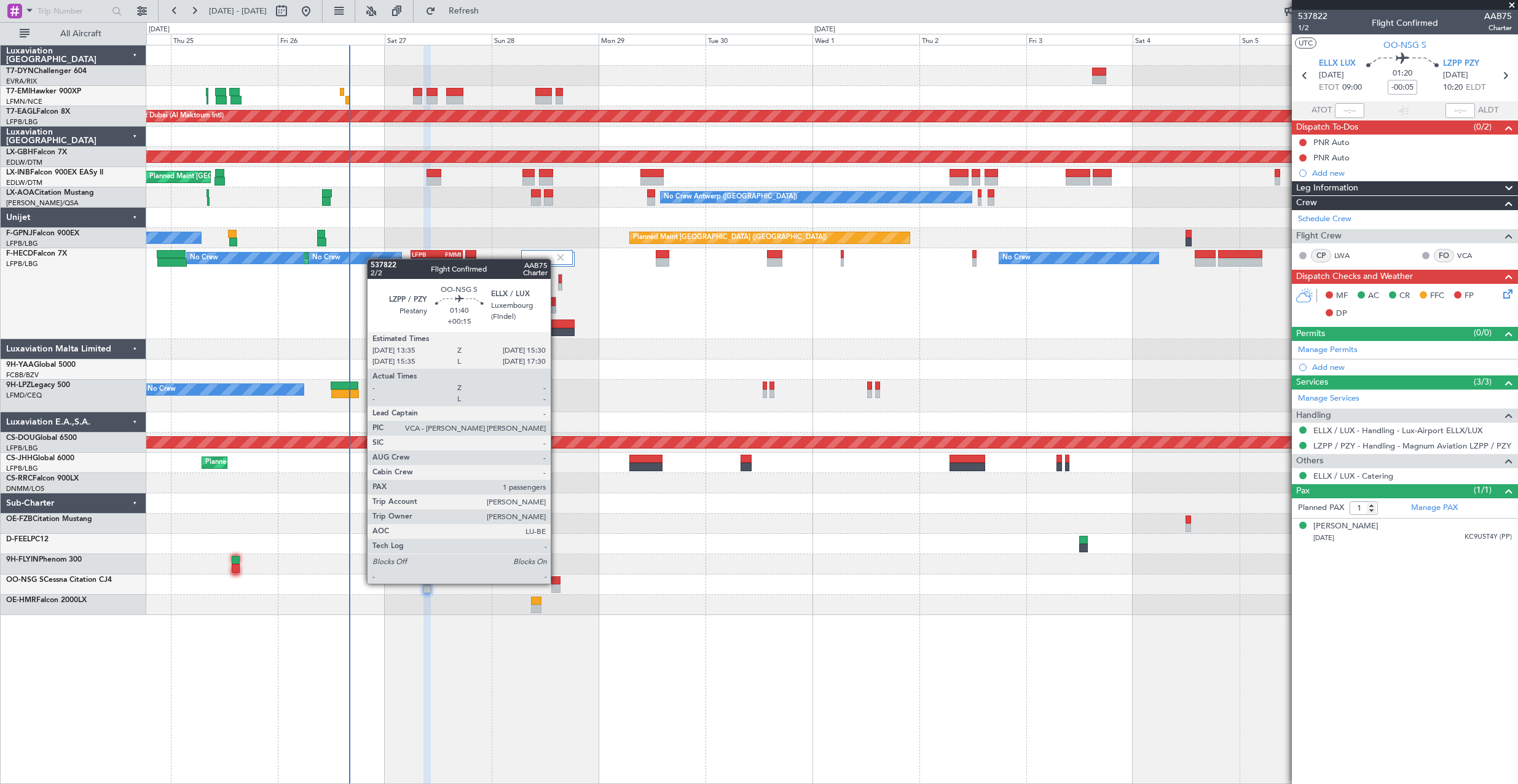
click at [556, 583] on div at bounding box center [556, 581] width 9 height 9
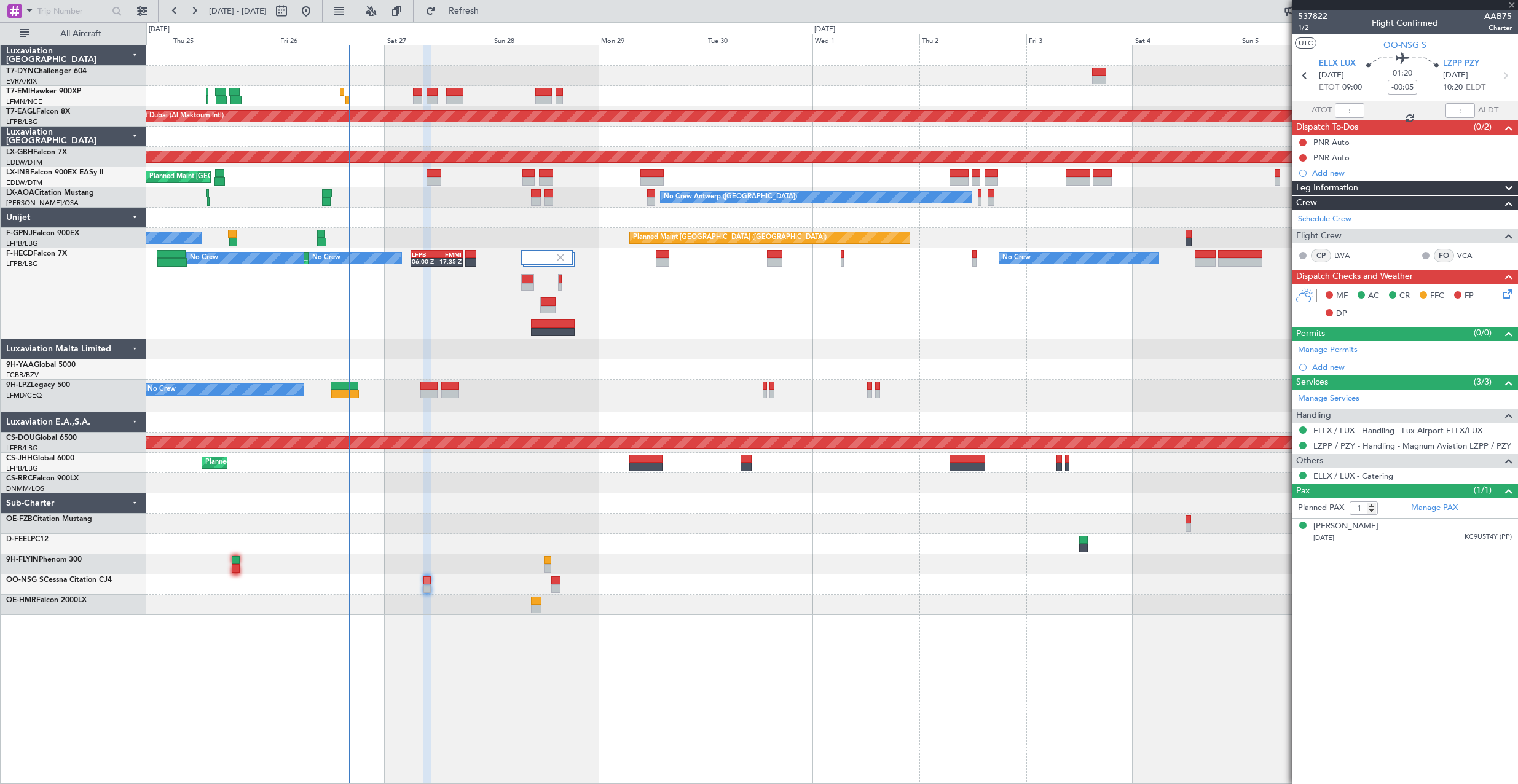
type input "+00:15"
